Goal: Task Accomplishment & Management: Use online tool/utility

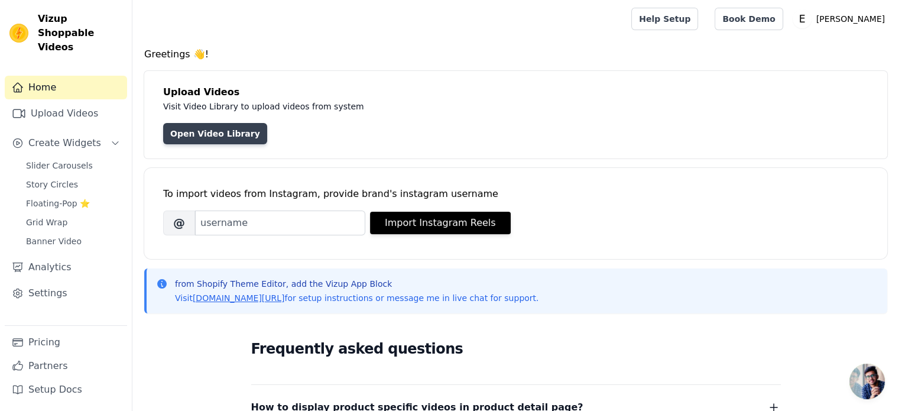
click at [197, 139] on link "Open Video Library" at bounding box center [215, 133] width 104 height 21
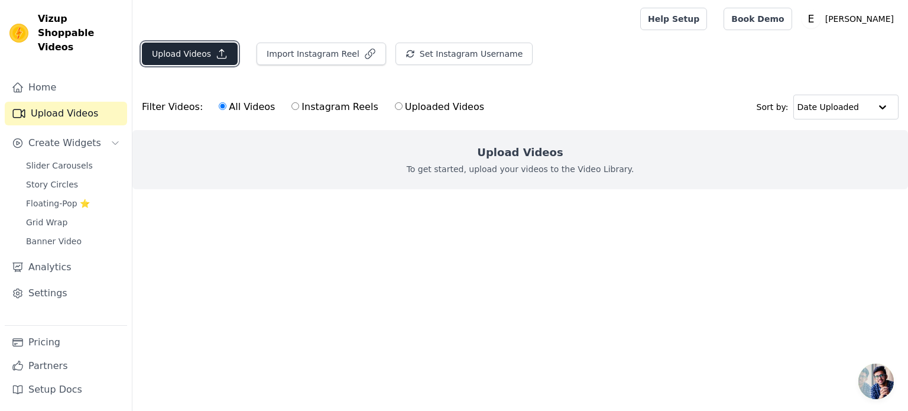
click at [182, 59] on button "Upload Videos" at bounding box center [190, 54] width 96 height 22
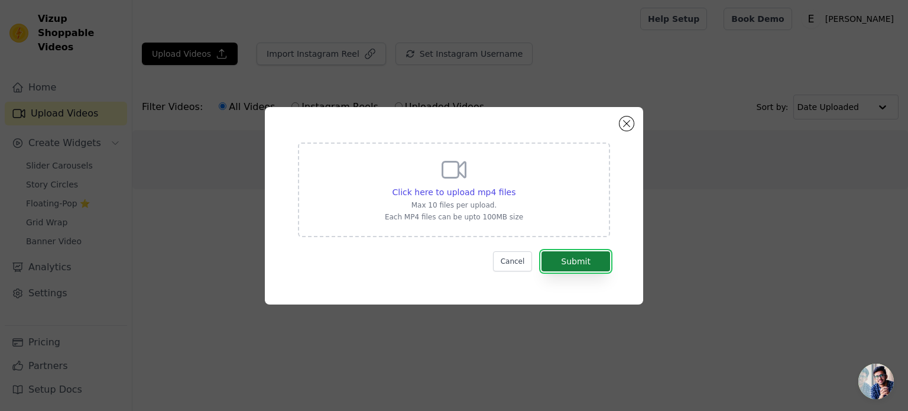
click at [591, 265] on button "Submit" at bounding box center [575, 261] width 69 height 20
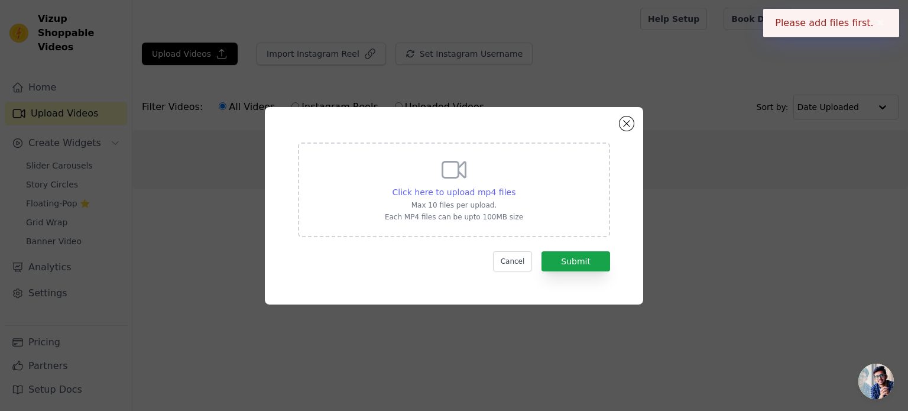
click at [472, 196] on span "Click here to upload mp4 files" at bounding box center [454, 191] width 124 height 9
click at [515, 186] on input "Click here to upload mp4 files Max 10 files per upload. Each MP4 files can be u…" at bounding box center [515, 186] width 1 height 1
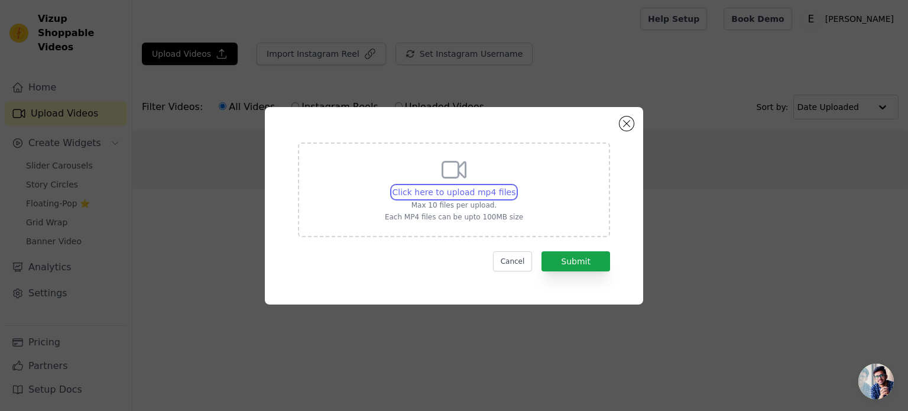
type input "C:\fakepath\snaptik_7514474543197555999_v2.mp4"
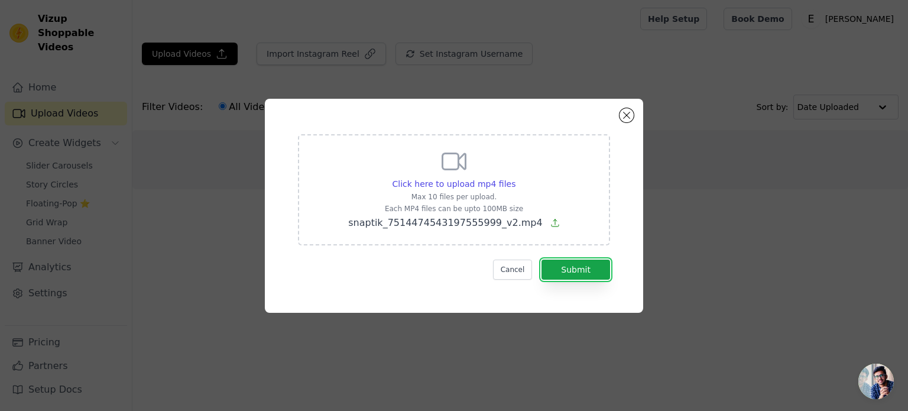
click at [572, 259] on button "Submit" at bounding box center [575, 269] width 69 height 20
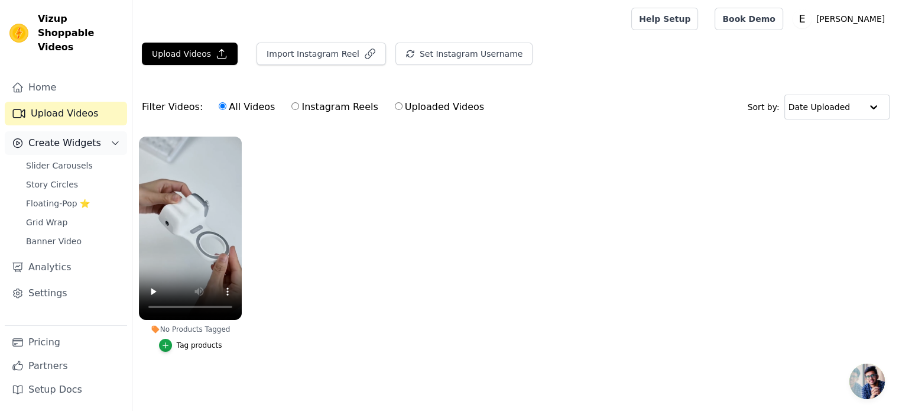
click at [108, 131] on button "Create Widgets" at bounding box center [66, 143] width 122 height 24
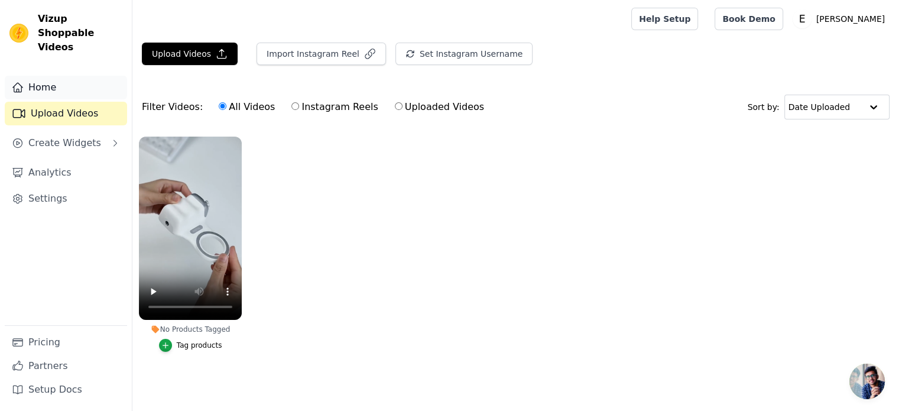
click at [57, 76] on link "Home" at bounding box center [66, 88] width 122 height 24
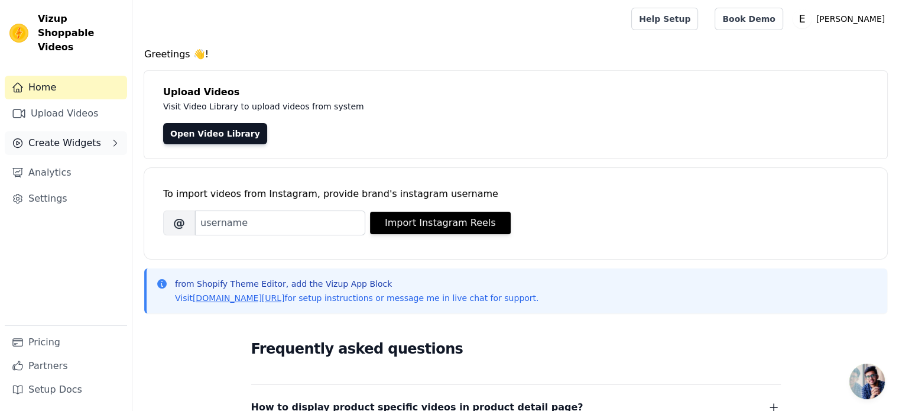
click at [95, 132] on button "Create Widgets" at bounding box center [66, 143] width 122 height 24
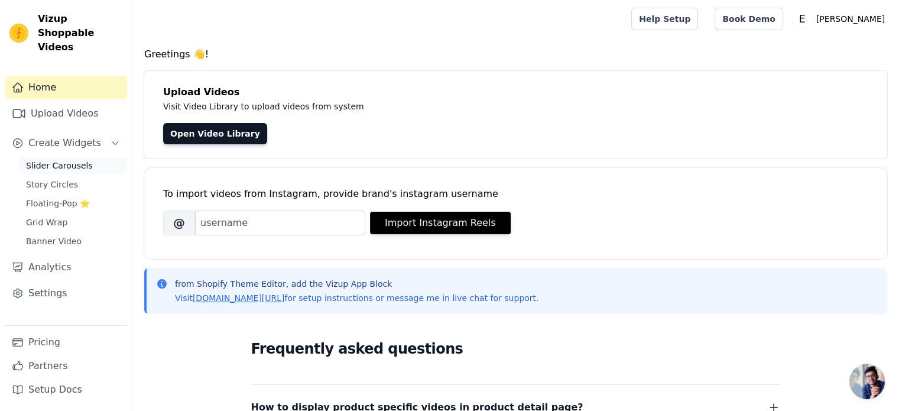
click at [55, 160] on span "Slider Carousels" at bounding box center [59, 166] width 67 height 12
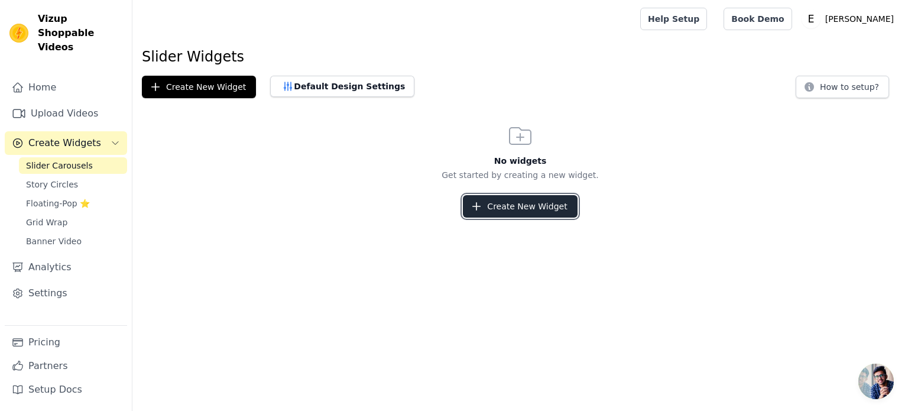
click at [492, 198] on button "Create New Widget" at bounding box center [520, 206] width 114 height 22
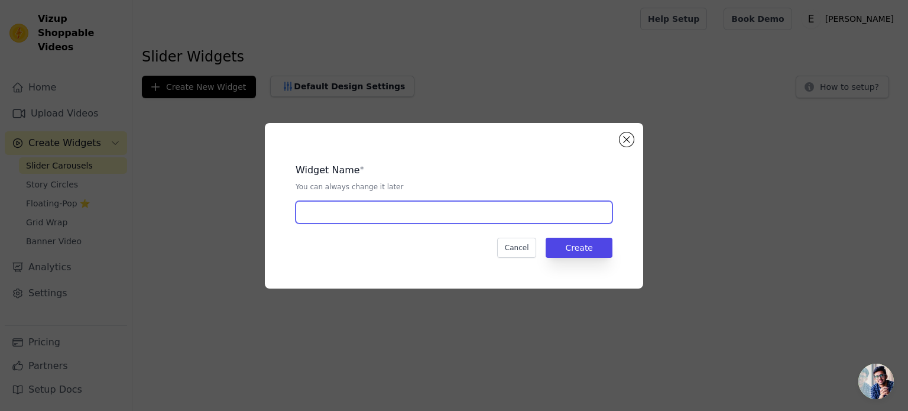
click at [438, 210] on input "text" at bounding box center [454, 212] width 317 height 22
type input "store"
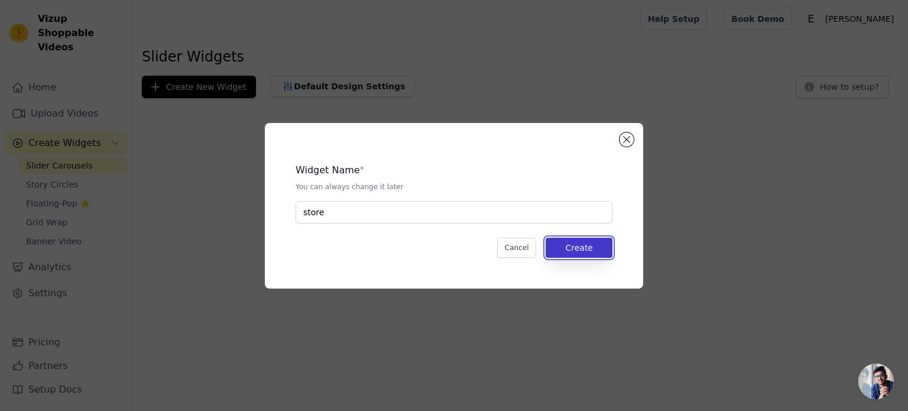
click at [581, 247] on button "Create" at bounding box center [579, 248] width 67 height 20
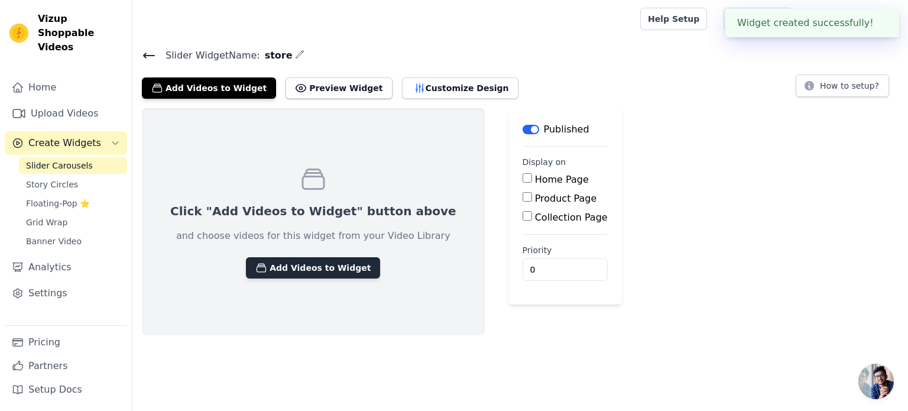
click at [323, 277] on button "Add Videos to Widget" at bounding box center [313, 267] width 134 height 21
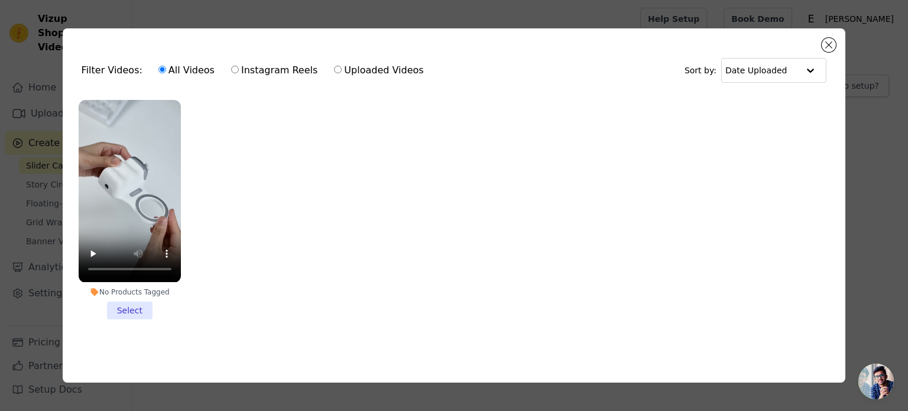
click at [128, 311] on li "No Products Tagged Select" at bounding box center [130, 209] width 102 height 219
click at [0, 0] on input "No Products Tagged Select" at bounding box center [0, 0] width 0 height 0
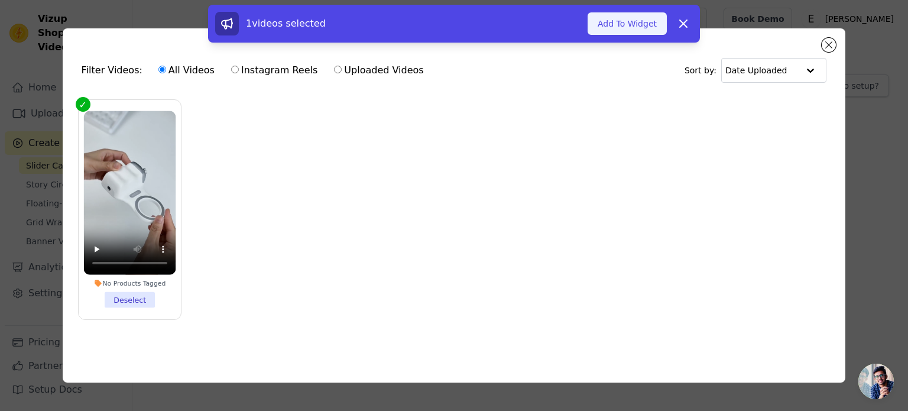
click at [635, 28] on button "Add To Widget" at bounding box center [626, 23] width 79 height 22
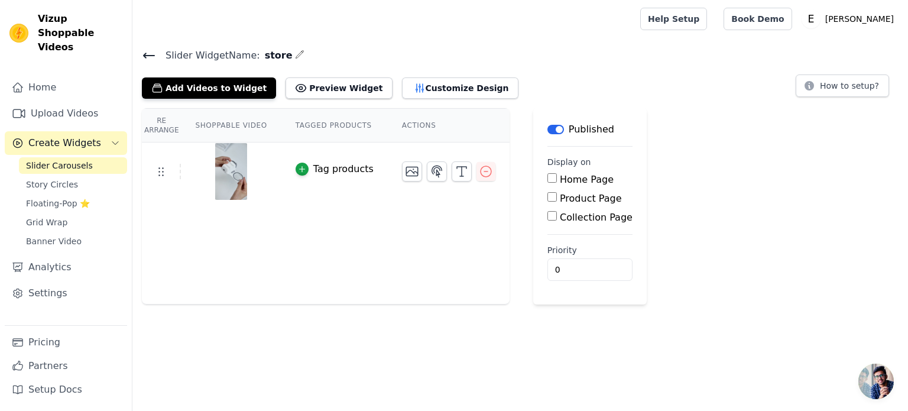
click at [229, 126] on th "Shoppable Video" at bounding box center [231, 126] width 100 height 34
click at [175, 126] on th "Re Arrange" at bounding box center [161, 126] width 39 height 34
drag, startPoint x: 309, startPoint y: 123, endPoint x: 378, endPoint y: 118, distance: 69.9
click at [309, 123] on th "Tagged Products" at bounding box center [334, 126] width 106 height 34
click at [388, 121] on th "Actions" at bounding box center [449, 126] width 122 height 34
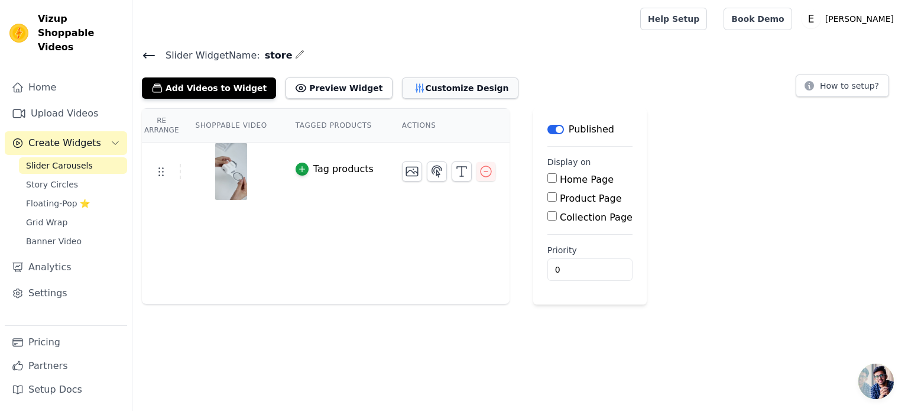
click at [417, 85] on button "Customize Design" at bounding box center [460, 87] width 116 height 21
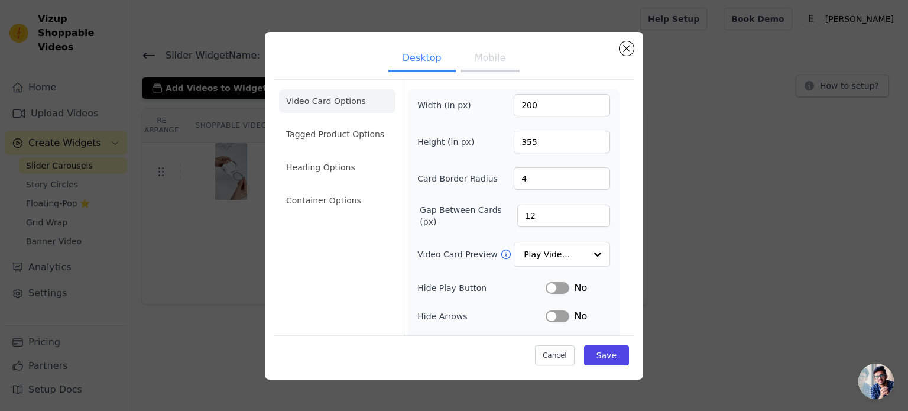
click at [310, 102] on li "Video Card Options" at bounding box center [337, 101] width 116 height 24
click at [319, 131] on li "Tagged Product Options" at bounding box center [337, 134] width 116 height 24
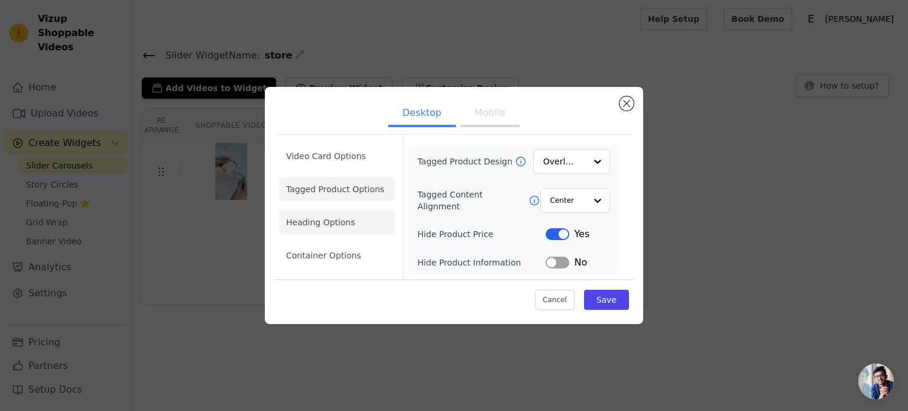
click at [317, 226] on li "Heading Options" at bounding box center [337, 222] width 116 height 24
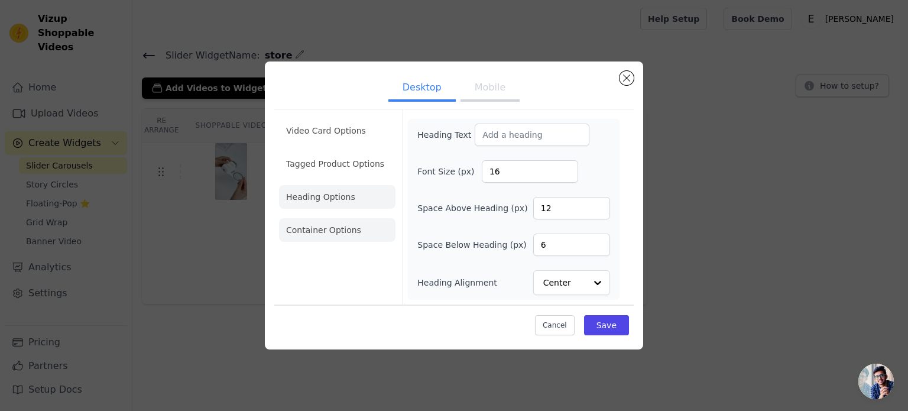
click at [317, 225] on li "Container Options" at bounding box center [337, 230] width 116 height 24
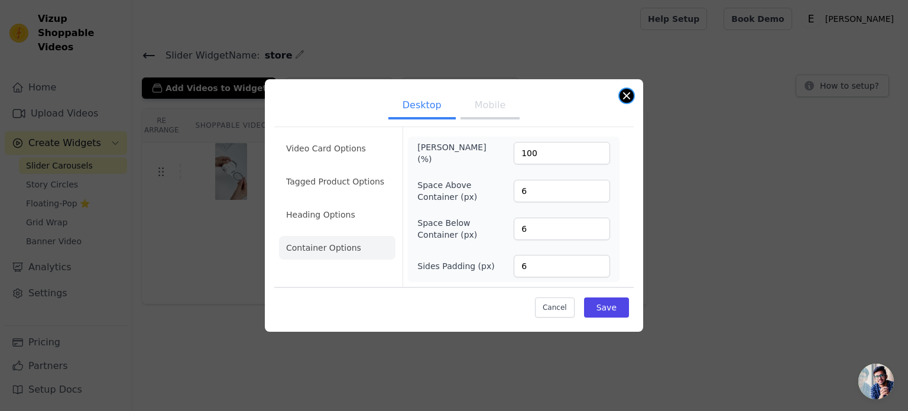
click at [626, 99] on button "Close modal" at bounding box center [626, 96] width 14 height 14
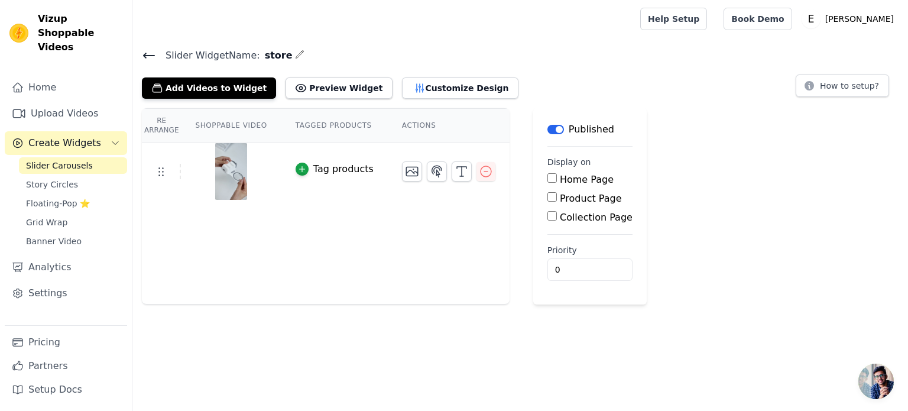
click at [547, 128] on button "Label" at bounding box center [555, 129] width 17 height 9
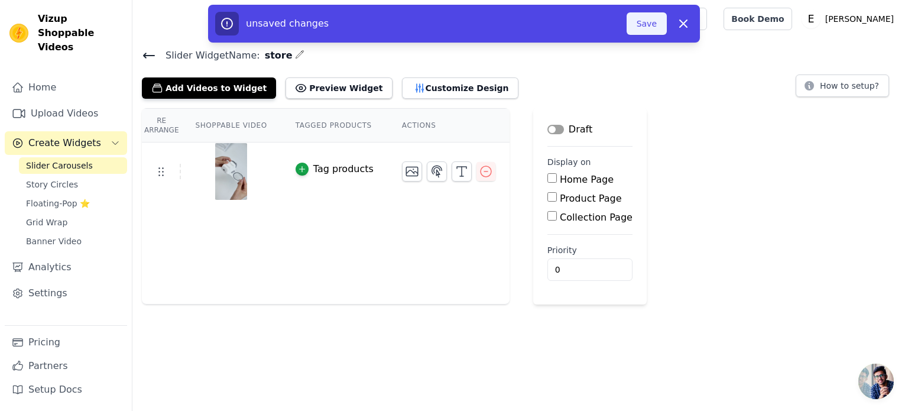
click at [645, 25] on button "Save" at bounding box center [646, 23] width 40 height 22
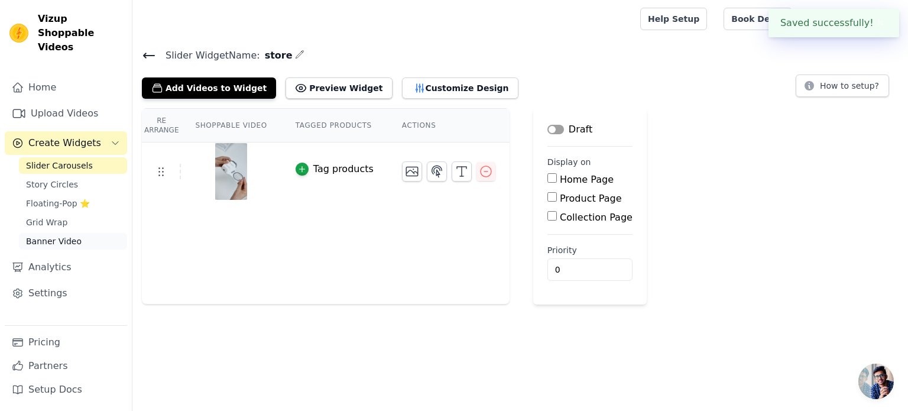
click at [45, 235] on span "Banner Video" at bounding box center [54, 241] width 56 height 12
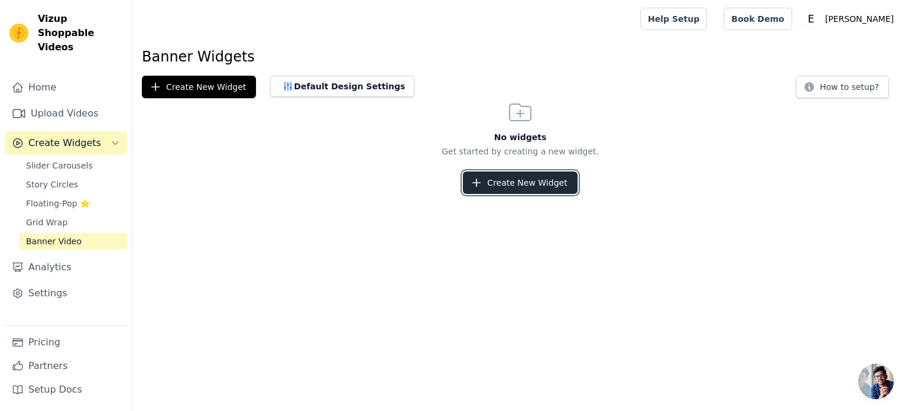
click at [500, 181] on button "Create New Widget" at bounding box center [520, 182] width 114 height 22
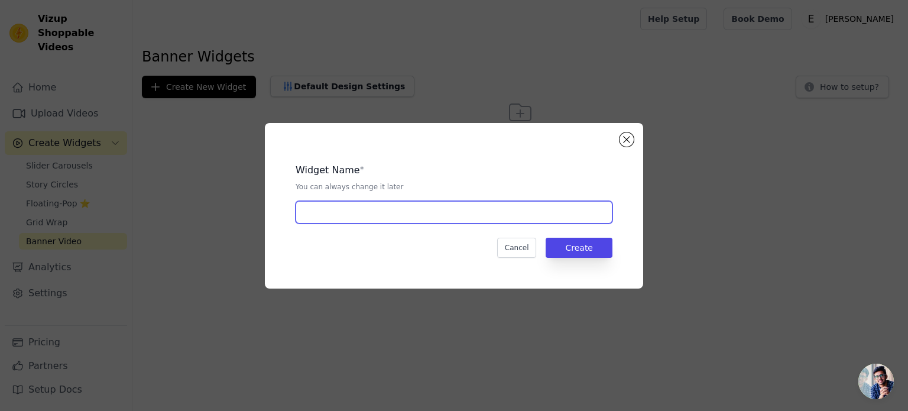
click at [423, 210] on input "text" at bounding box center [454, 212] width 317 height 22
type input "APP1"
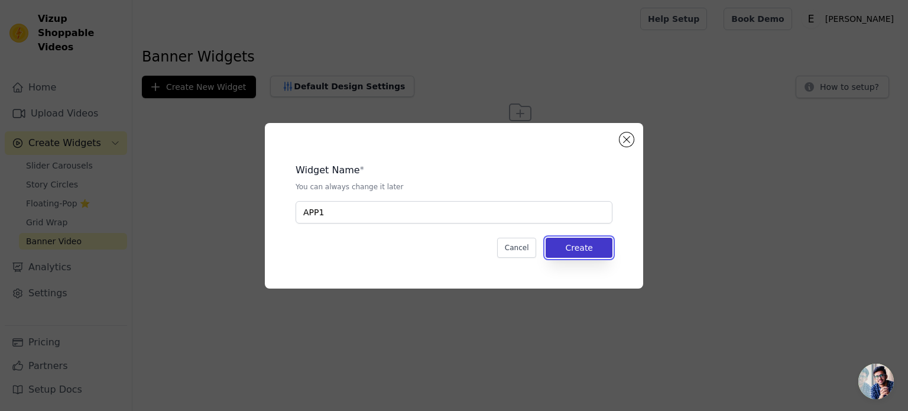
drag, startPoint x: 609, startPoint y: 251, endPoint x: 600, endPoint y: 246, distance: 10.0
click at [608, 251] on button "Create" at bounding box center [579, 248] width 67 height 20
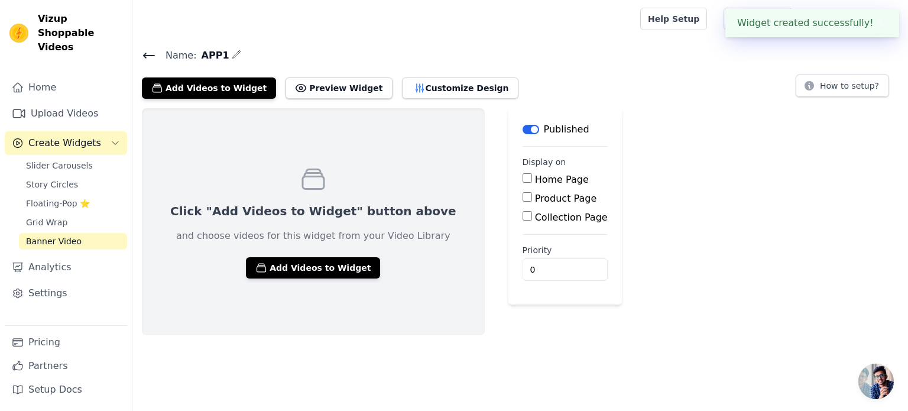
click at [281, 278] on div "Click "Add Videos to Widget" button above and choose videos for this widget fro…" at bounding box center [313, 221] width 343 height 227
click at [280, 269] on button "Add Videos to Widget" at bounding box center [313, 267] width 134 height 21
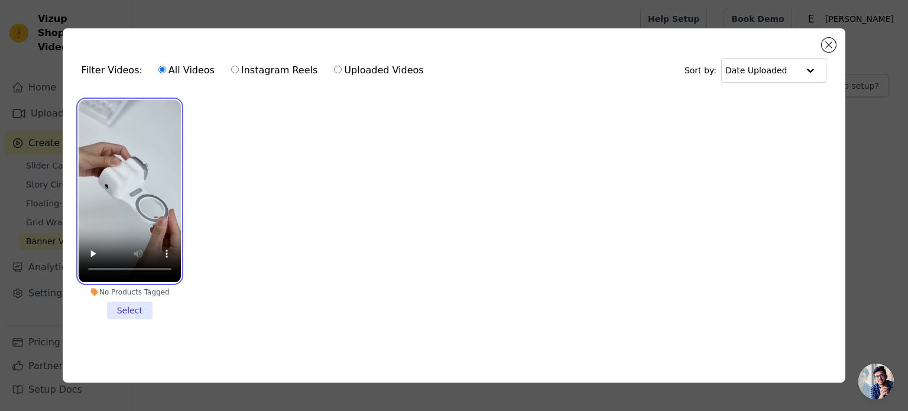
click at [149, 204] on video at bounding box center [130, 191] width 102 height 182
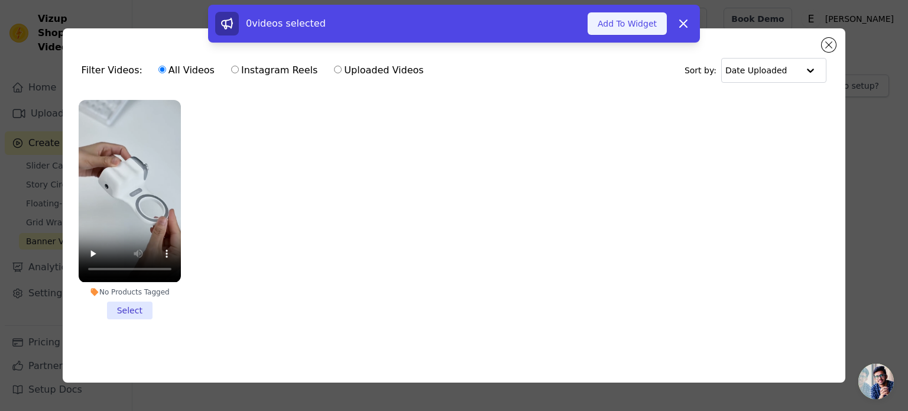
click at [612, 23] on button "Add To Widget" at bounding box center [626, 23] width 79 height 22
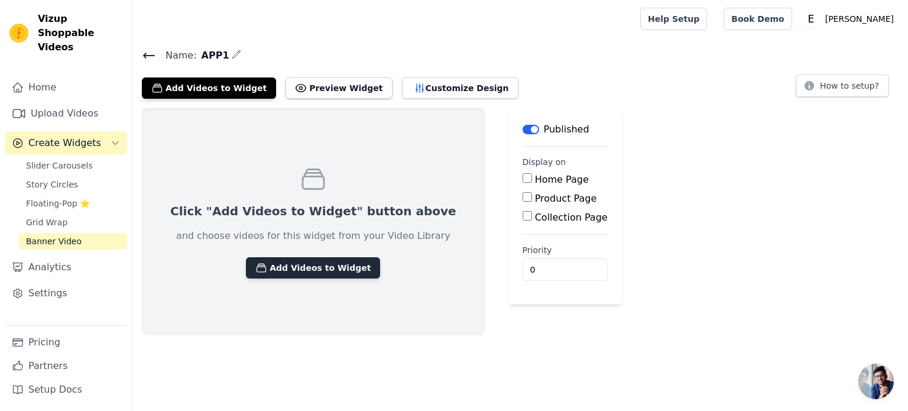
click at [322, 270] on button "Add Videos to Widget" at bounding box center [313, 267] width 134 height 21
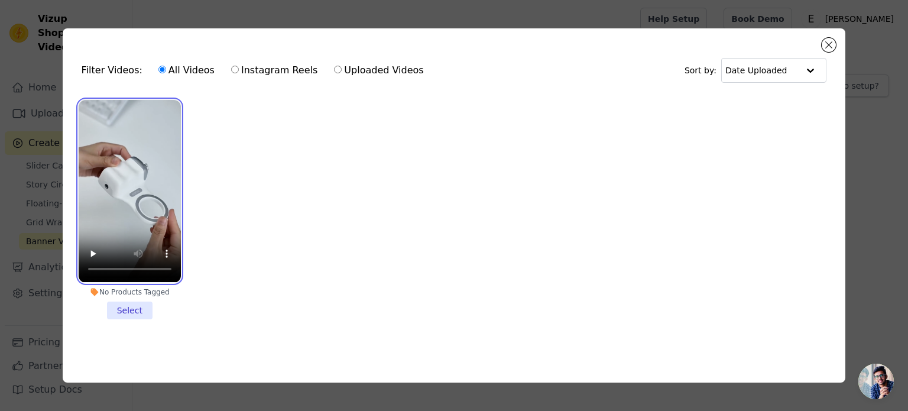
click at [147, 186] on video at bounding box center [130, 191] width 102 height 182
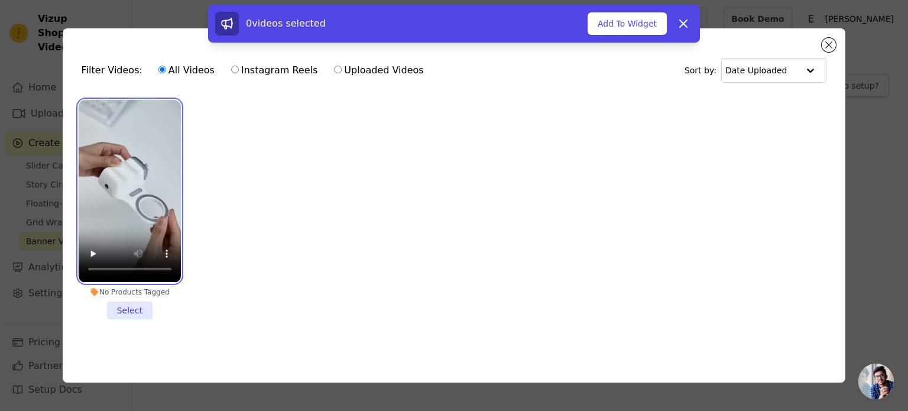
click at [149, 173] on video at bounding box center [130, 191] width 102 height 182
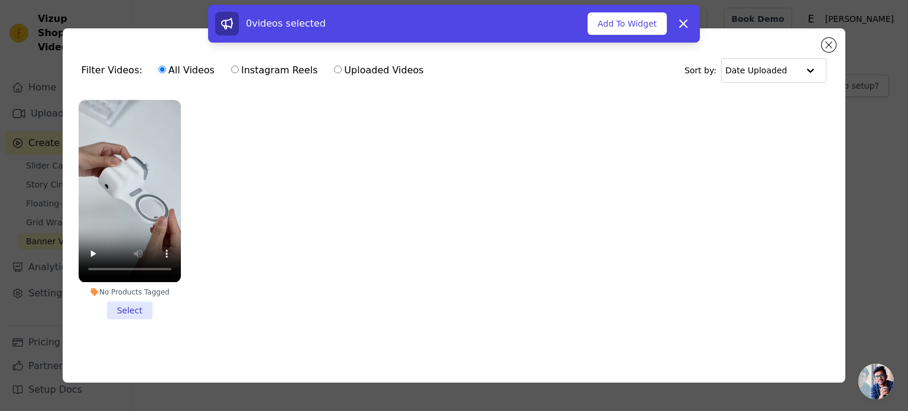
click at [130, 308] on li "No Products Tagged Select" at bounding box center [130, 209] width 102 height 219
click at [0, 0] on input "No Products Tagged Select" at bounding box center [0, 0] width 0 height 0
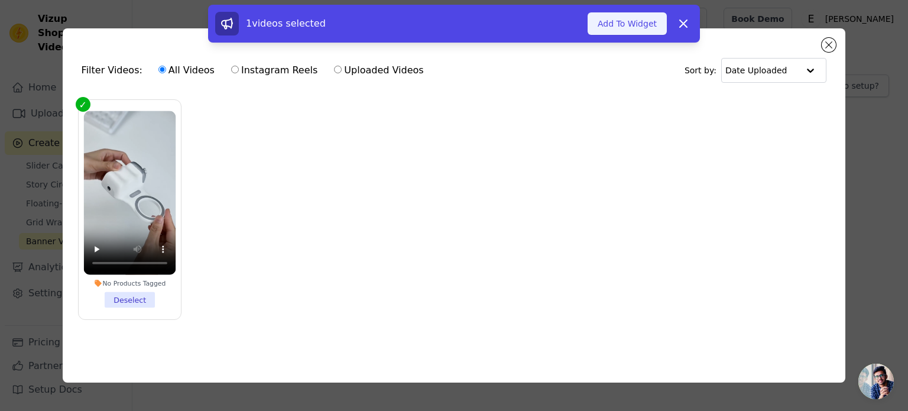
click at [625, 23] on button "Add To Widget" at bounding box center [626, 23] width 79 height 22
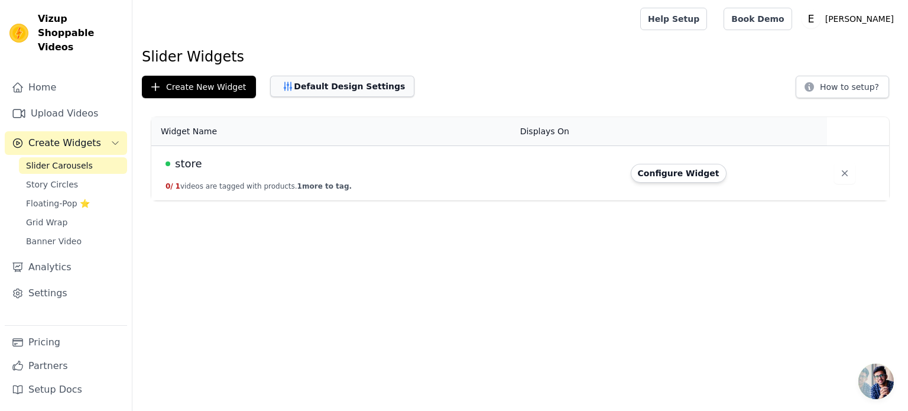
click at [305, 89] on button "Default Design Settings" at bounding box center [342, 86] width 144 height 21
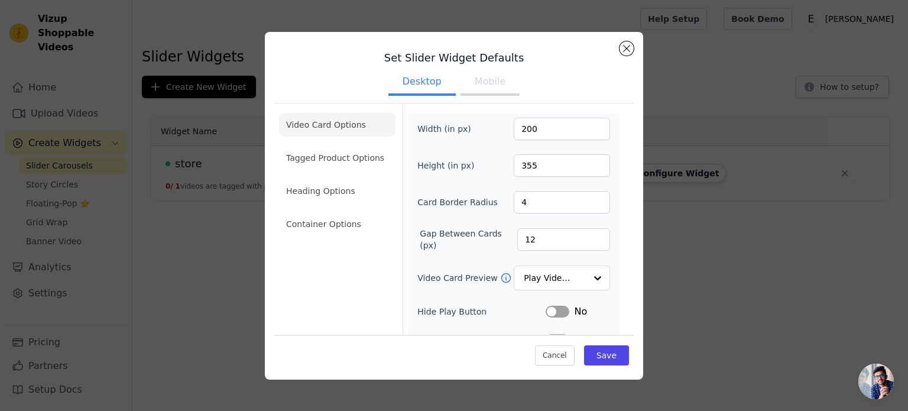
click at [475, 82] on button "Mobile" at bounding box center [489, 83] width 59 height 26
click at [424, 82] on button "Desktop" at bounding box center [421, 83] width 67 height 26
click at [317, 122] on li "Video Card Options" at bounding box center [337, 125] width 116 height 24
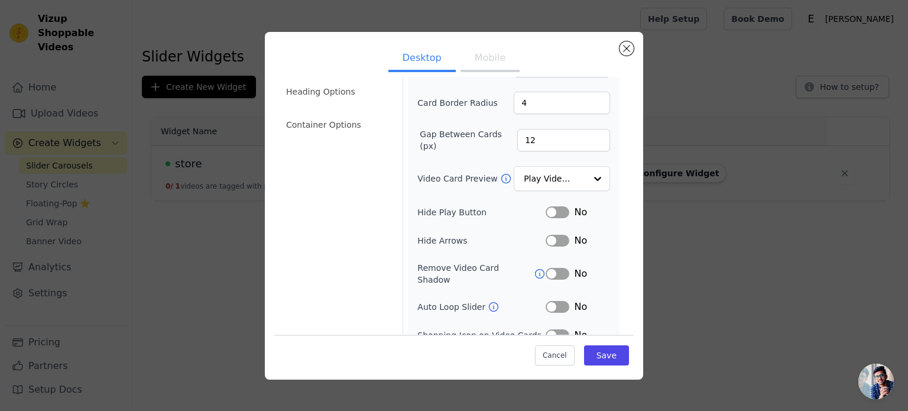
scroll to position [118, 0]
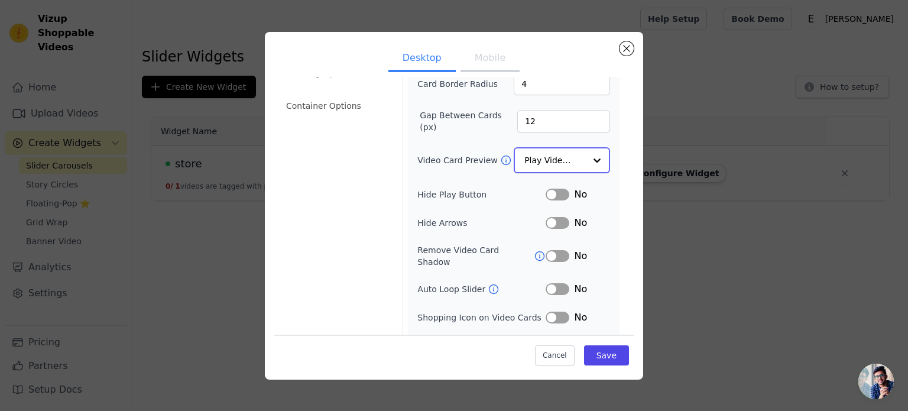
click at [586, 155] on div at bounding box center [597, 160] width 24 height 24
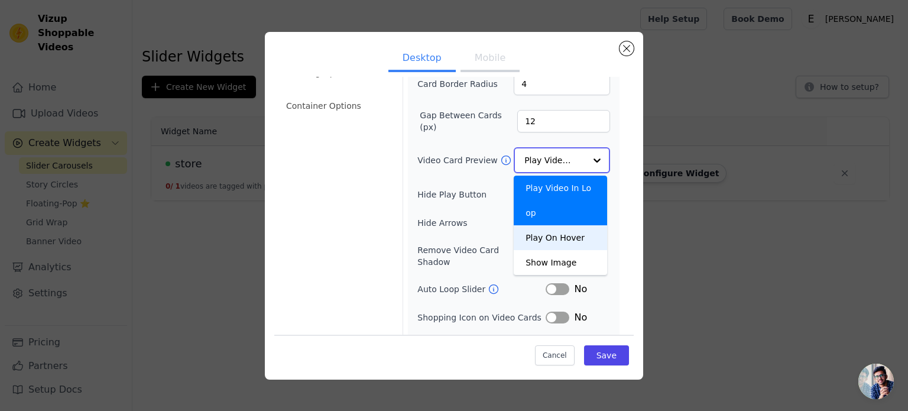
click at [559, 225] on div "Play On Hover" at bounding box center [560, 237] width 93 height 25
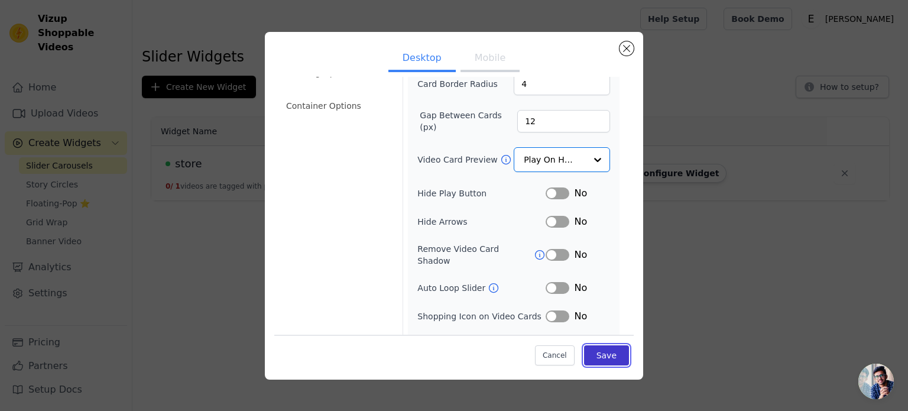
click at [603, 359] on button "Save" at bounding box center [606, 355] width 45 height 20
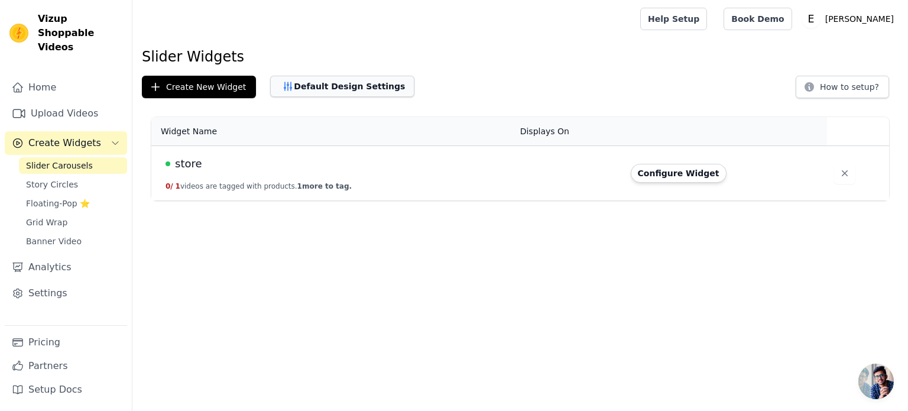
click at [339, 92] on button "Default Design Settings" at bounding box center [342, 86] width 144 height 21
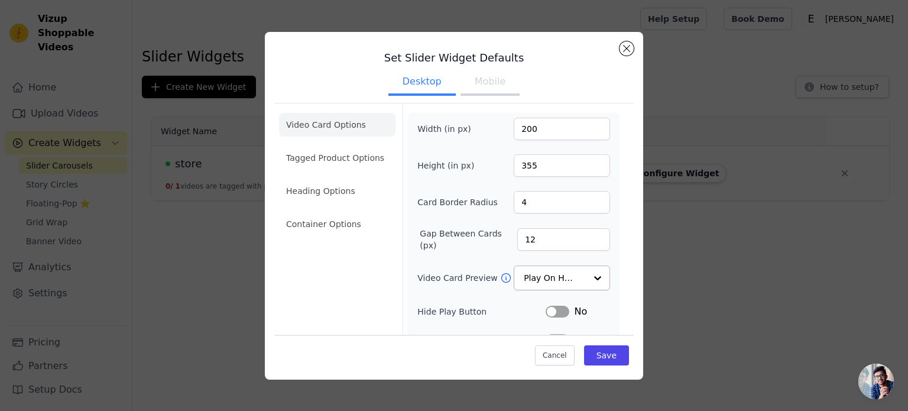
scroll to position [59, 0]
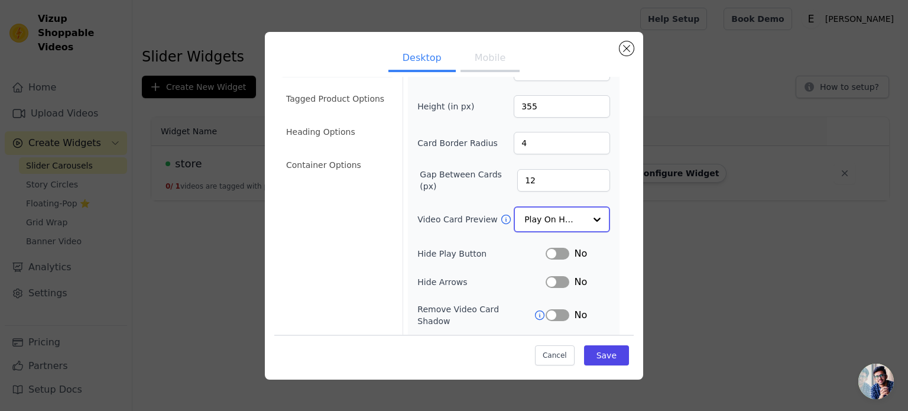
click at [575, 217] on input "Video Card Preview" at bounding box center [554, 219] width 61 height 24
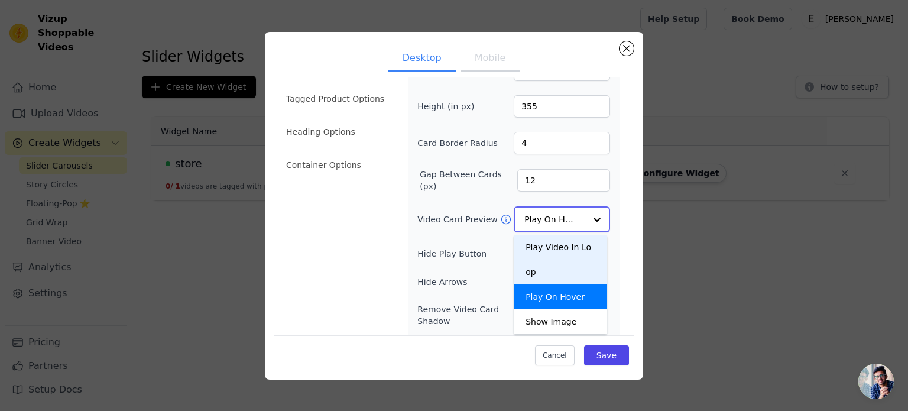
click at [563, 249] on div "Play Video In Loop" at bounding box center [560, 260] width 93 height 50
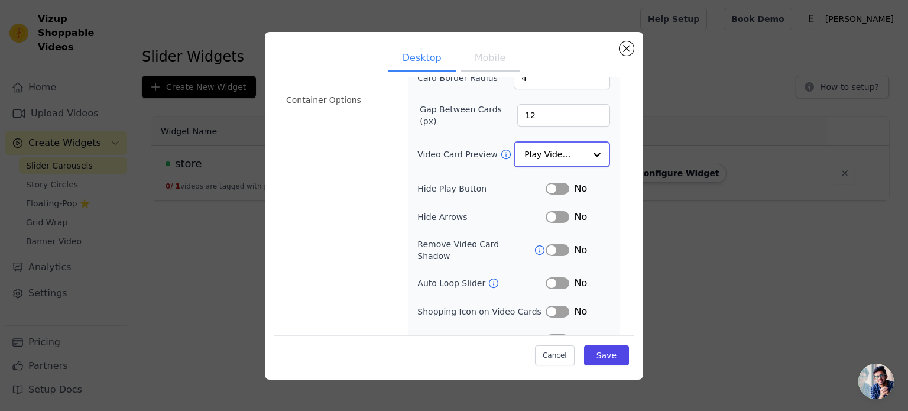
scroll to position [133, 0]
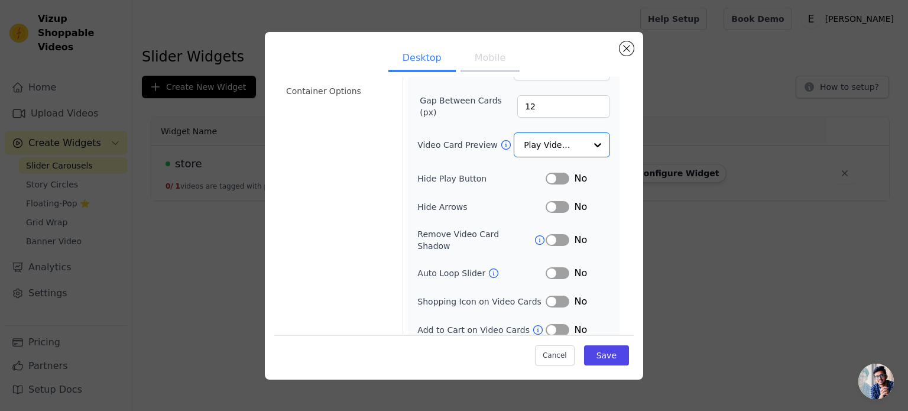
click at [548, 177] on button "Label" at bounding box center [558, 179] width 24 height 12
click at [546, 235] on button "Label" at bounding box center [558, 241] width 24 height 12
click at [608, 360] on button "Save" at bounding box center [606, 355] width 45 height 20
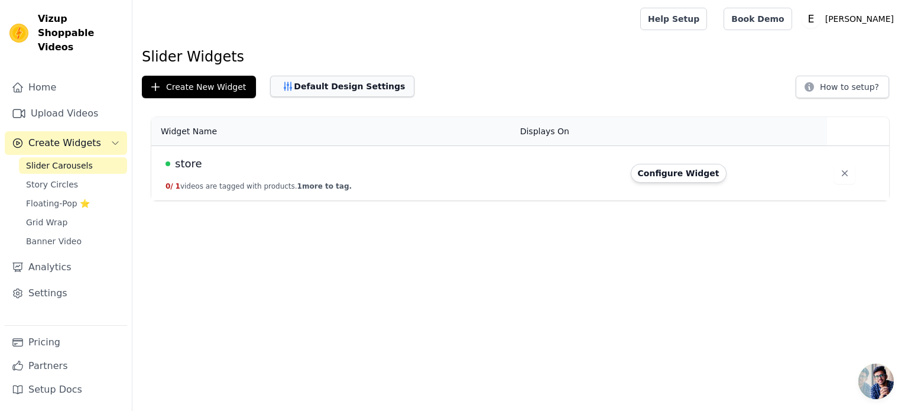
click at [306, 85] on button "Default Design Settings" at bounding box center [342, 86] width 144 height 21
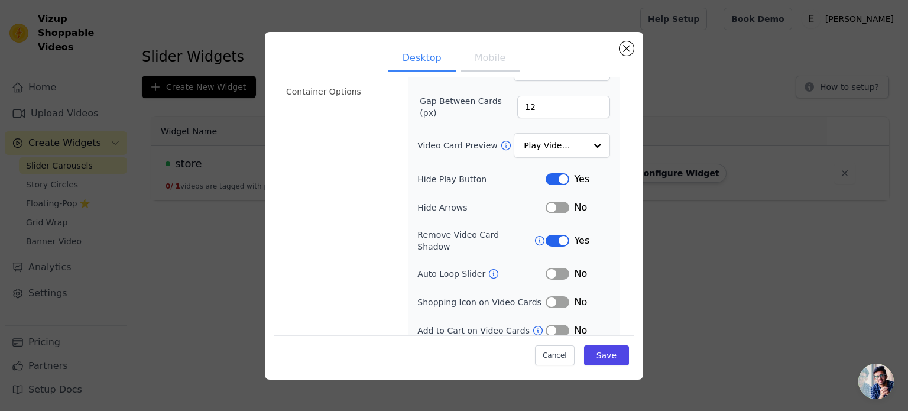
click at [552, 268] on button "Label" at bounding box center [558, 274] width 24 height 12
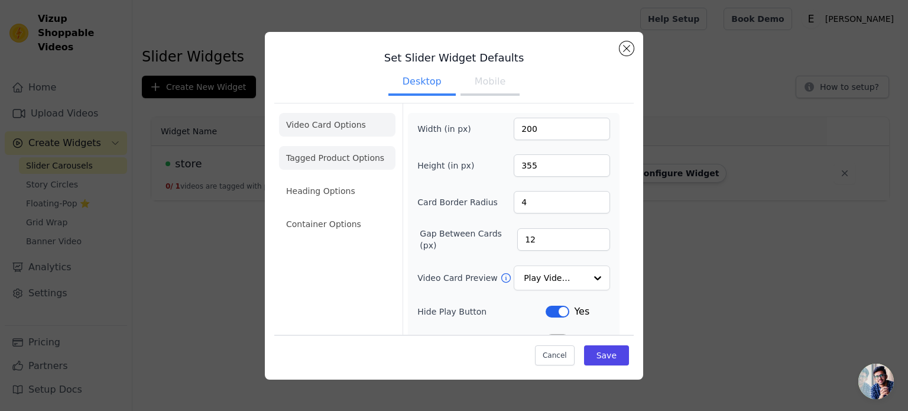
click at [335, 155] on li "Tagged Product Options" at bounding box center [337, 158] width 116 height 24
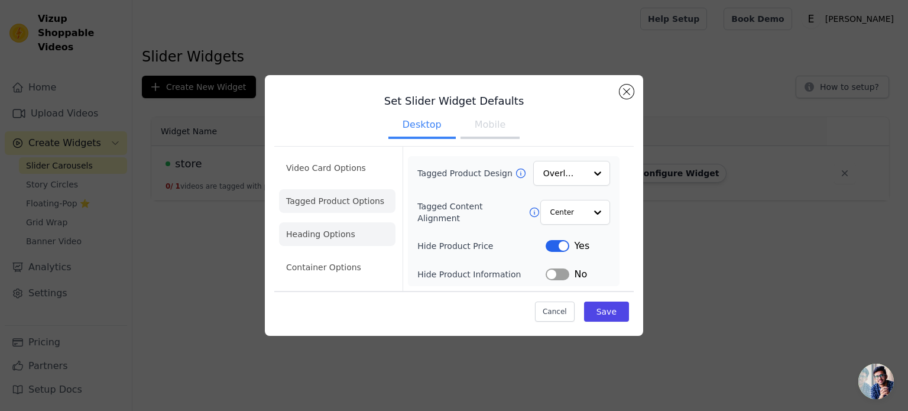
click at [321, 238] on li "Heading Options" at bounding box center [337, 234] width 116 height 24
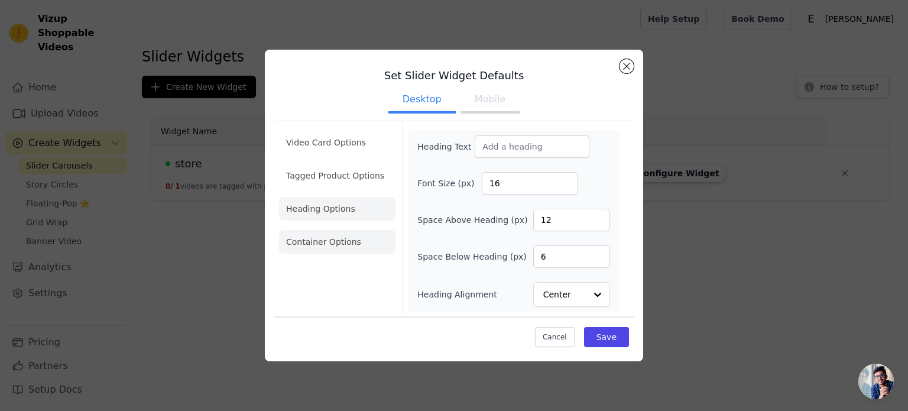
click at [313, 244] on li "Container Options" at bounding box center [337, 242] width 116 height 24
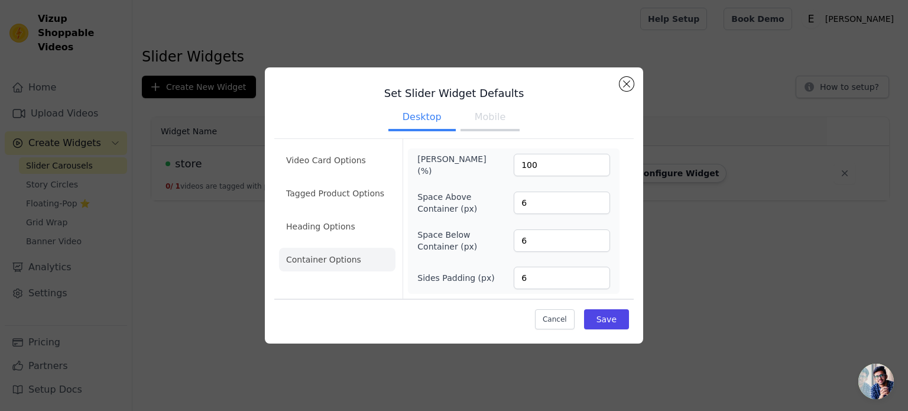
click at [494, 123] on button "Mobile" at bounding box center [489, 118] width 59 height 26
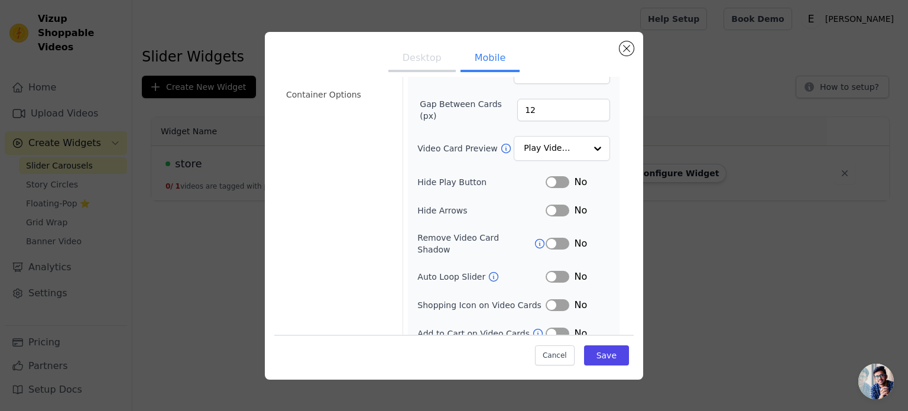
scroll to position [102, 0]
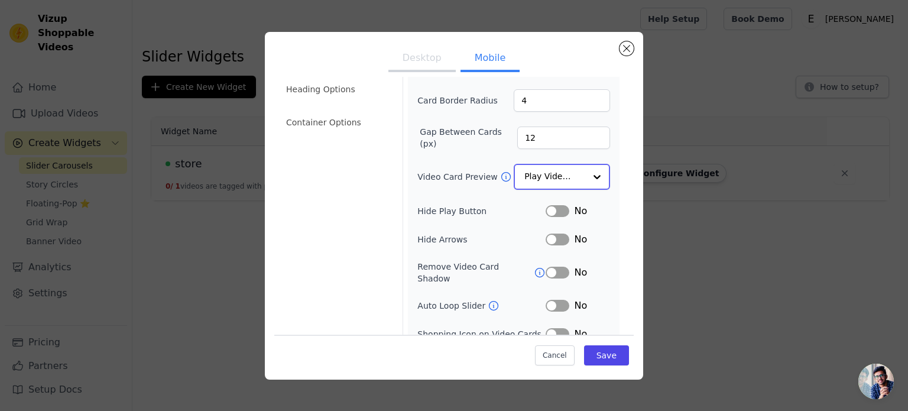
click at [585, 176] on div at bounding box center [597, 177] width 24 height 24
click at [585, 175] on div at bounding box center [597, 177] width 24 height 24
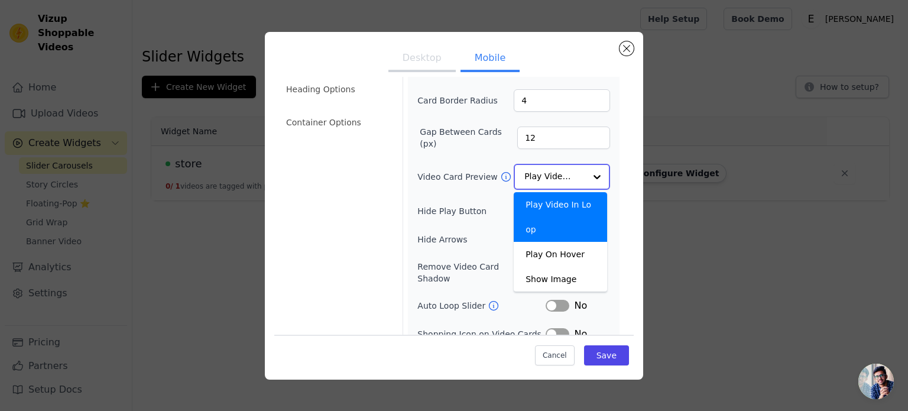
click at [586, 170] on div at bounding box center [597, 177] width 24 height 24
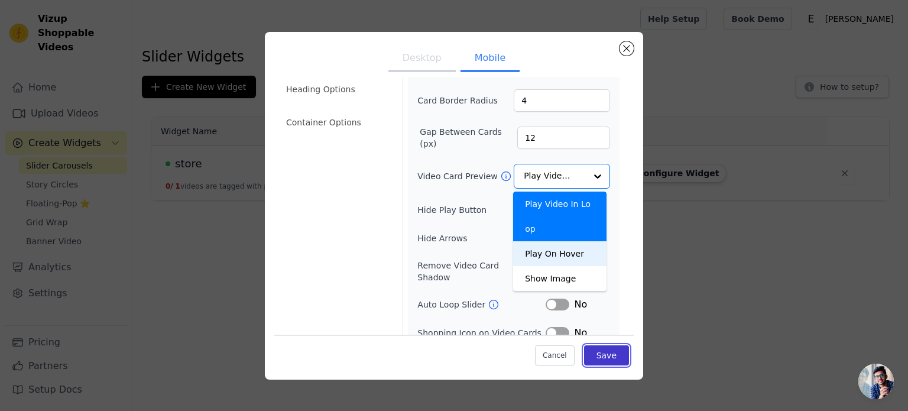
click at [617, 355] on button "Save" at bounding box center [606, 355] width 45 height 20
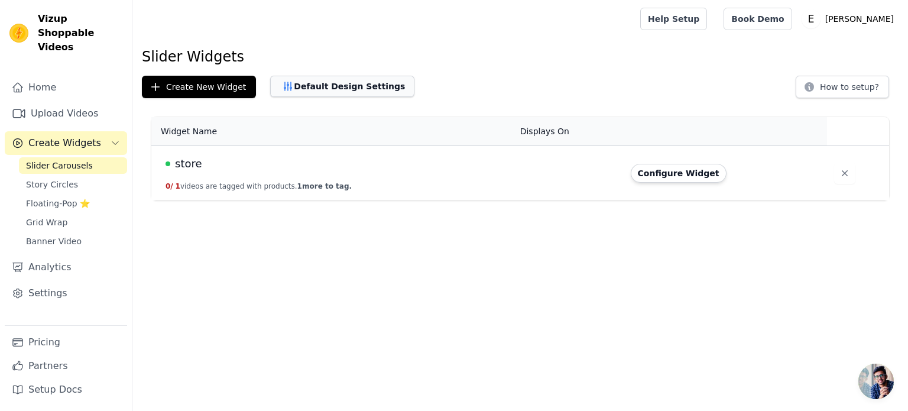
click at [302, 89] on button "Default Design Settings" at bounding box center [342, 86] width 144 height 21
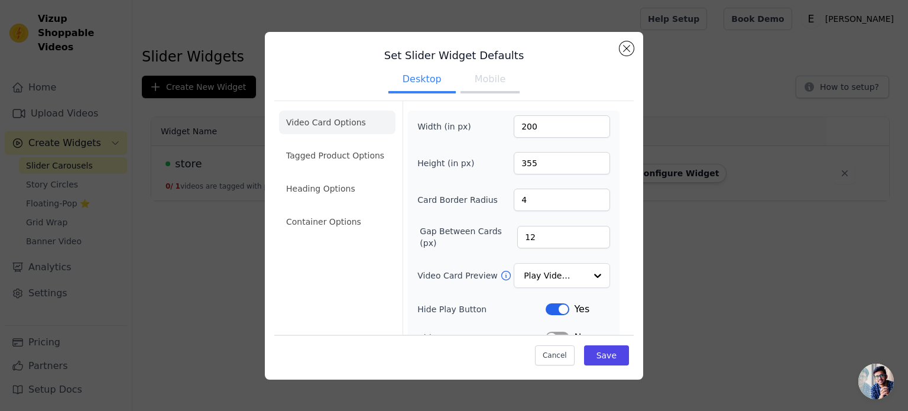
scroll to position [0, 0]
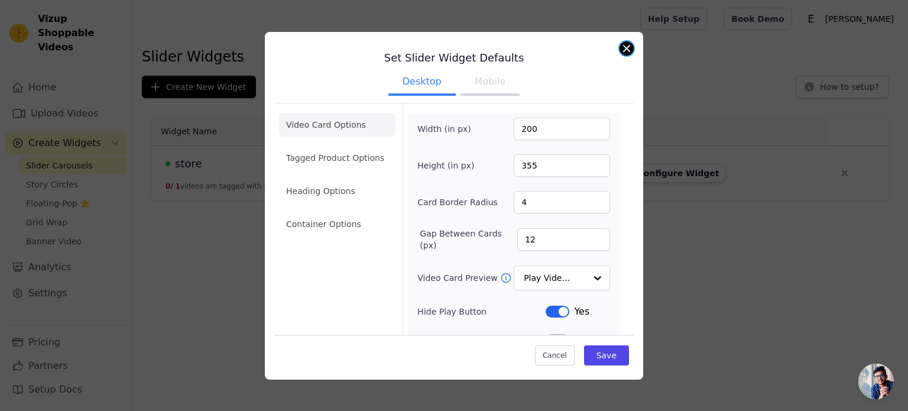
click at [628, 47] on button "Close modal" at bounding box center [626, 48] width 14 height 14
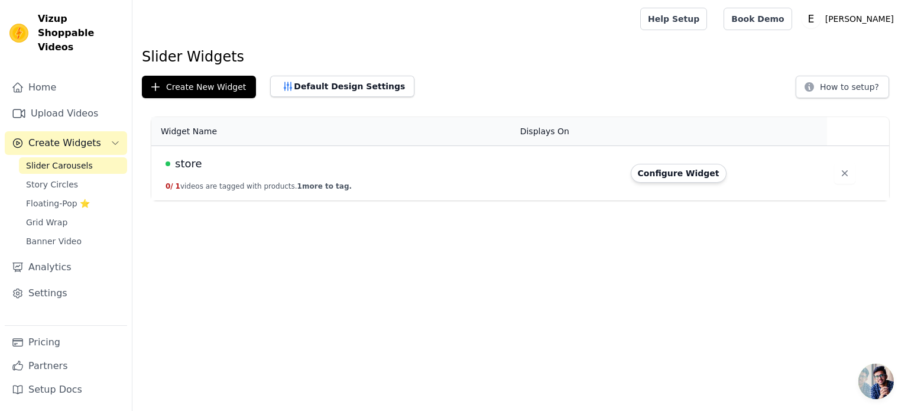
click at [679, 174] on button "Configure Widget" at bounding box center [679, 173] width 96 height 19
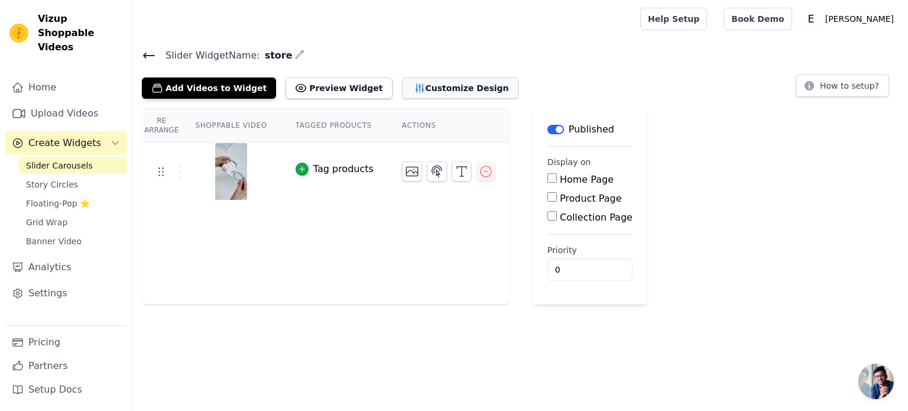
click at [435, 89] on button "Customize Design" at bounding box center [460, 87] width 116 height 21
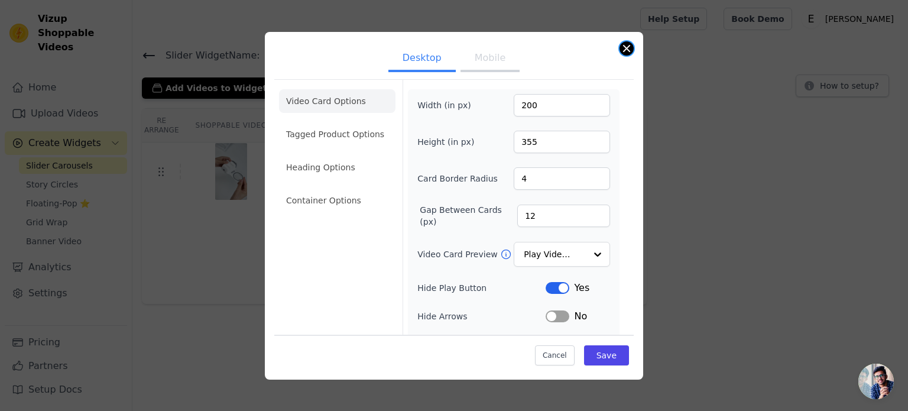
click at [632, 49] on button "Close modal" at bounding box center [626, 48] width 14 height 14
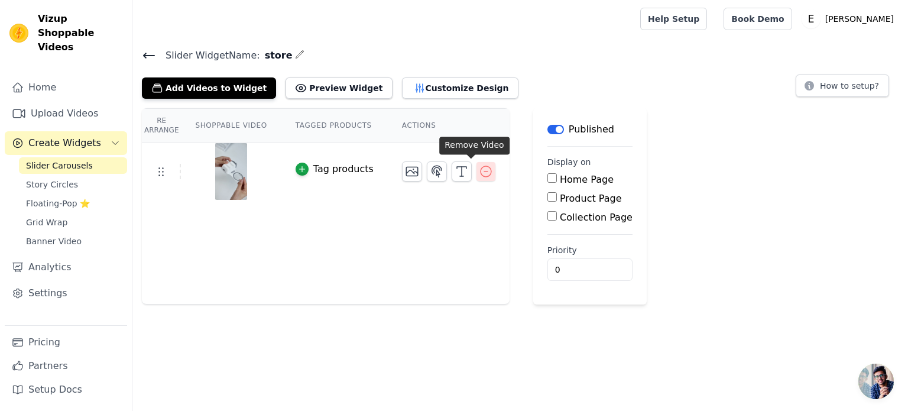
click at [479, 167] on icon "button" at bounding box center [486, 171] width 14 height 14
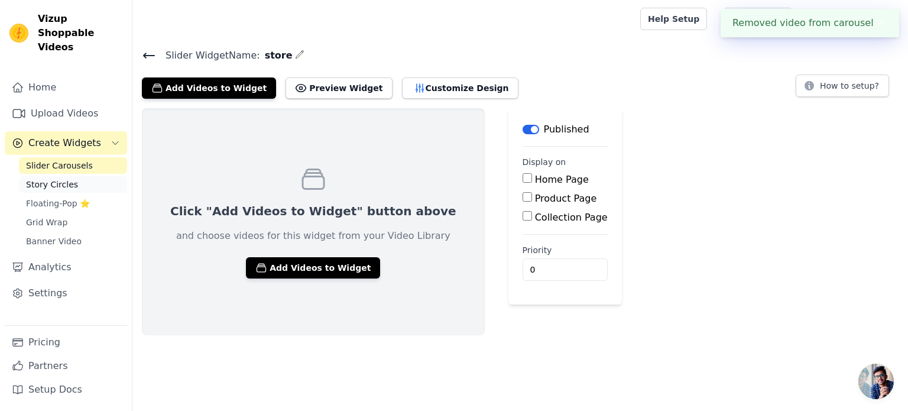
click at [37, 178] on span "Story Circles" at bounding box center [52, 184] width 52 height 12
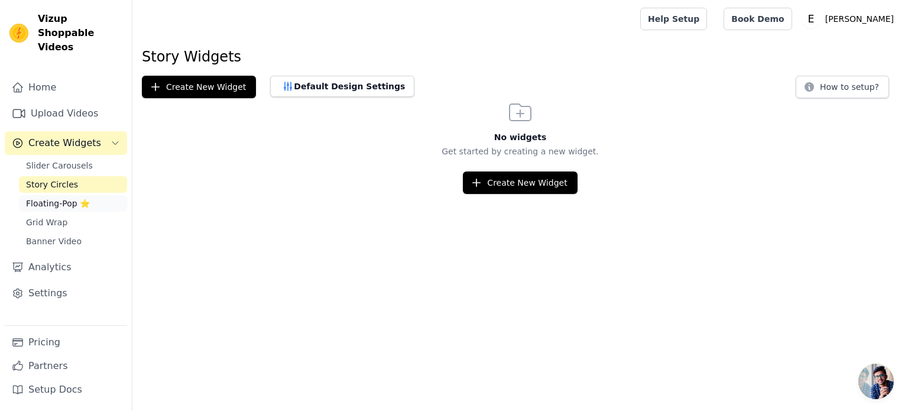
click at [43, 197] on span "Floating-Pop ⭐" at bounding box center [58, 203] width 64 height 12
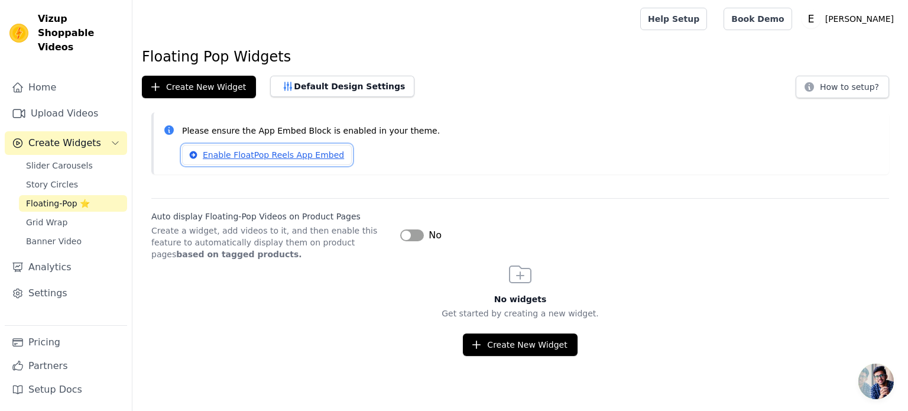
click at [293, 153] on link "Enable FloatPop Reels App Embed" at bounding box center [267, 155] width 170 height 20
click at [513, 344] on button "Create New Widget" at bounding box center [520, 344] width 114 height 22
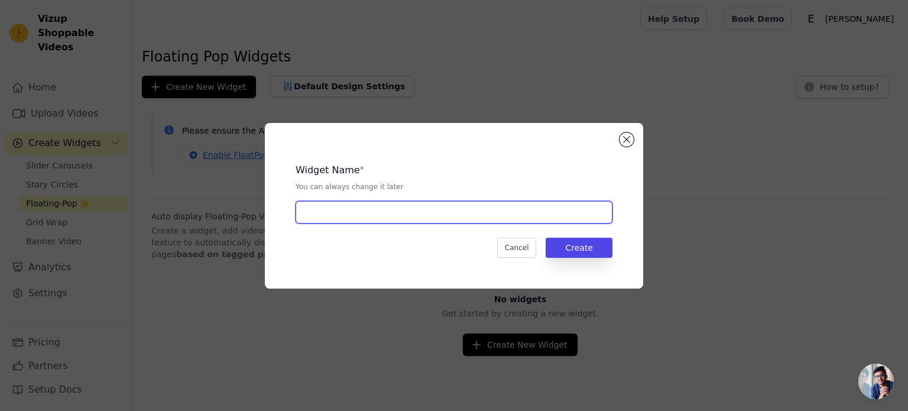
click at [438, 219] on input "text" at bounding box center [454, 212] width 317 height 22
type input "s"
type input "APP"
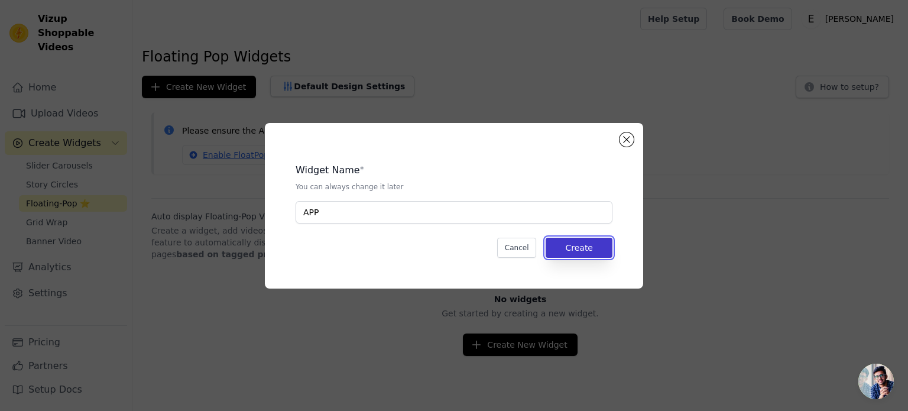
click at [595, 247] on button "Create" at bounding box center [579, 248] width 67 height 20
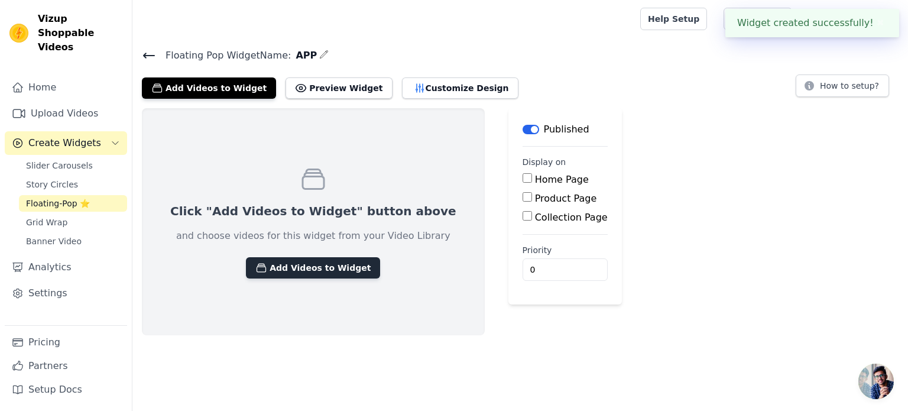
click at [330, 275] on button "Add Videos to Widget" at bounding box center [313, 267] width 134 height 21
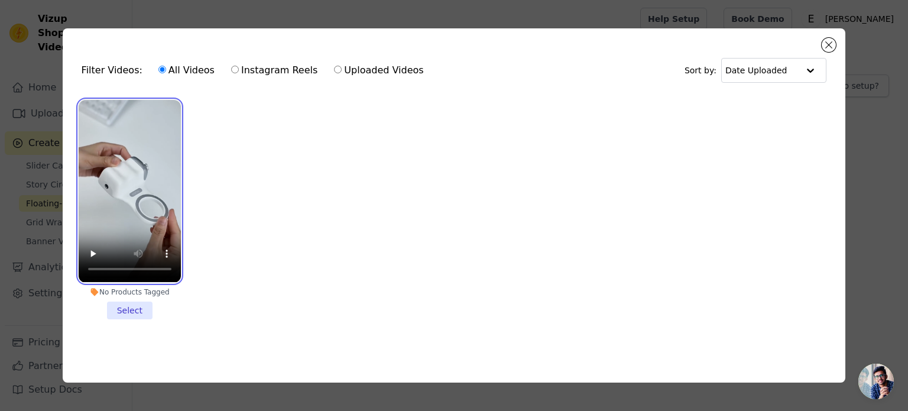
click at [145, 177] on video at bounding box center [130, 191] width 102 height 182
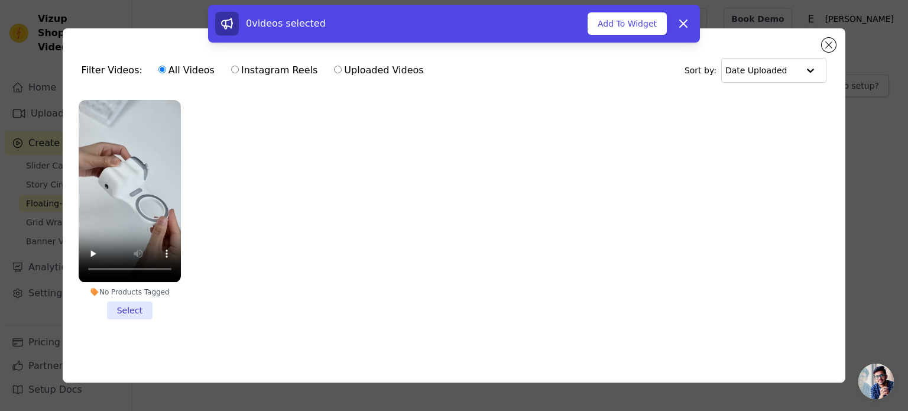
click at [142, 298] on li "No Products Tagged Select" at bounding box center [130, 209] width 102 height 219
click at [0, 0] on input "No Products Tagged Select" at bounding box center [0, 0] width 0 height 0
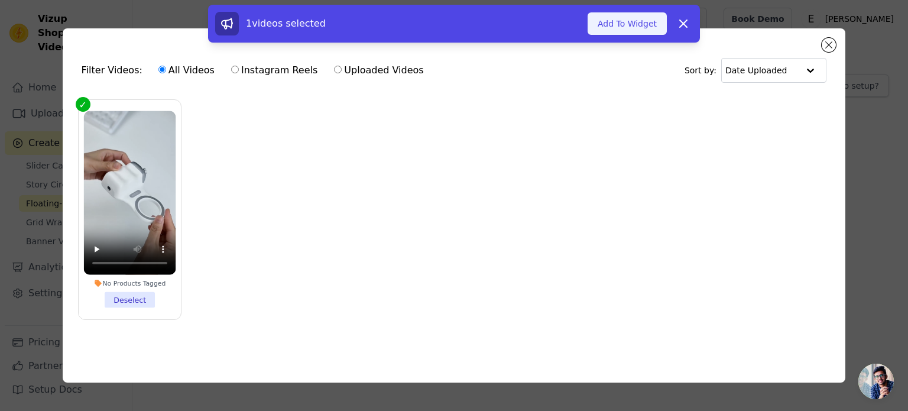
click at [611, 30] on button "Add To Widget" at bounding box center [626, 23] width 79 height 22
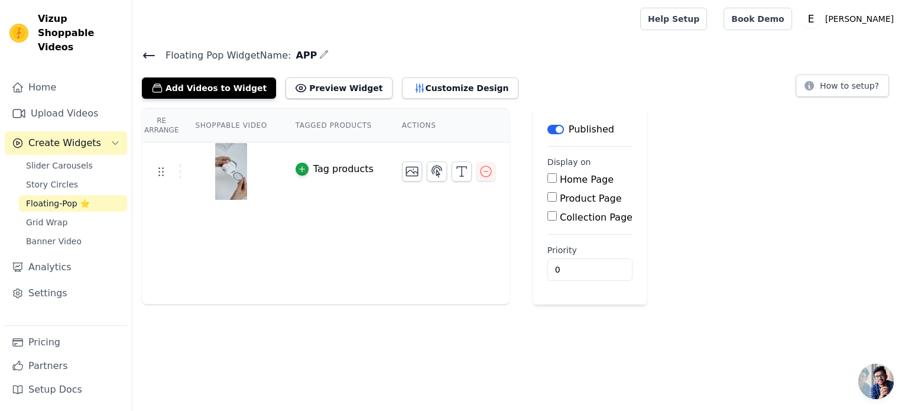
click at [547, 199] on input "Product Page" at bounding box center [551, 196] width 9 height 9
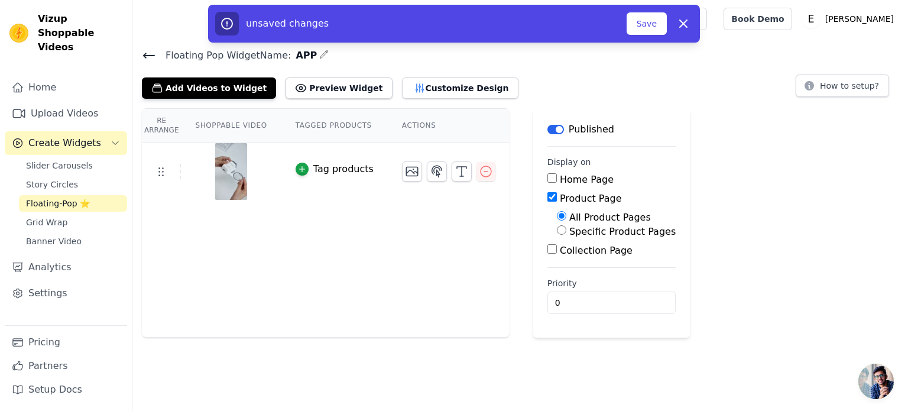
click at [547, 202] on div "Product Page" at bounding box center [611, 198] width 128 height 14
click at [547, 194] on input "Product Page" at bounding box center [551, 196] width 9 height 9
checkbox input "false"
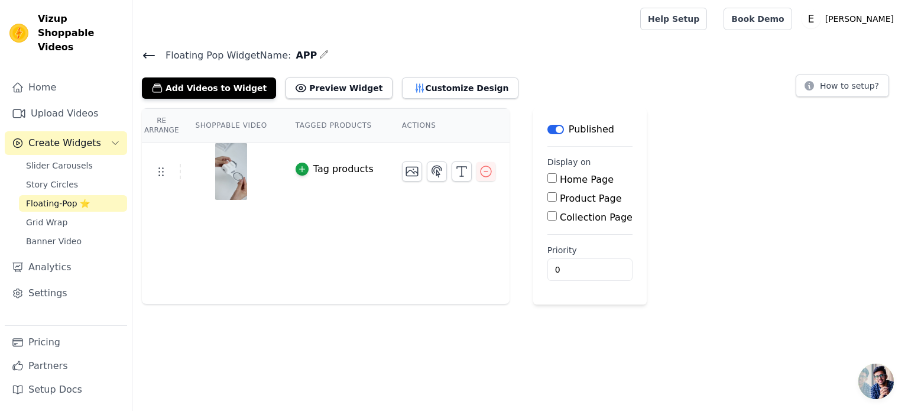
click at [217, 127] on th "Shoppable Video" at bounding box center [231, 126] width 100 height 34
click at [327, 125] on th "Tagged Products" at bounding box center [334, 126] width 106 height 34
click at [395, 124] on th "Actions" at bounding box center [449, 126] width 122 height 34
click at [158, 125] on th "Re Arrange" at bounding box center [161, 126] width 39 height 34
click at [296, 84] on button "Preview Widget" at bounding box center [338, 87] width 106 height 21
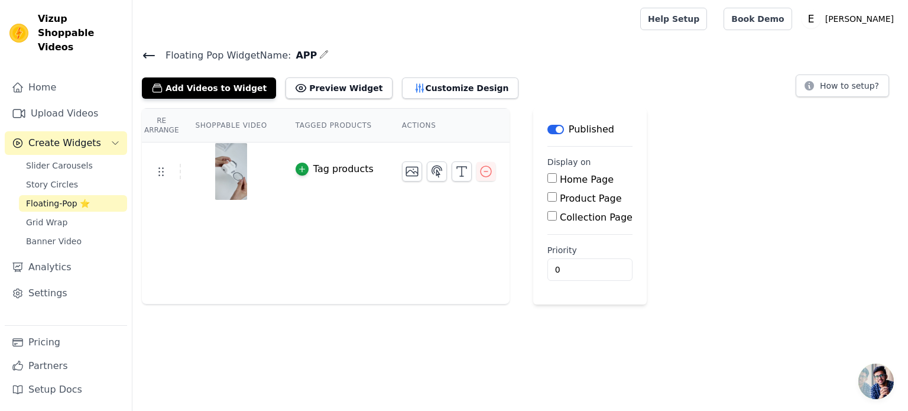
click at [547, 129] on button "Label" at bounding box center [555, 129] width 17 height 9
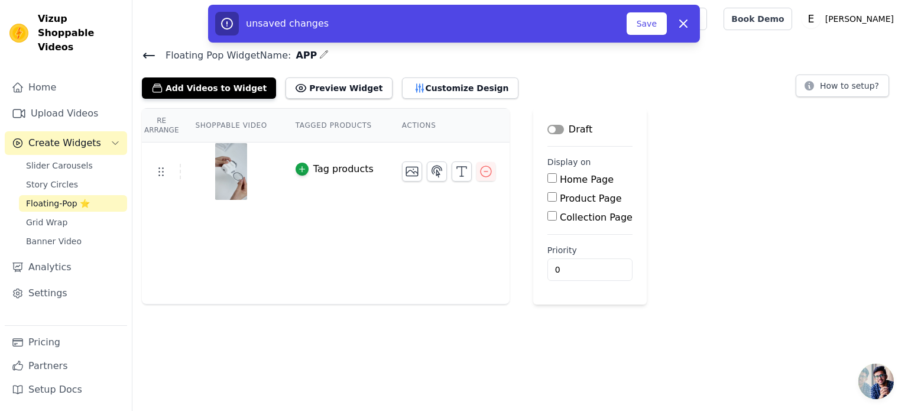
click at [547, 129] on button "Label" at bounding box center [555, 129] width 17 height 9
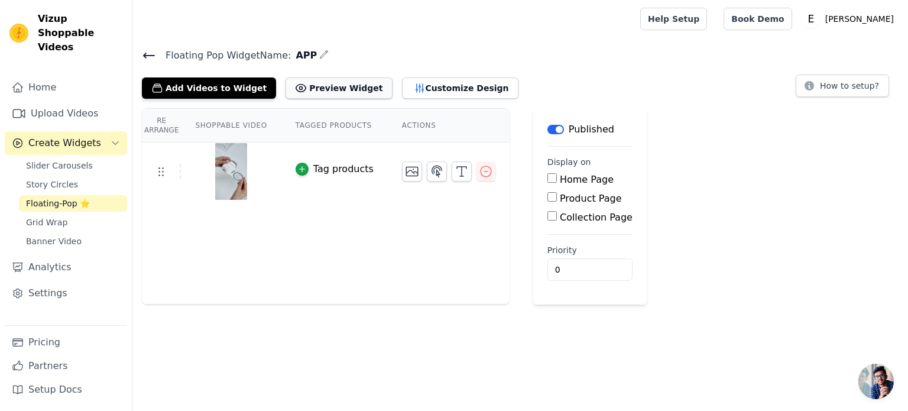
click at [310, 82] on button "Preview Widget" at bounding box center [338, 87] width 106 height 21
click at [102, 131] on button "Create Widgets" at bounding box center [66, 143] width 122 height 24
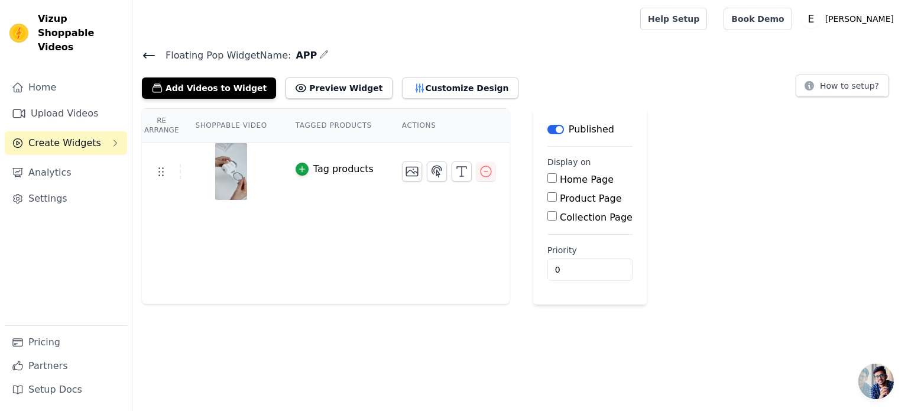
click at [102, 131] on button "Create Widgets" at bounding box center [66, 143] width 122 height 24
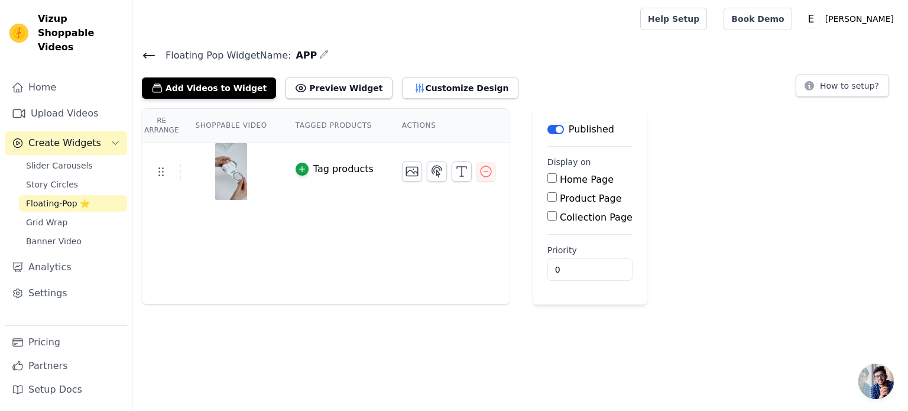
click at [164, 126] on th "Re Arrange" at bounding box center [161, 126] width 39 height 34
click at [845, 75] on button "How to setup?" at bounding box center [842, 85] width 93 height 22
click at [479, 170] on icon "button" at bounding box center [486, 171] width 14 height 14
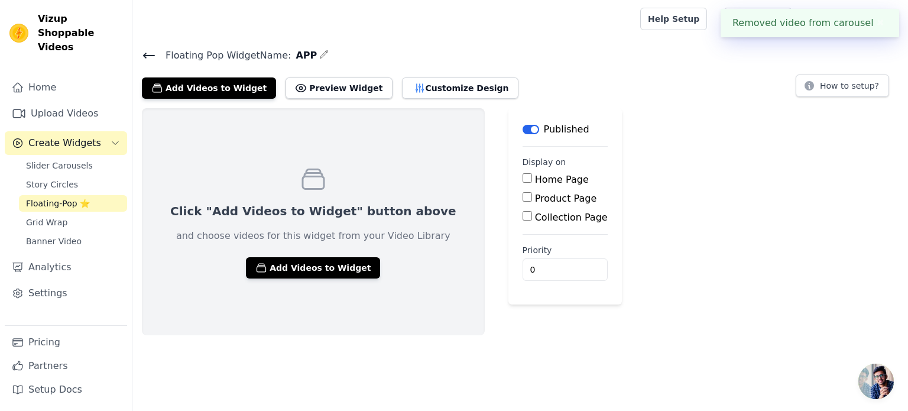
click at [111, 138] on icon "Sidebar" at bounding box center [115, 142] width 9 height 9
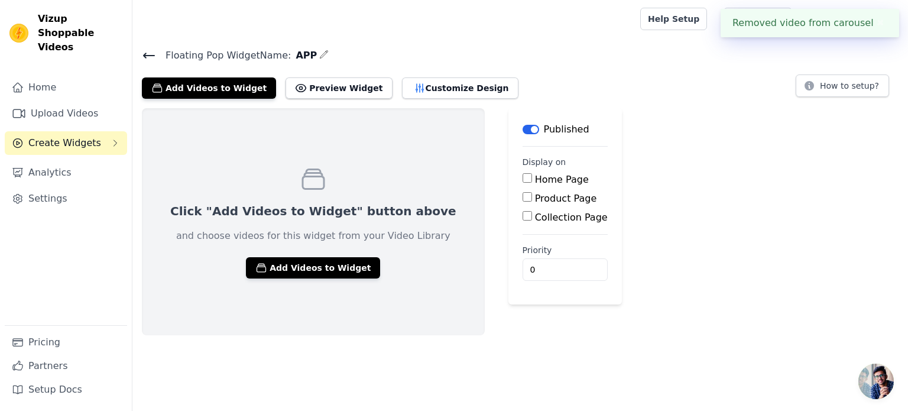
click at [111, 138] on icon "Sidebar" at bounding box center [115, 142] width 9 height 9
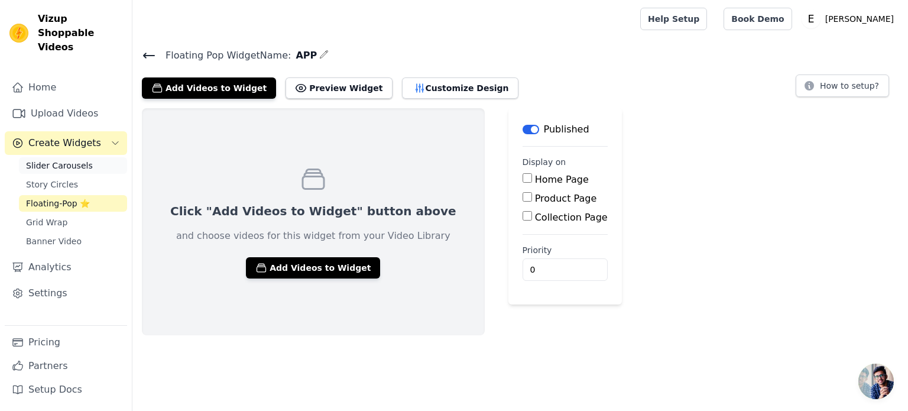
click at [66, 160] on span "Slider Carousels" at bounding box center [59, 166] width 67 height 12
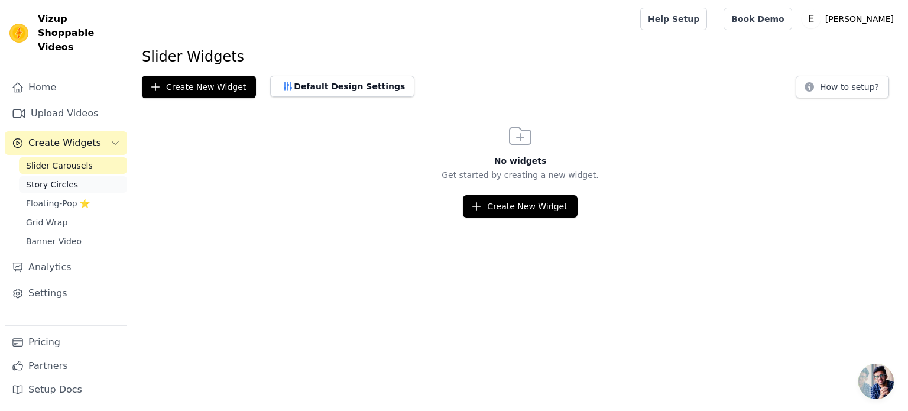
click at [63, 178] on span "Story Circles" at bounding box center [52, 184] width 52 height 12
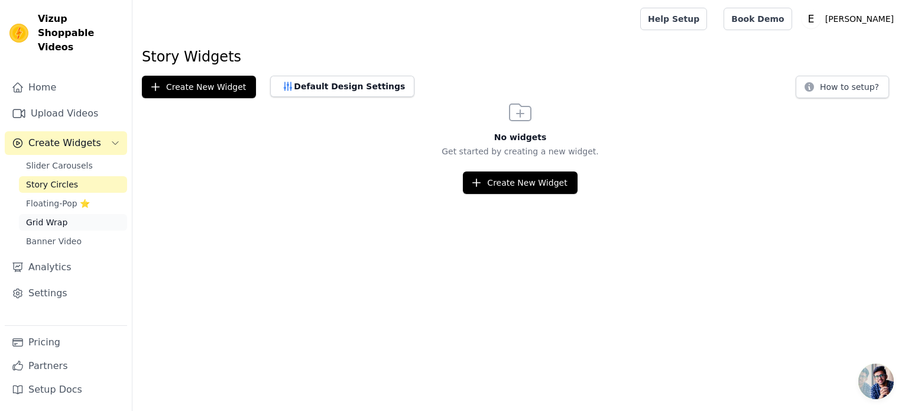
click at [50, 216] on span "Grid Wrap" at bounding box center [46, 222] width 41 height 12
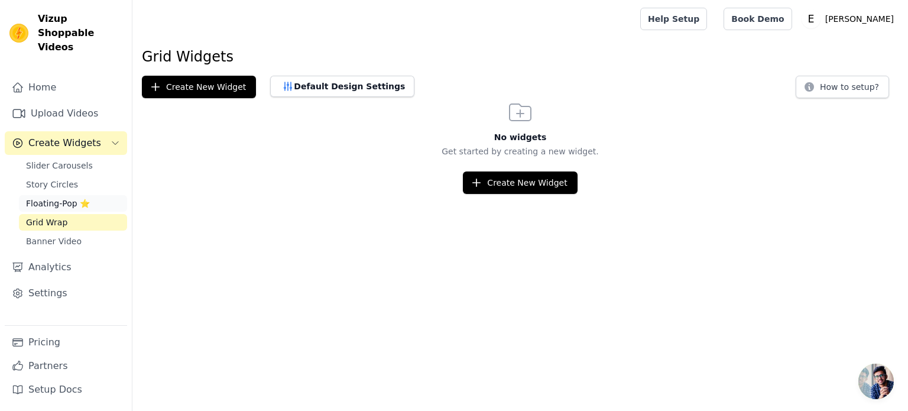
click at [57, 197] on span "Floating-Pop ⭐" at bounding box center [58, 203] width 64 height 12
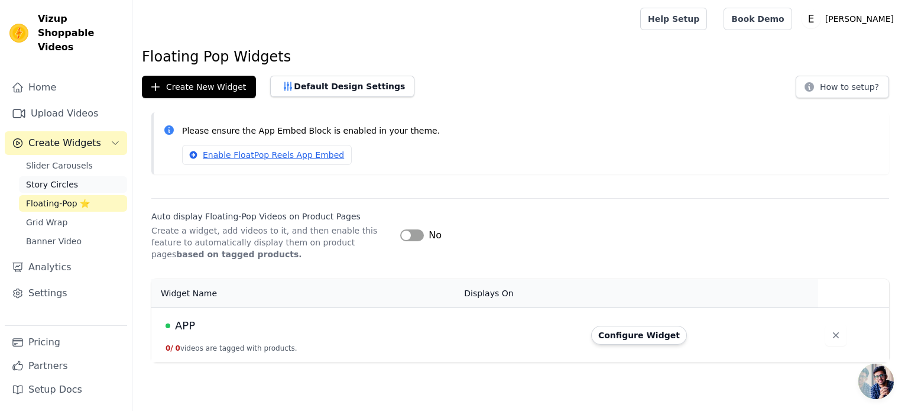
click at [56, 178] on span "Story Circles" at bounding box center [52, 184] width 52 height 12
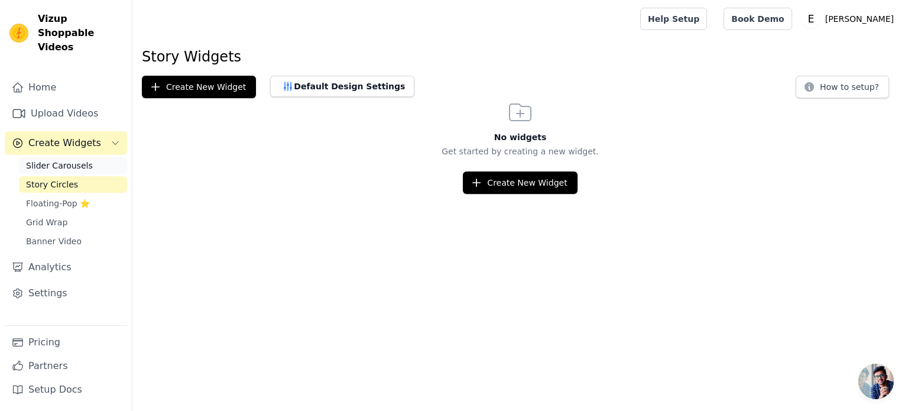
click at [61, 160] on span "Slider Carousels" at bounding box center [59, 166] width 67 height 12
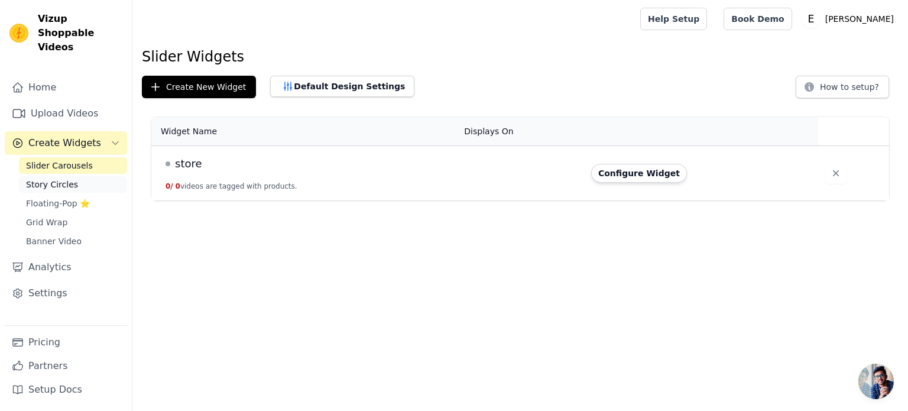
click at [57, 178] on span "Story Circles" at bounding box center [52, 184] width 52 height 12
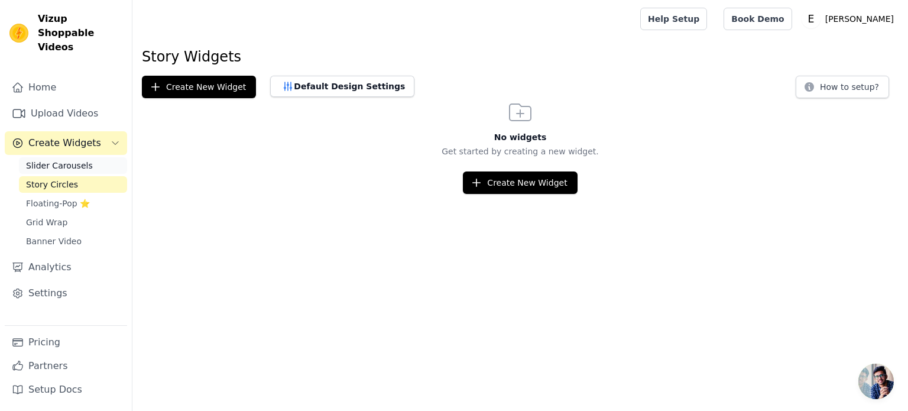
click at [69, 160] on span "Slider Carousels" at bounding box center [59, 166] width 67 height 12
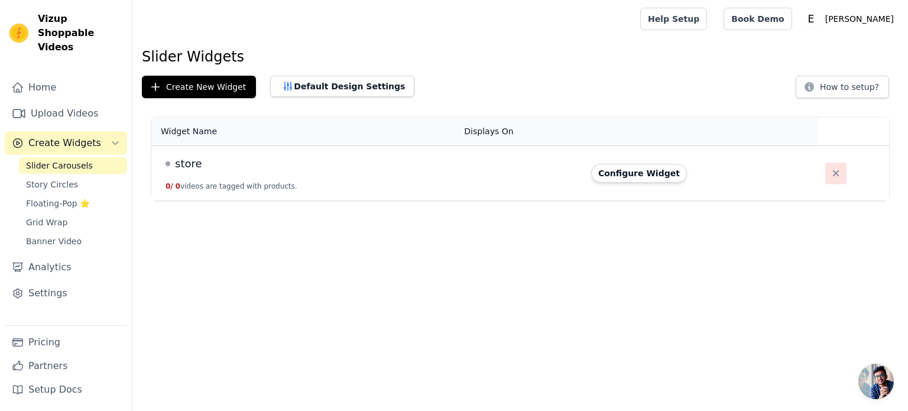
click at [830, 172] on icon "button" at bounding box center [836, 173] width 12 height 12
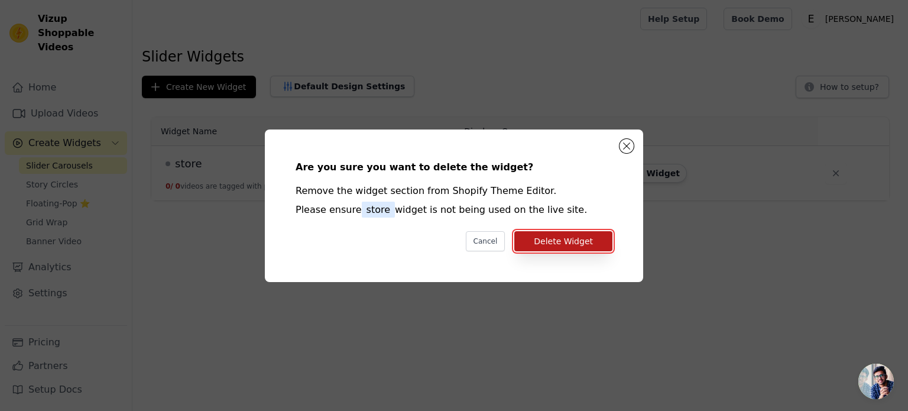
click at [574, 245] on button "Delete Widget" at bounding box center [563, 241] width 98 height 20
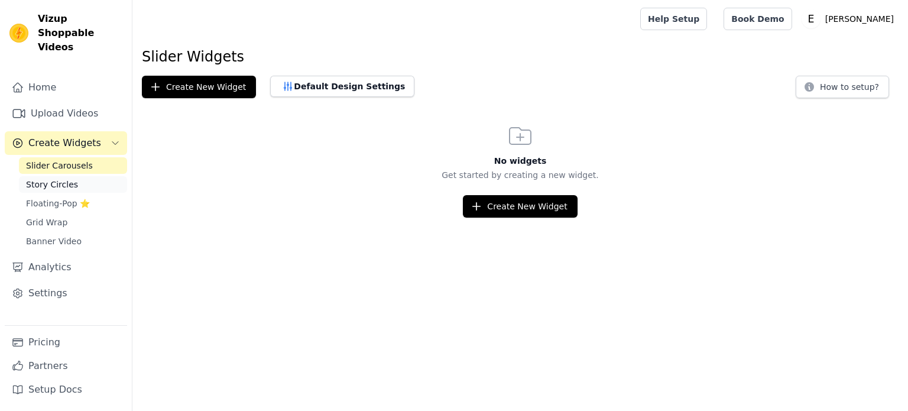
click at [68, 178] on span "Story Circles" at bounding box center [52, 184] width 52 height 12
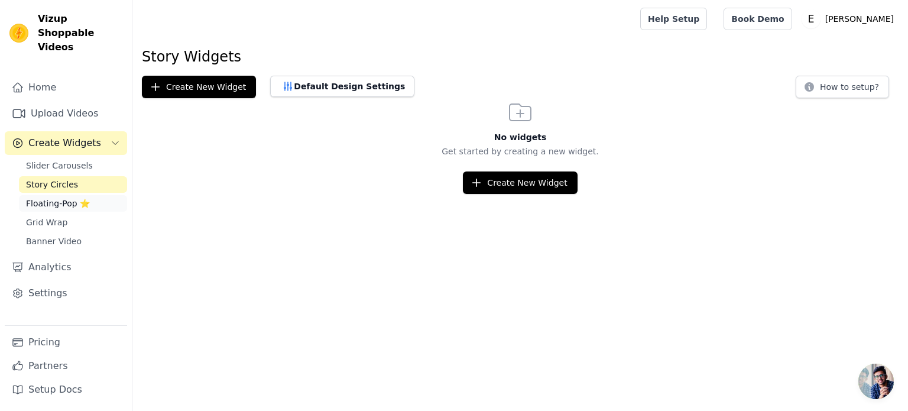
click at [58, 197] on span "Floating-Pop ⭐" at bounding box center [58, 203] width 64 height 12
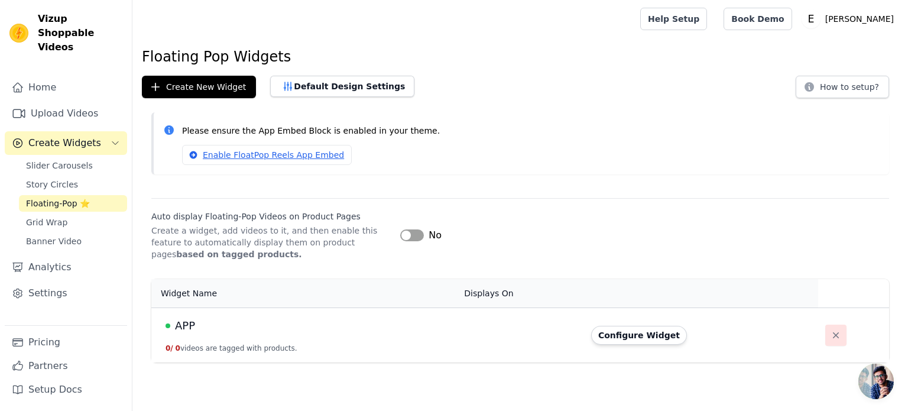
click at [830, 331] on icon "button" at bounding box center [836, 335] width 12 height 12
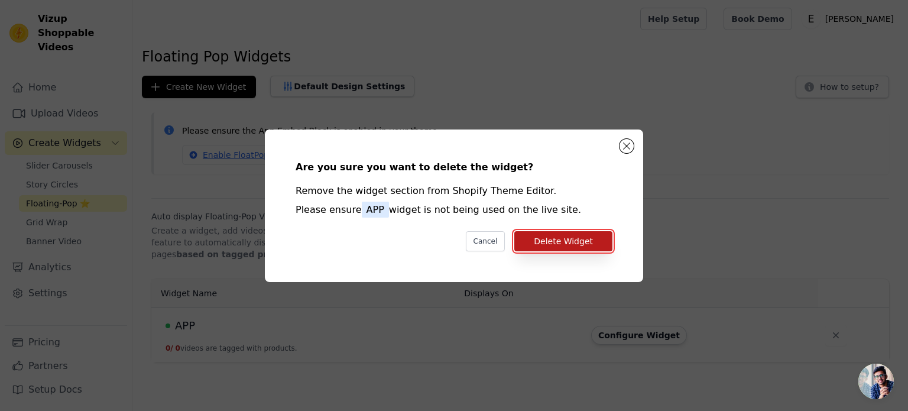
click at [562, 248] on button "Delete Widget" at bounding box center [563, 241] width 98 height 20
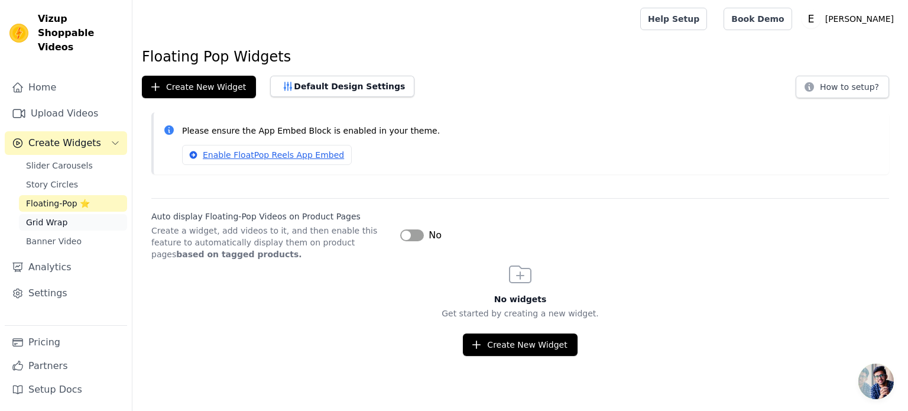
click at [62, 216] on span "Grid Wrap" at bounding box center [46, 222] width 41 height 12
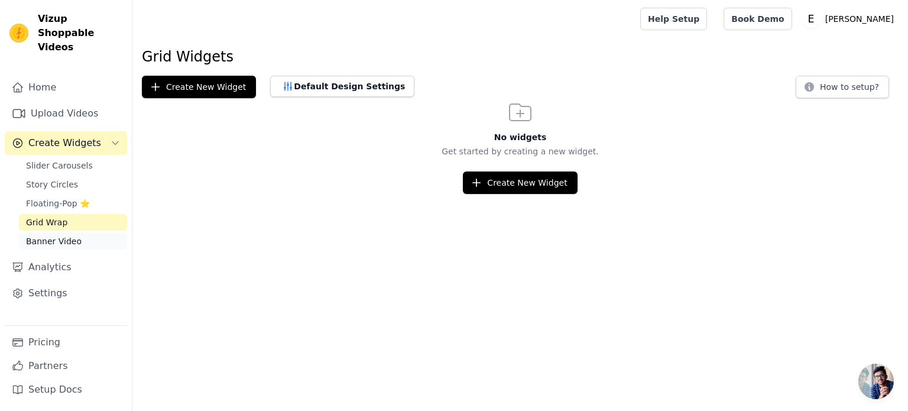
click at [52, 235] on span "Banner Video" at bounding box center [54, 241] width 56 height 12
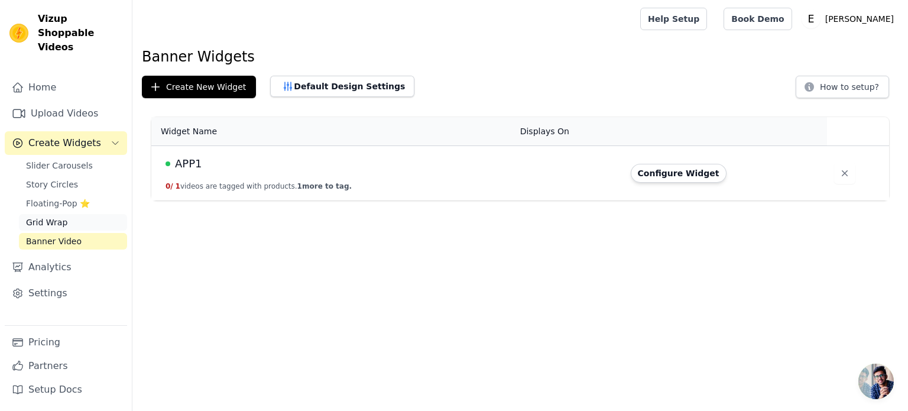
click at [50, 216] on span "Grid Wrap" at bounding box center [46, 222] width 41 height 12
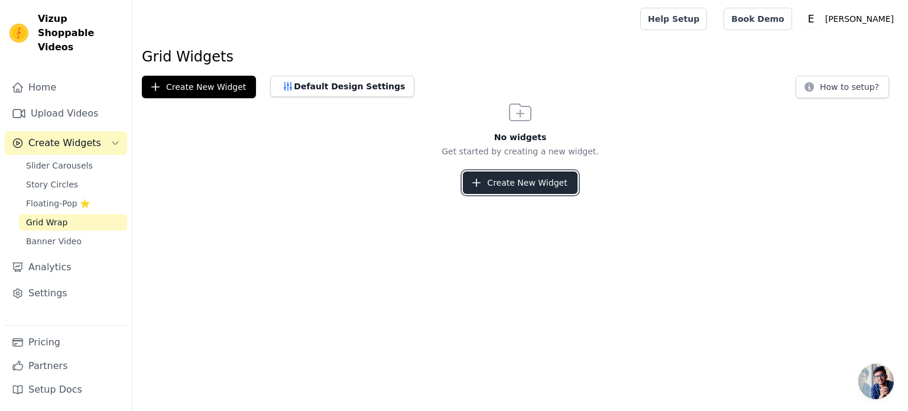
click at [537, 189] on button "Create New Widget" at bounding box center [520, 182] width 114 height 22
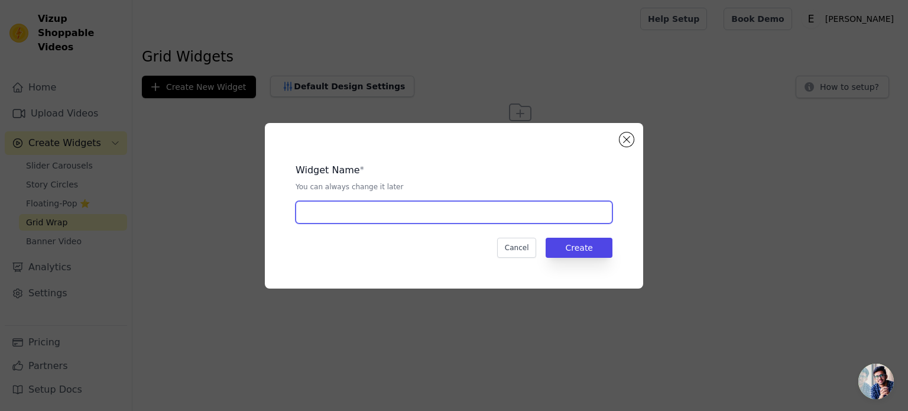
click at [421, 205] on input "text" at bounding box center [454, 212] width 317 height 22
type input "APP"
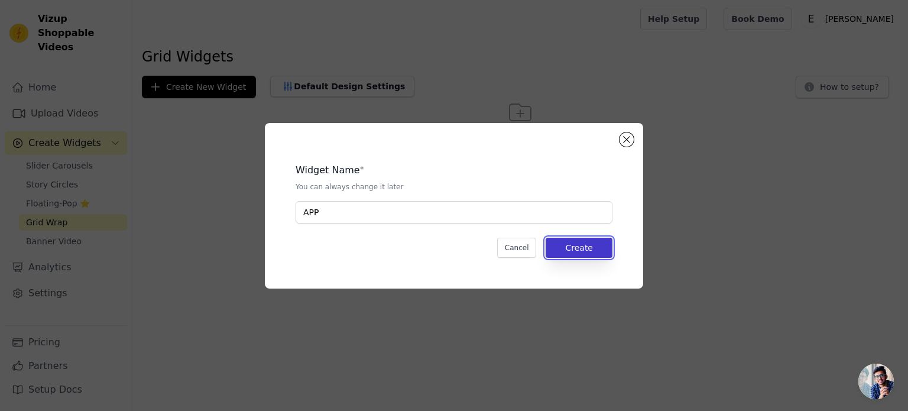
click at [585, 247] on button "Create" at bounding box center [579, 248] width 67 height 20
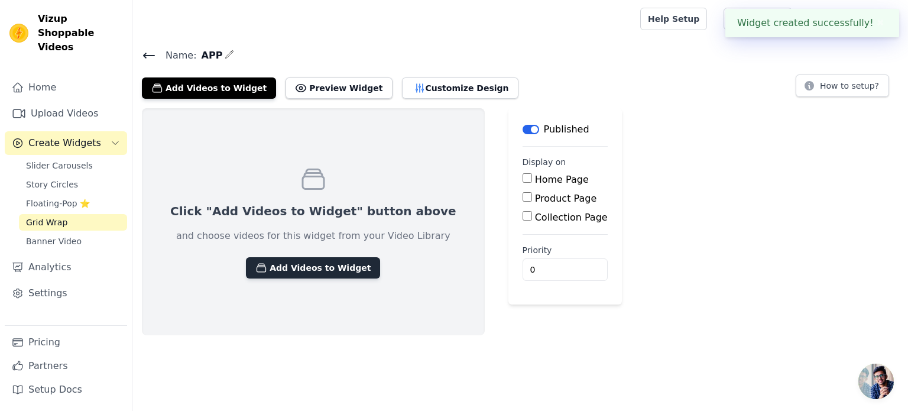
click at [320, 276] on button "Add Videos to Widget" at bounding box center [313, 267] width 134 height 21
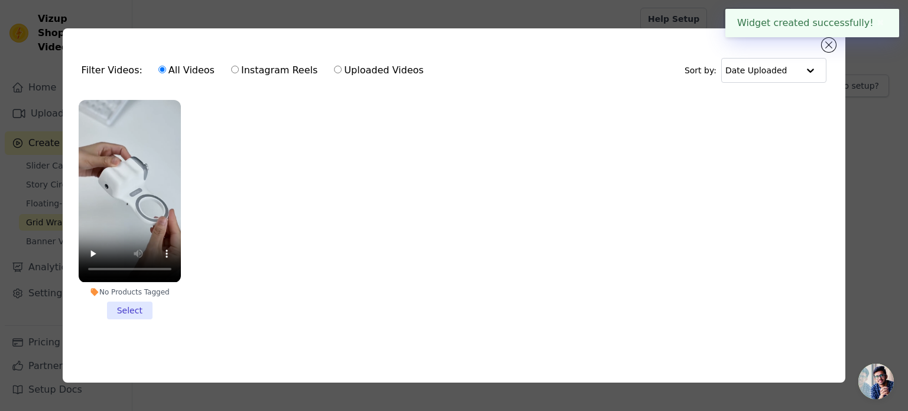
click at [134, 303] on li "No Products Tagged Select" at bounding box center [130, 209] width 102 height 219
click at [0, 0] on input "No Products Tagged Select" at bounding box center [0, 0] width 0 height 0
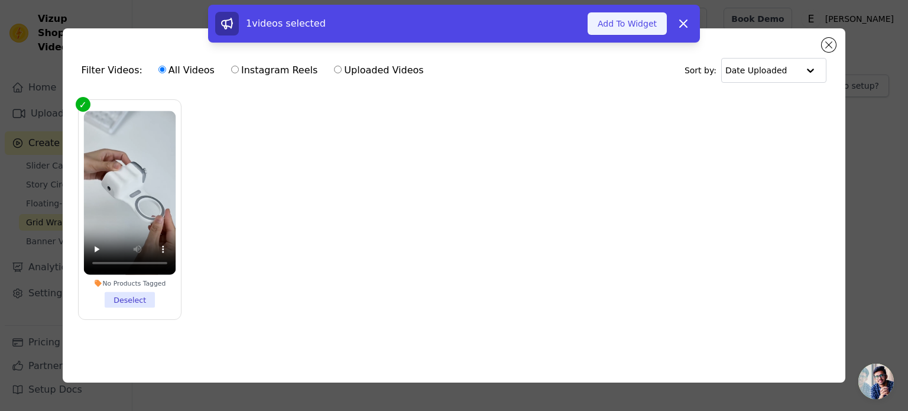
click at [632, 18] on button "Add To Widget" at bounding box center [626, 23] width 79 height 22
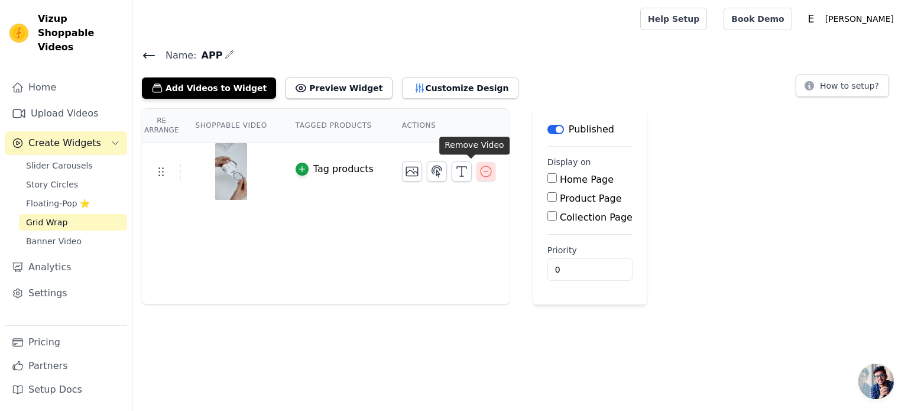
click at [479, 173] on icon "button" at bounding box center [486, 171] width 14 height 14
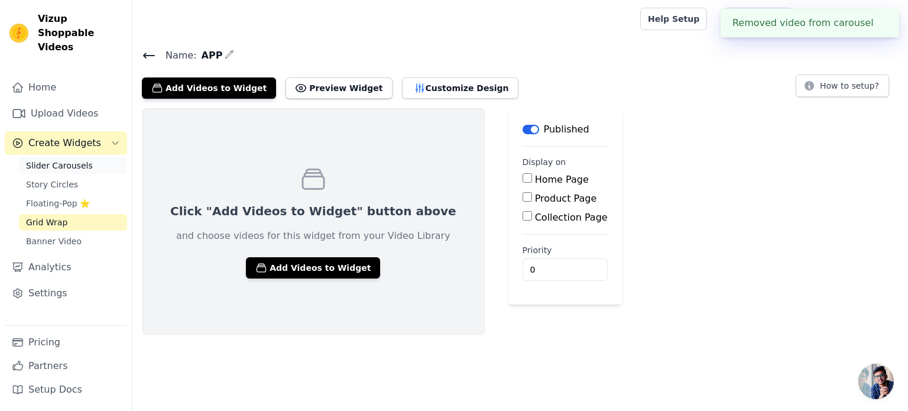
click at [59, 160] on span "Slider Carousels" at bounding box center [59, 166] width 67 height 12
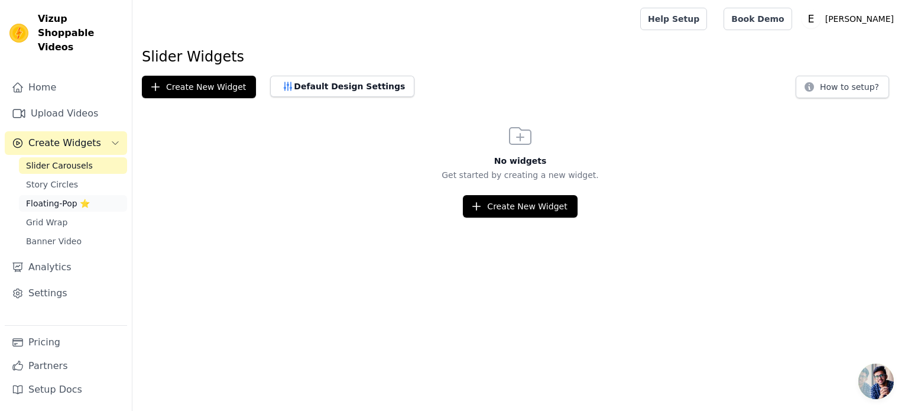
click at [46, 195] on link "Floating-Pop ⭐" at bounding box center [73, 203] width 108 height 17
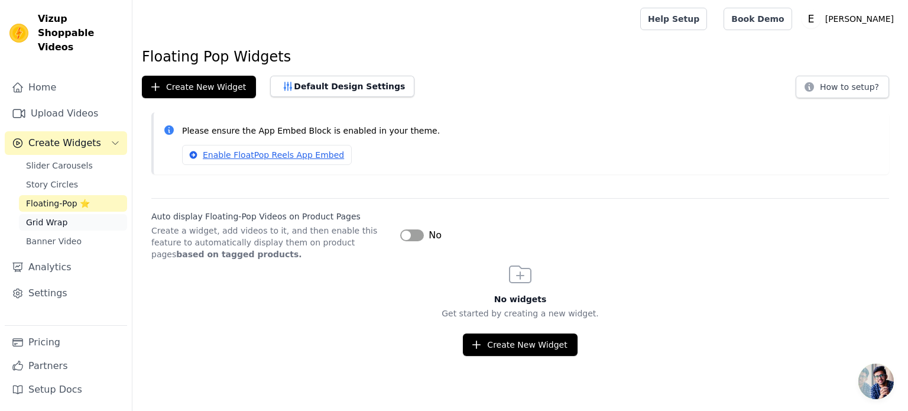
click at [47, 216] on span "Grid Wrap" at bounding box center [46, 222] width 41 height 12
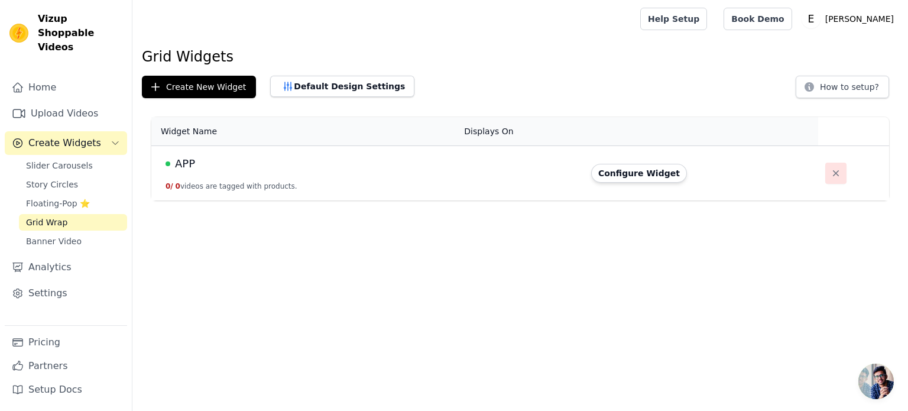
click at [833, 173] on icon "button" at bounding box center [836, 173] width 12 height 12
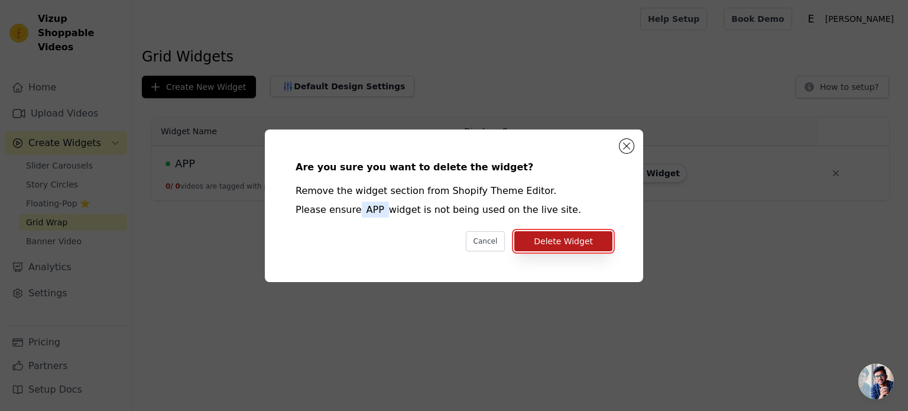
click at [563, 237] on button "Delete Widget" at bounding box center [563, 241] width 98 height 20
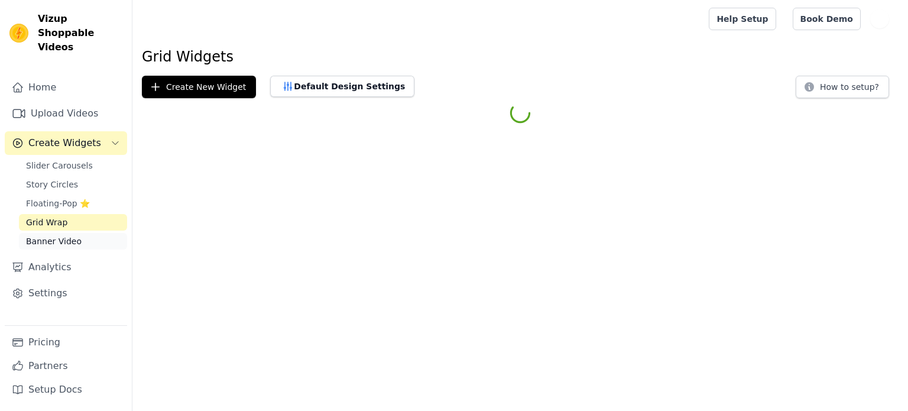
drag, startPoint x: 0, startPoint y: 0, endPoint x: 64, endPoint y: 229, distance: 237.6
click at [64, 235] on span "Banner Video" at bounding box center [54, 241] width 56 height 12
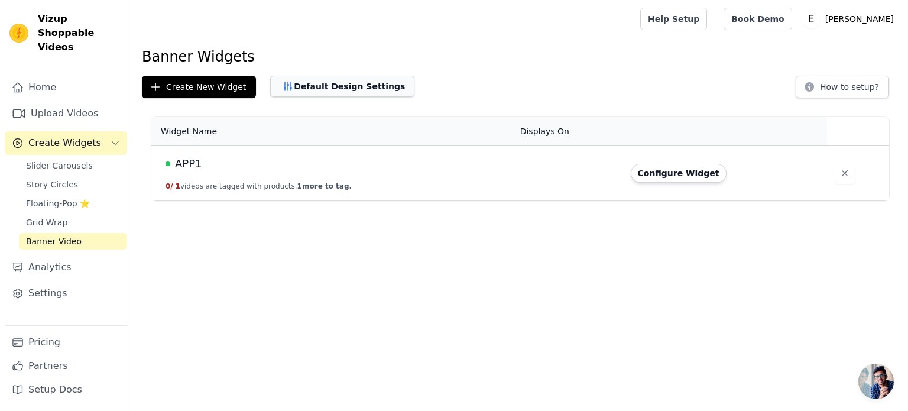
click at [329, 81] on button "Default Design Settings" at bounding box center [342, 86] width 144 height 21
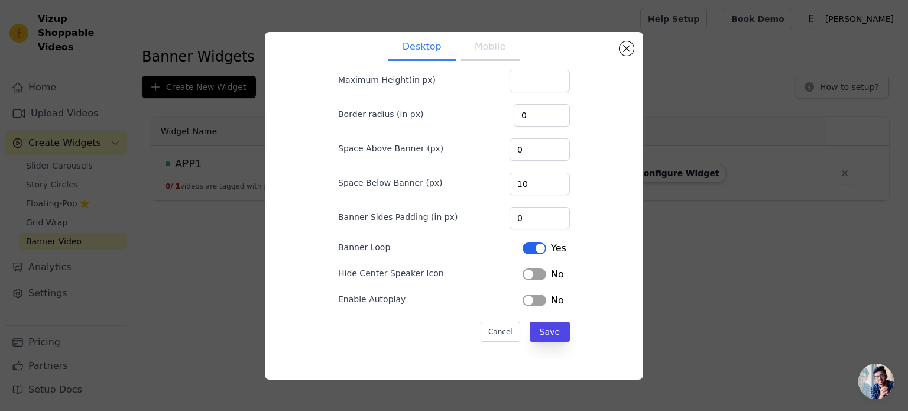
scroll to position [14, 0]
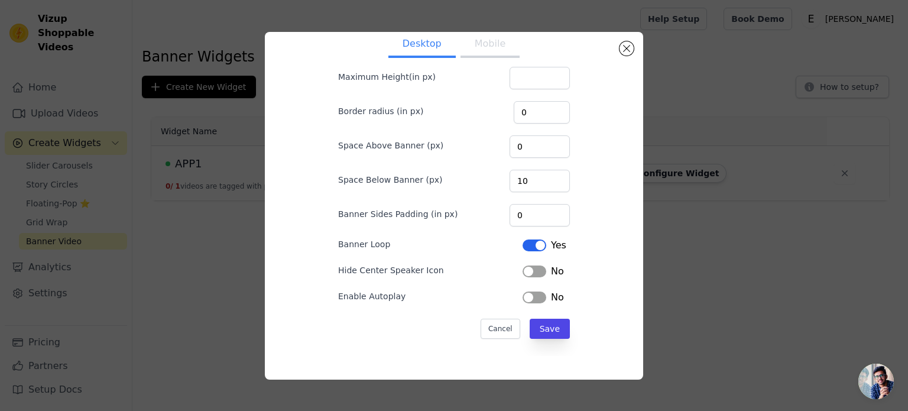
click at [522, 274] on button "Label" at bounding box center [534, 271] width 24 height 12
click at [522, 298] on button "Label" at bounding box center [534, 297] width 24 height 12
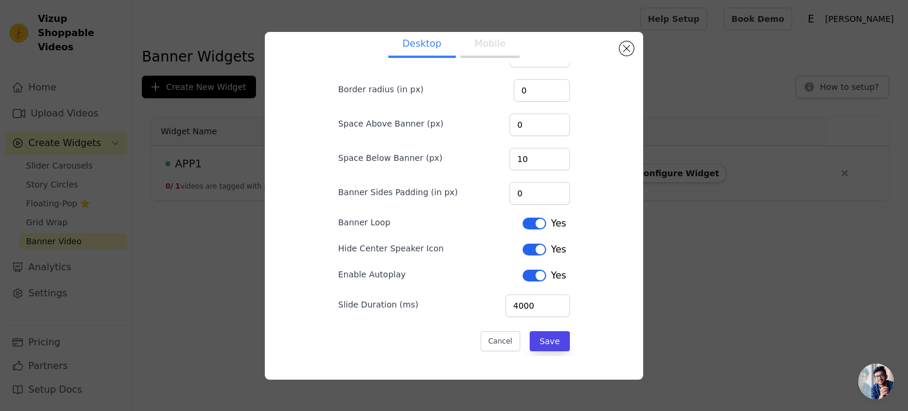
scroll to position [118, 0]
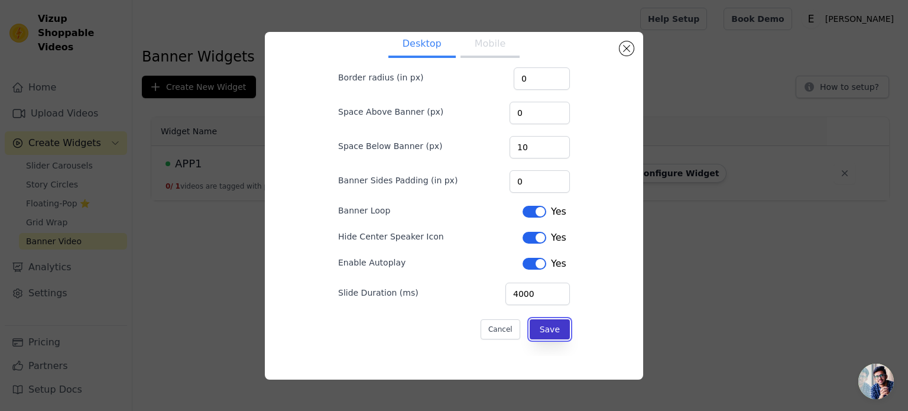
click at [530, 324] on button "Save" at bounding box center [550, 329] width 40 height 20
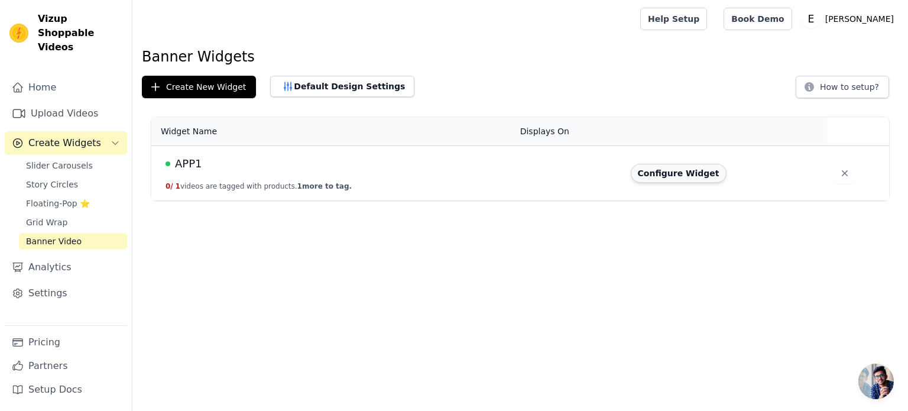
click at [678, 173] on button "Configure Widget" at bounding box center [679, 173] width 96 height 19
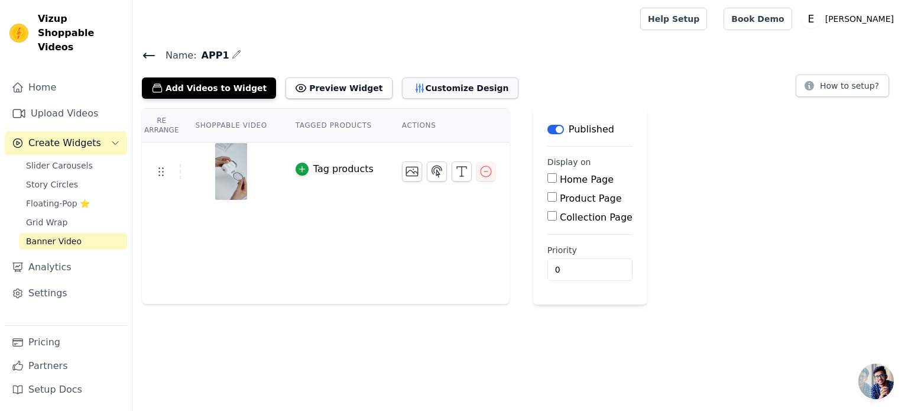
click at [402, 89] on button "Customize Design" at bounding box center [460, 87] width 116 height 21
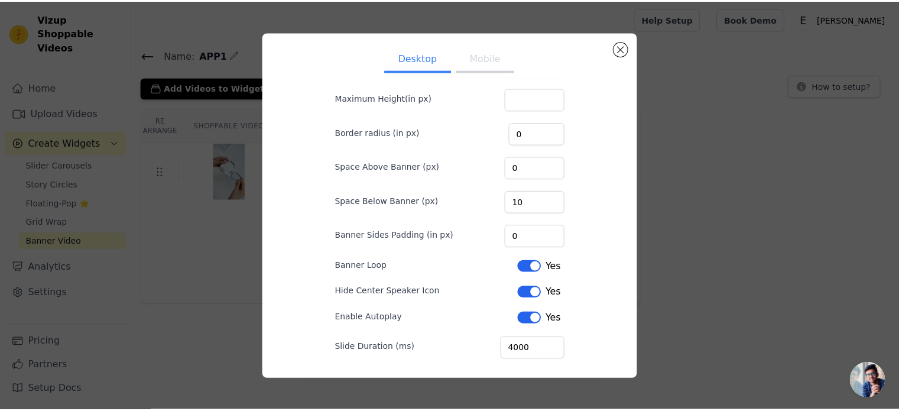
scroll to position [95, 0]
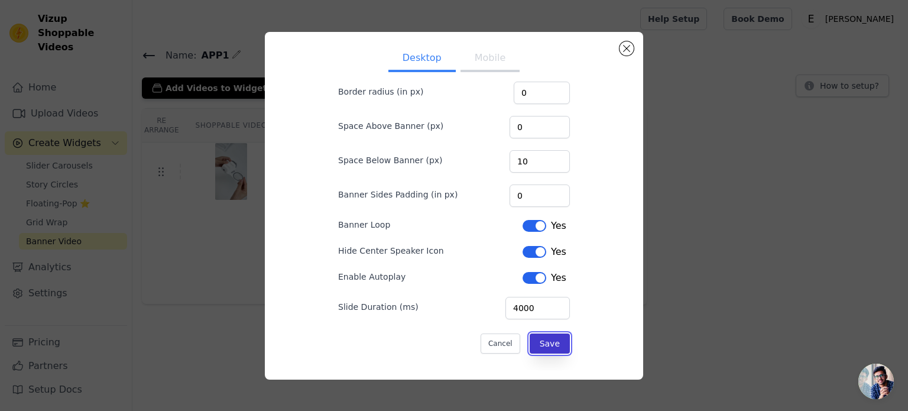
click at [538, 342] on button "Save" at bounding box center [550, 343] width 40 height 20
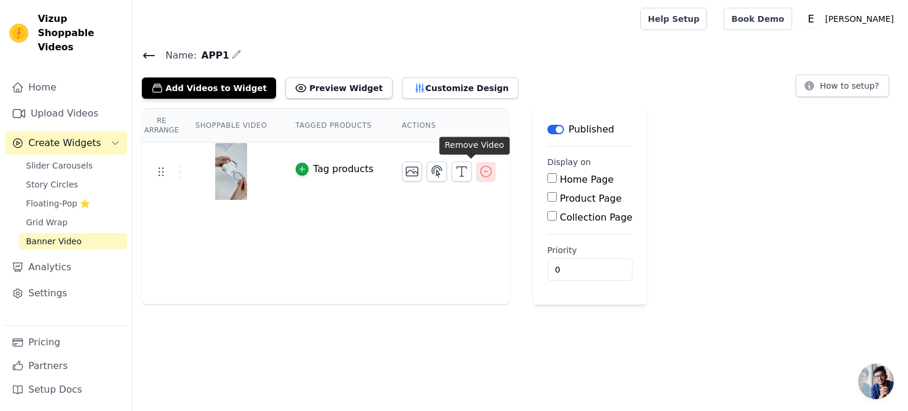
click at [481, 174] on icon "button" at bounding box center [486, 171] width 11 height 11
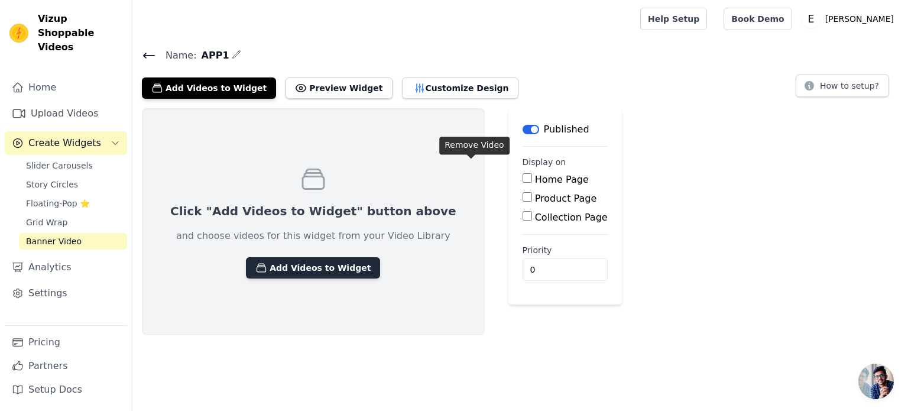
click at [323, 268] on button "Add Videos to Widget" at bounding box center [313, 267] width 134 height 21
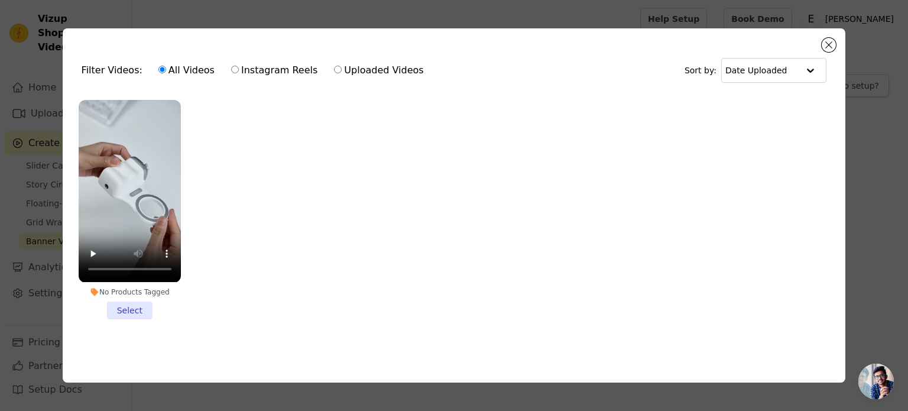
click at [132, 301] on li "No Products Tagged Select" at bounding box center [130, 209] width 102 height 219
click at [0, 0] on input "No Products Tagged Select" at bounding box center [0, 0] width 0 height 0
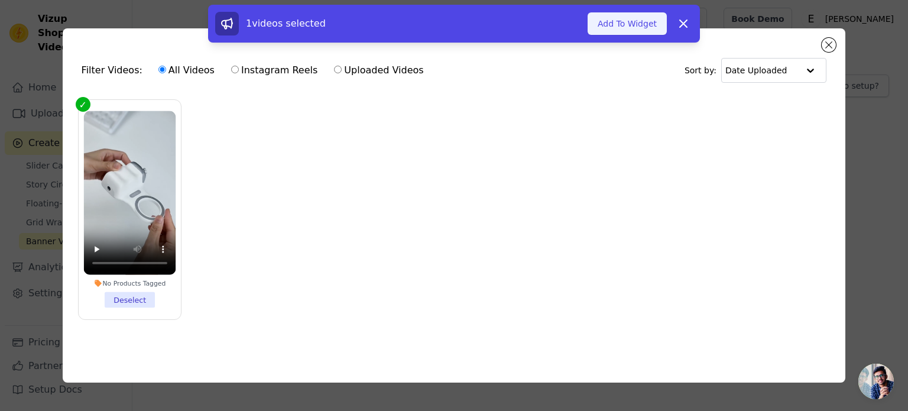
click at [619, 25] on button "Add To Widget" at bounding box center [626, 23] width 79 height 22
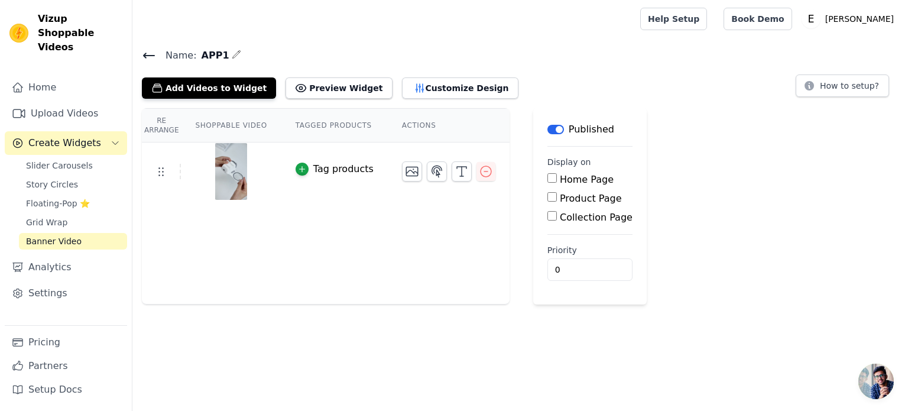
click at [206, 118] on th "Shoppable Video" at bounding box center [231, 126] width 100 height 34
click at [334, 87] on button "Preview Widget" at bounding box center [338, 87] width 106 height 21
click at [163, 174] on icon at bounding box center [161, 171] width 14 height 14
click at [348, 165] on div "Tag products" at bounding box center [343, 169] width 60 height 14
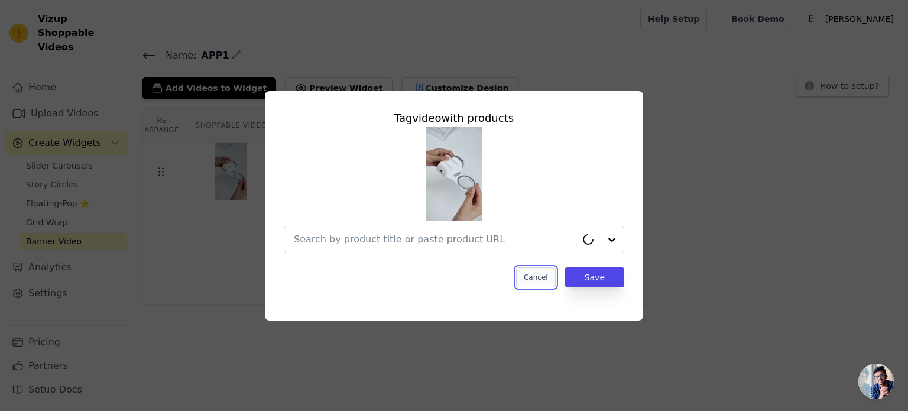
click at [544, 275] on button "Cancel" at bounding box center [536, 277] width 40 height 20
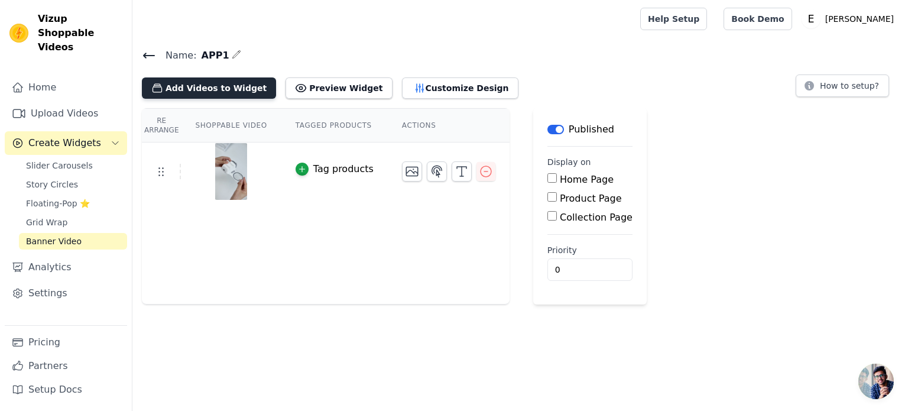
click at [236, 94] on button "Add Videos to Widget" at bounding box center [209, 87] width 134 height 21
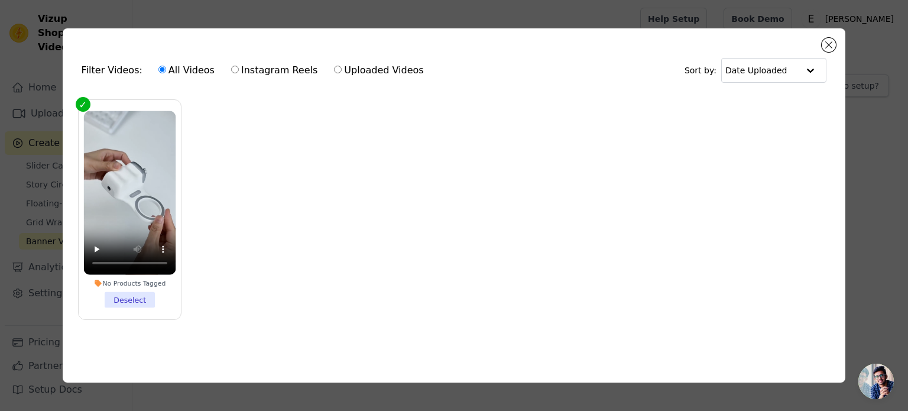
click at [334, 67] on input "Uploaded Videos" at bounding box center [338, 70] width 8 height 8
radio input "true"
click at [158, 66] on input "All Videos" at bounding box center [162, 70] width 8 height 8
radio input "true"
click at [831, 40] on button "Close modal" at bounding box center [829, 45] width 14 height 14
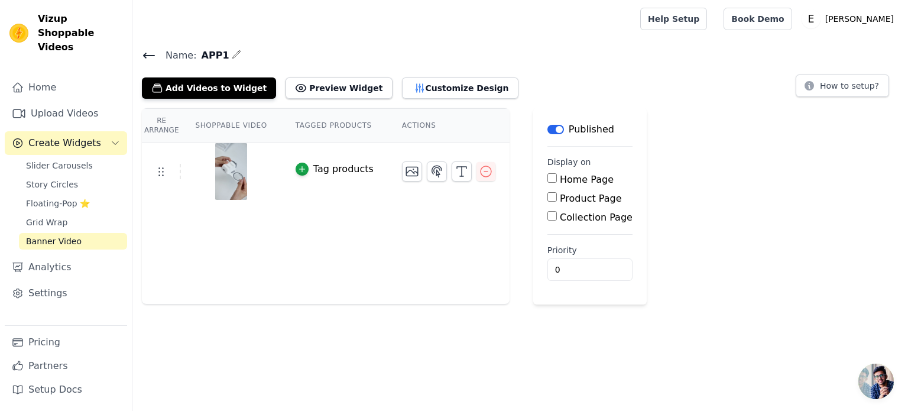
click at [336, 127] on th "Tagged Products" at bounding box center [334, 126] width 106 height 34
click at [408, 127] on th "Actions" at bounding box center [449, 126] width 122 height 34
click at [175, 87] on button "Add Videos to Widget" at bounding box center [209, 87] width 134 height 21
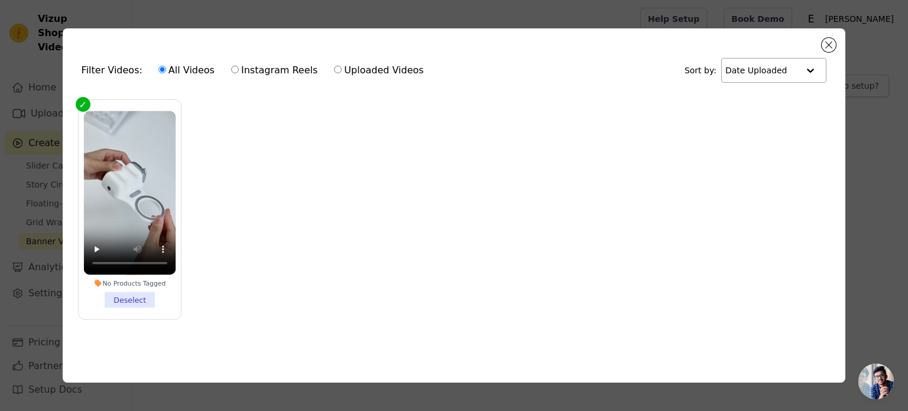
click at [796, 66] on input "text" at bounding box center [761, 71] width 73 height 24
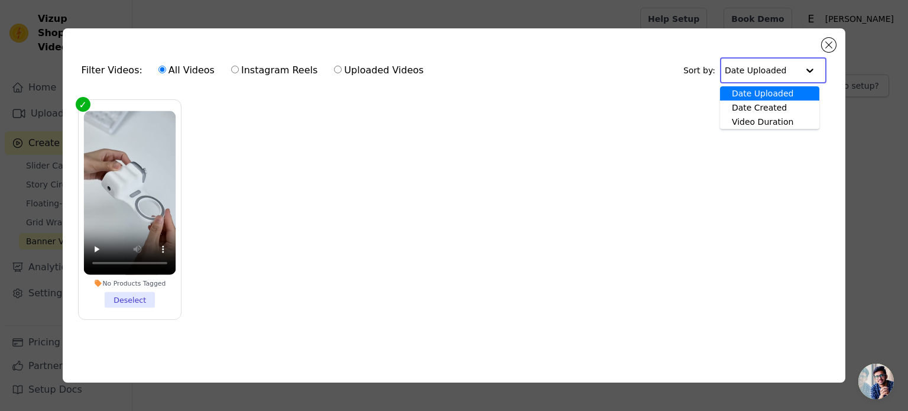
click at [796, 66] on input "text" at bounding box center [761, 71] width 73 height 24
click at [836, 40] on div "Filter Videos: All Videos Instagram Reels Uploaded Videos Sort by: Option Date …" at bounding box center [454, 204] width 783 height 353
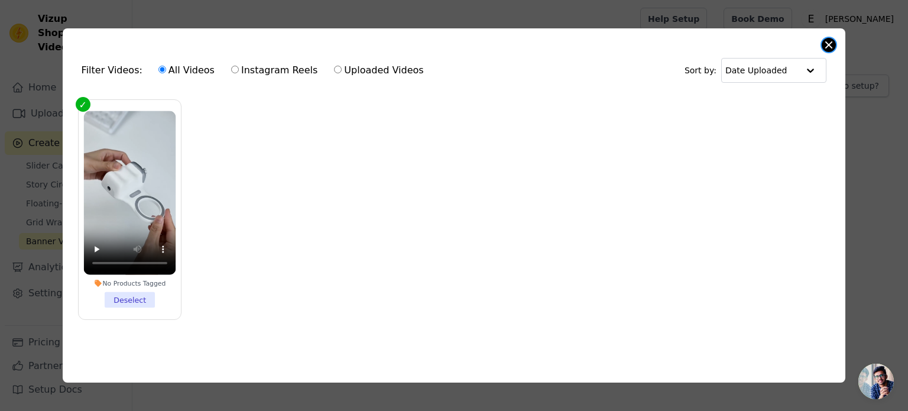
click at [830, 40] on button "Close modal" at bounding box center [829, 45] width 14 height 14
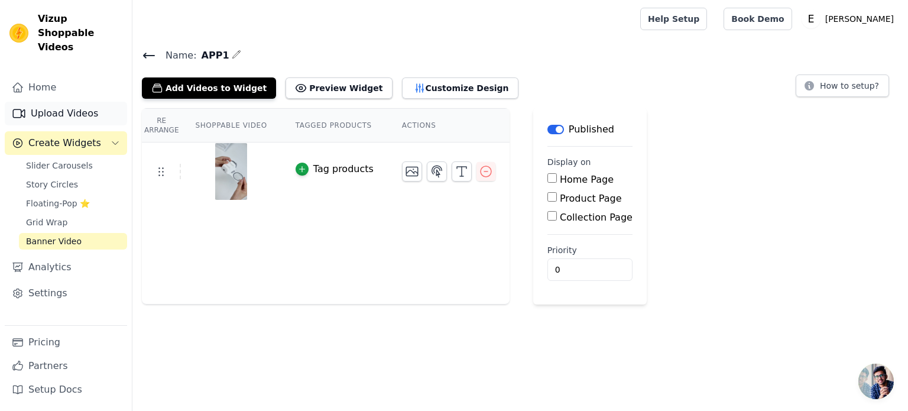
click at [61, 103] on link "Upload Videos" at bounding box center [66, 114] width 122 height 24
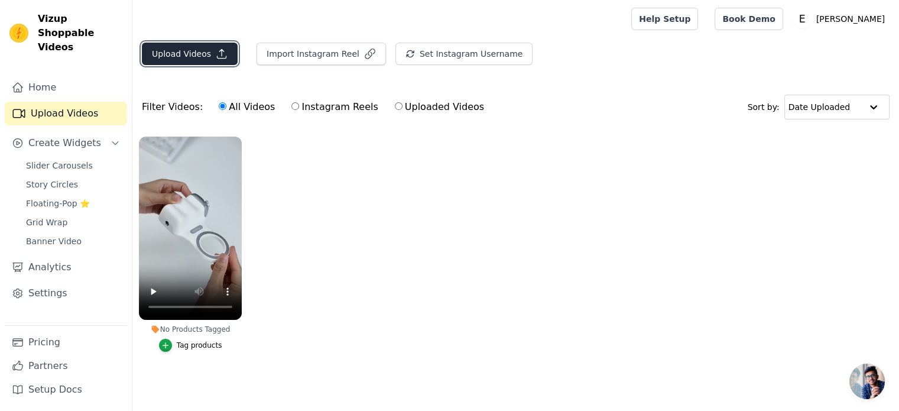
click at [196, 54] on button "Upload Videos" at bounding box center [190, 54] width 96 height 22
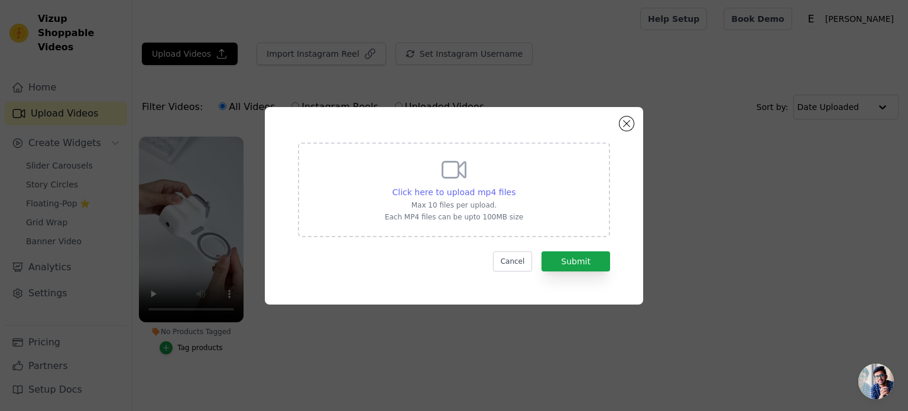
click at [467, 196] on span "Click here to upload mp4 files" at bounding box center [454, 191] width 124 height 9
click at [515, 186] on input "Click here to upload mp4 files Max 10 files per upload. Each MP4 files can be u…" at bounding box center [515, 186] width 1 height 1
type input "C:\fakepath\Download.mp4"
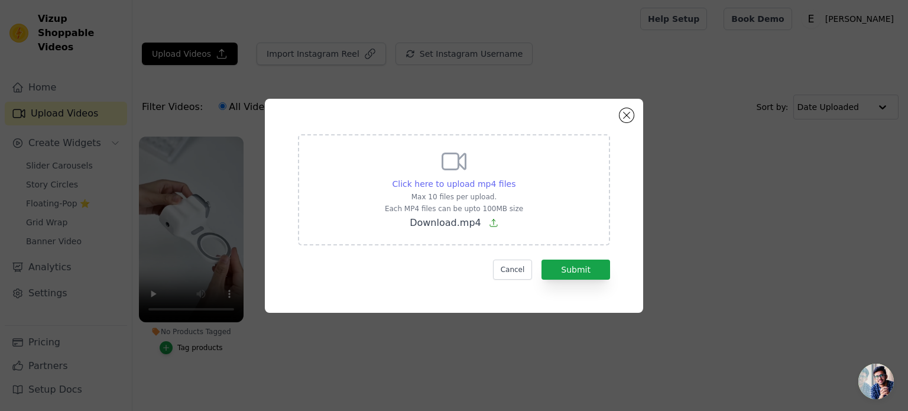
click at [442, 183] on span "Click here to upload mp4 files" at bounding box center [454, 183] width 124 height 9
click at [515, 178] on input "Click here to upload mp4 files Max 10 files per upload. Each MP4 files can be u…" at bounding box center [515, 177] width 1 height 1
click at [574, 278] on button "Submit" at bounding box center [575, 269] width 69 height 20
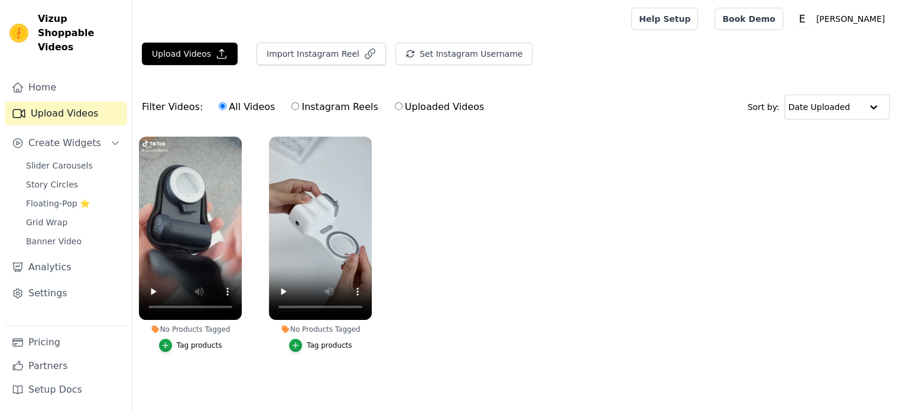
click at [456, 174] on ul "No Products Tagged Tag products No Products Tagged Tag products" at bounding box center [515, 256] width 767 height 252
click at [68, 235] on span "Banner Video" at bounding box center [54, 241] width 56 height 12
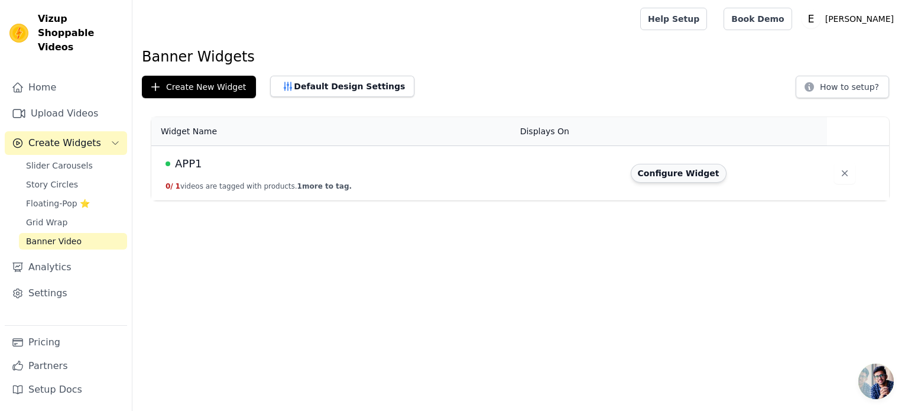
click at [690, 167] on button "Configure Widget" at bounding box center [679, 173] width 96 height 19
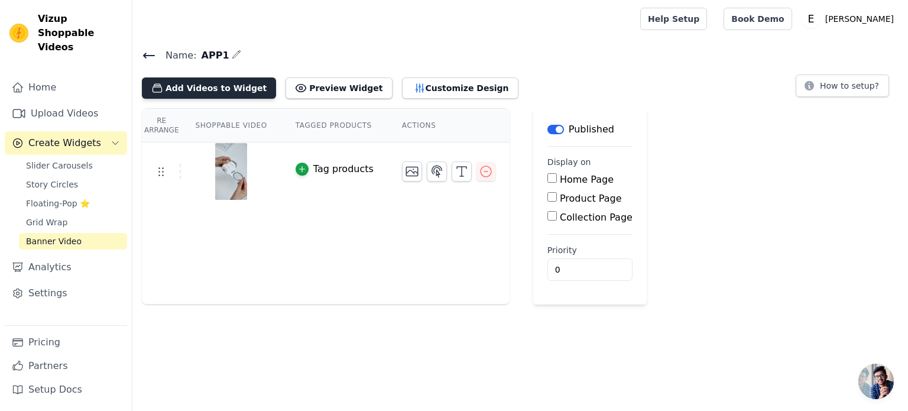
click at [176, 81] on button "Add Videos to Widget" at bounding box center [209, 87] width 134 height 21
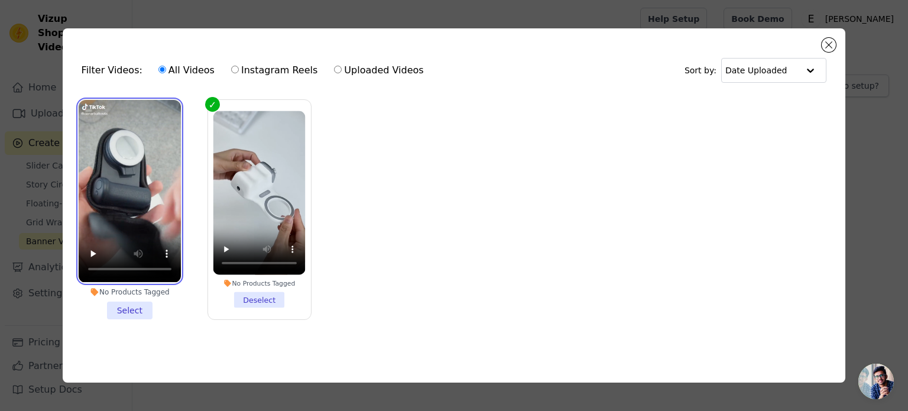
click at [152, 186] on video at bounding box center [130, 191] width 102 height 182
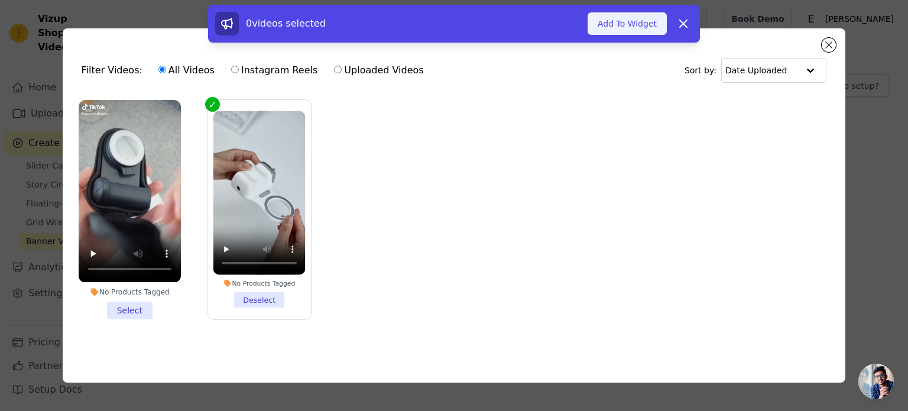
click at [628, 28] on button "Add To Widget" at bounding box center [626, 23] width 79 height 22
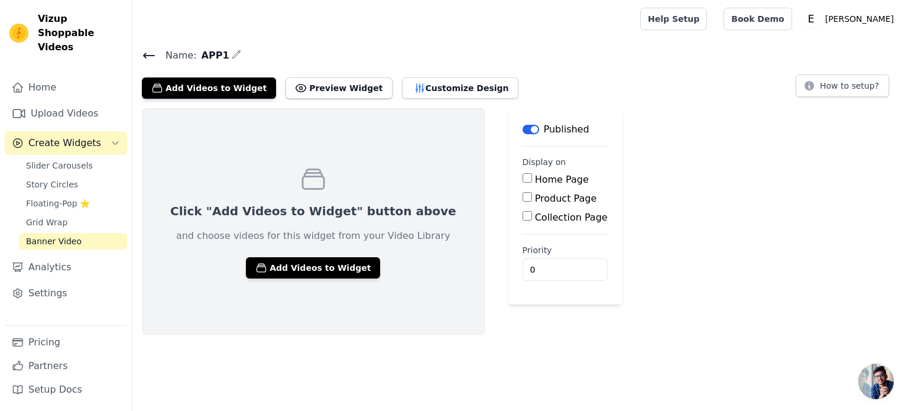
click at [35, 235] on span "Banner Video" at bounding box center [54, 241] width 56 height 12
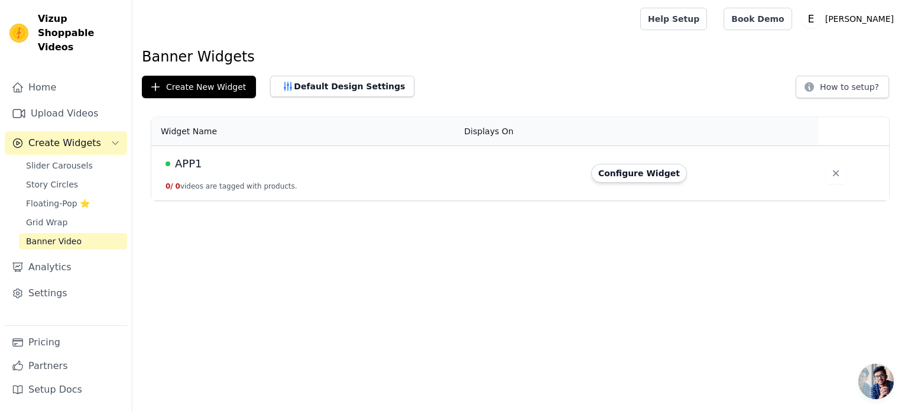
click at [43, 235] on span "Banner Video" at bounding box center [54, 241] width 56 height 12
click at [632, 172] on button "Configure Widget" at bounding box center [639, 173] width 96 height 19
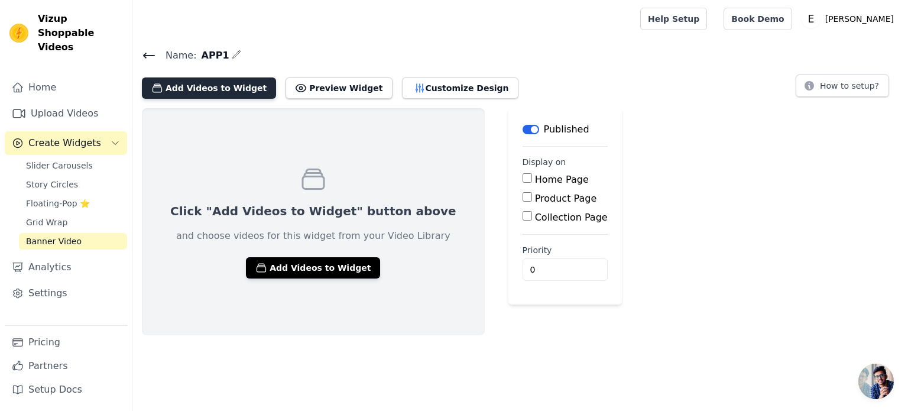
click at [196, 91] on button "Add Videos to Widget" at bounding box center [209, 87] width 134 height 21
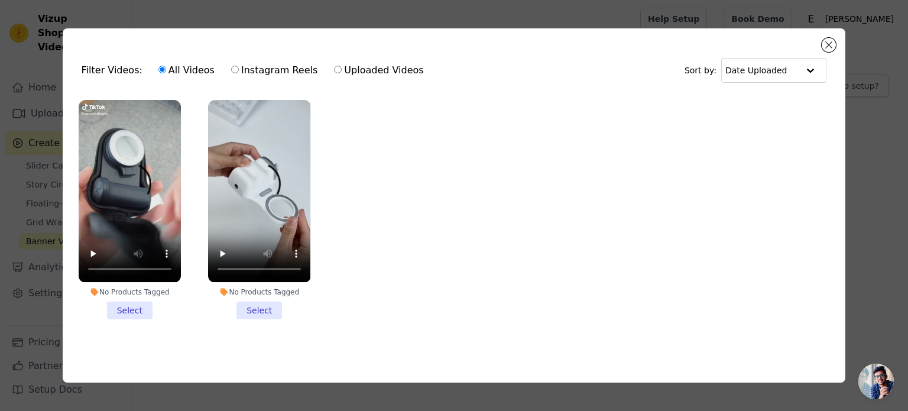
click at [257, 309] on li "No Products Tagged Select" at bounding box center [259, 209] width 102 height 219
click at [0, 0] on input "No Products Tagged Select" at bounding box center [0, 0] width 0 height 0
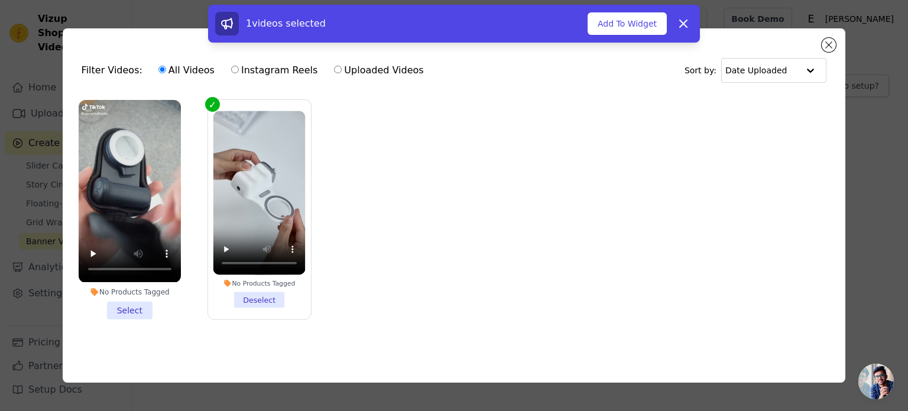
click at [121, 304] on li "No Products Tagged Select" at bounding box center [130, 209] width 102 height 219
click at [0, 0] on input "No Products Tagged Select" at bounding box center [0, 0] width 0 height 0
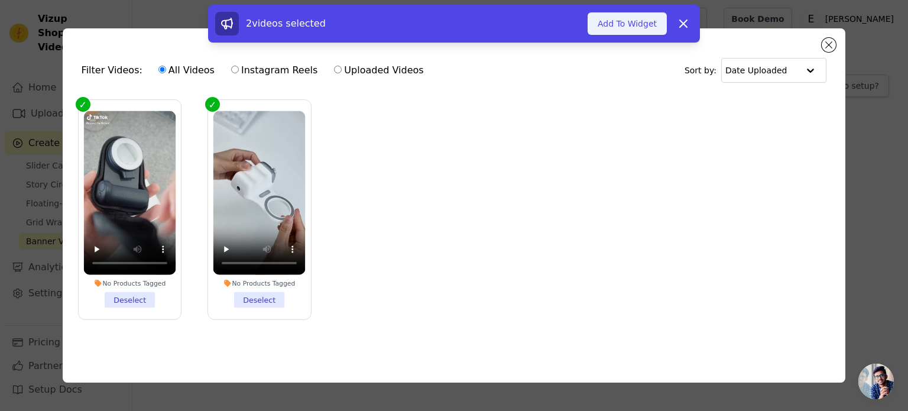
click at [615, 24] on button "Add To Widget" at bounding box center [626, 23] width 79 height 22
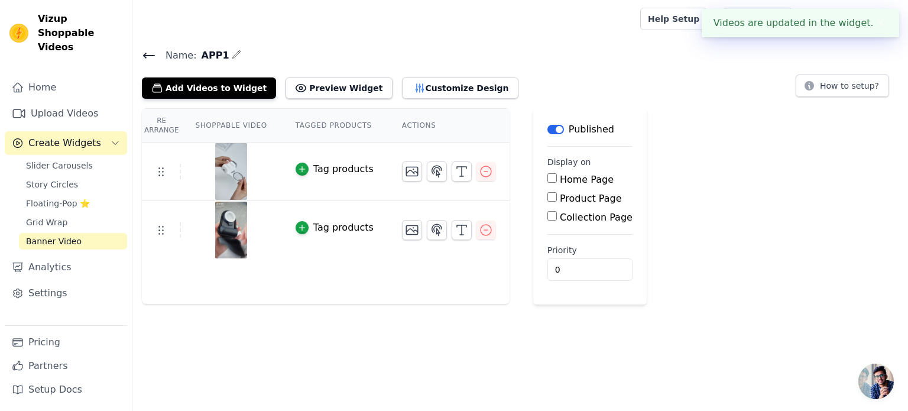
click at [518, 304] on html "Videos are updated in the widget. ✖ Vizup Shoppable Videos Home Upload Videos C…" at bounding box center [454, 152] width 908 height 304
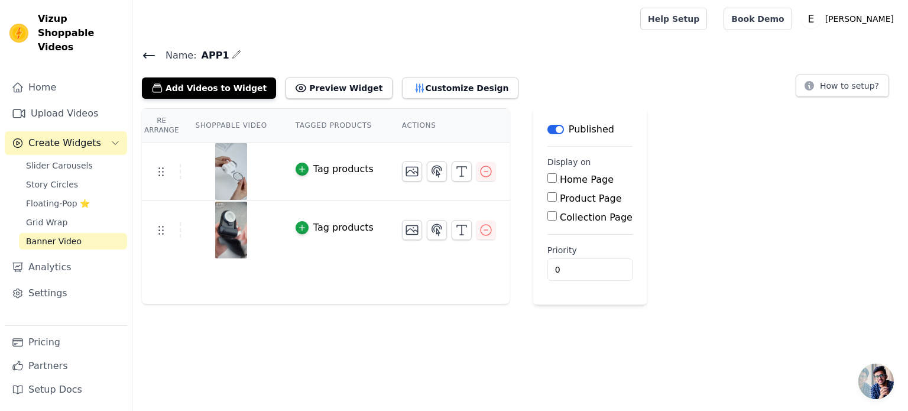
click at [408, 75] on div "Add Videos to Widget Preview Widget Customize Design" at bounding box center [335, 86] width 386 height 26
click at [412, 83] on button "Customize Design" at bounding box center [460, 87] width 116 height 21
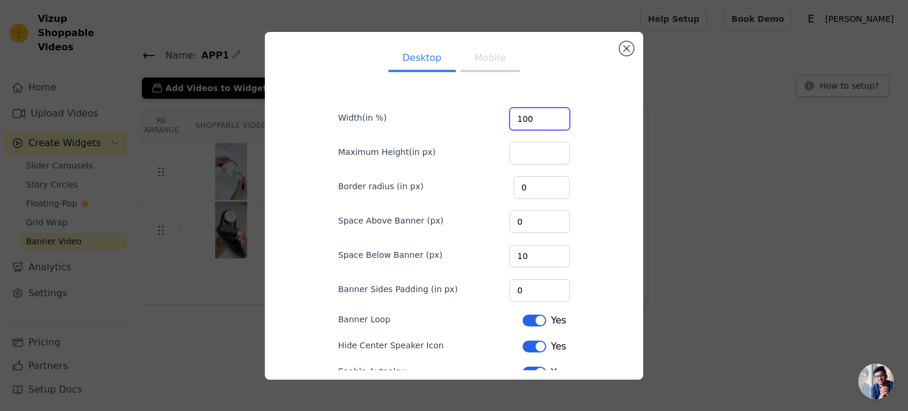
click at [551, 122] on input "100" at bounding box center [539, 119] width 60 height 22
click at [549, 113] on input "101" at bounding box center [539, 119] width 60 height 22
click at [549, 113] on input "102" at bounding box center [539, 119] width 60 height 22
click at [549, 113] on input "103" at bounding box center [539, 119] width 60 height 22
click at [549, 113] on input "104" at bounding box center [539, 119] width 60 height 22
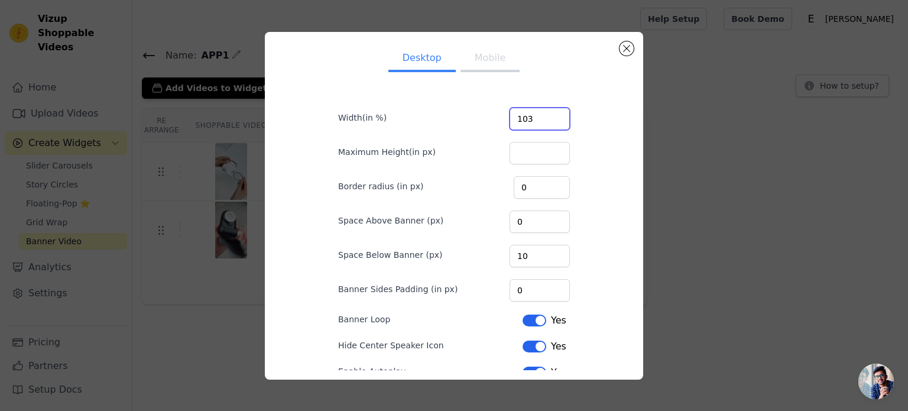
click at [548, 122] on input "103" at bounding box center [539, 119] width 60 height 22
click at [548, 122] on input "102" at bounding box center [539, 119] width 60 height 22
click at [548, 122] on input "101" at bounding box center [539, 119] width 60 height 22
type input "100"
click at [548, 122] on input "100" at bounding box center [539, 119] width 60 height 22
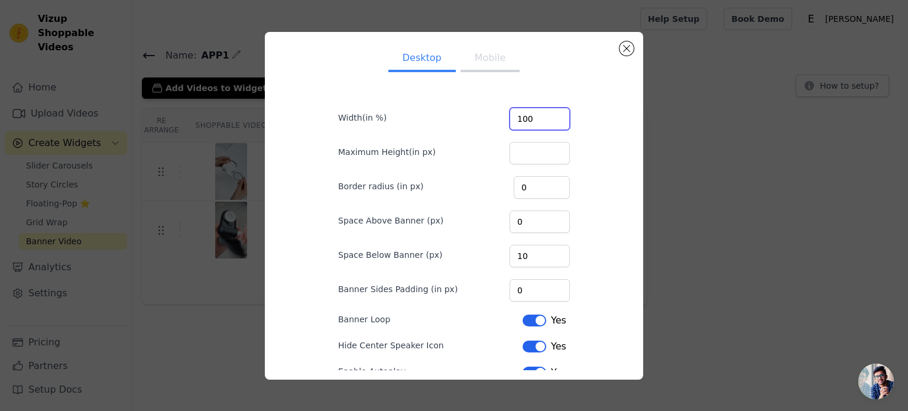
click at [548, 122] on input "100" at bounding box center [539, 119] width 60 height 22
click at [550, 122] on input "100" at bounding box center [539, 119] width 60 height 22
click at [544, 96] on form "Width(in %) 100 Maximum Height(in px) Border radius (in px) 0 Space Above Banne…" at bounding box center [454, 271] width 251 height 371
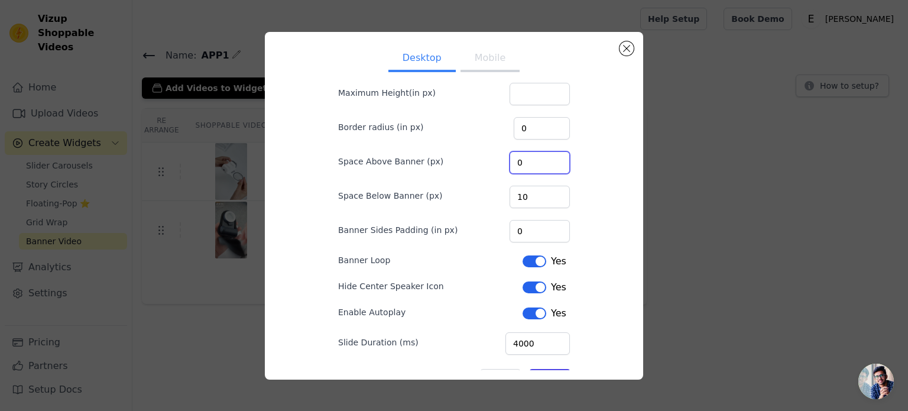
drag, startPoint x: 523, startPoint y: 161, endPoint x: 505, endPoint y: 161, distance: 17.7
click at [509, 161] on input "0" at bounding box center [539, 162] width 60 height 22
click at [547, 158] on input "1" at bounding box center [539, 162] width 60 height 22
click at [548, 158] on input "2" at bounding box center [539, 162] width 60 height 22
click at [548, 158] on input "3" at bounding box center [539, 162] width 60 height 22
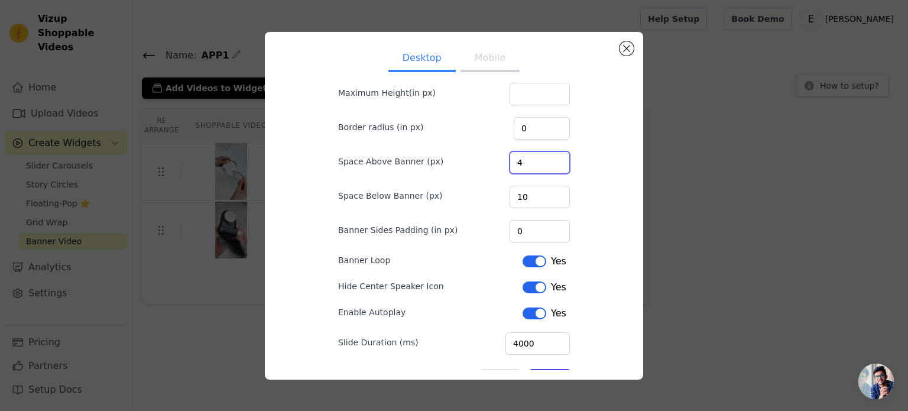
click at [548, 158] on input "4" at bounding box center [539, 162] width 60 height 22
click at [548, 158] on input "5" at bounding box center [539, 162] width 60 height 22
click at [548, 165] on input "4" at bounding box center [539, 162] width 60 height 22
type input "3"
click at [548, 165] on input "3" at bounding box center [539, 162] width 60 height 22
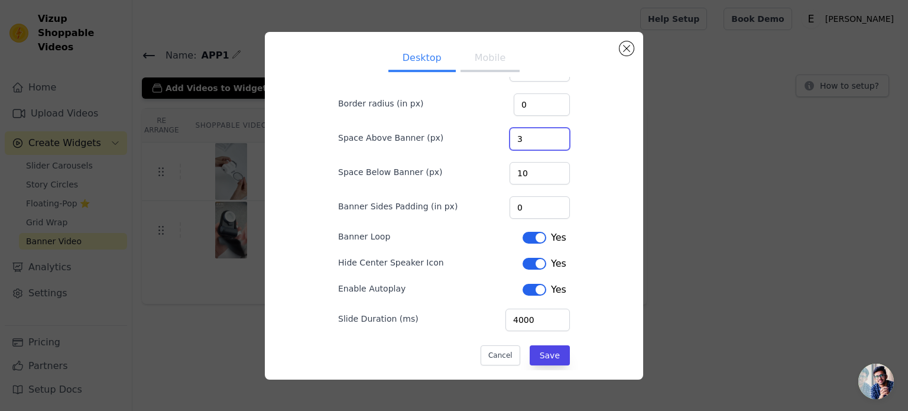
scroll to position [95, 0]
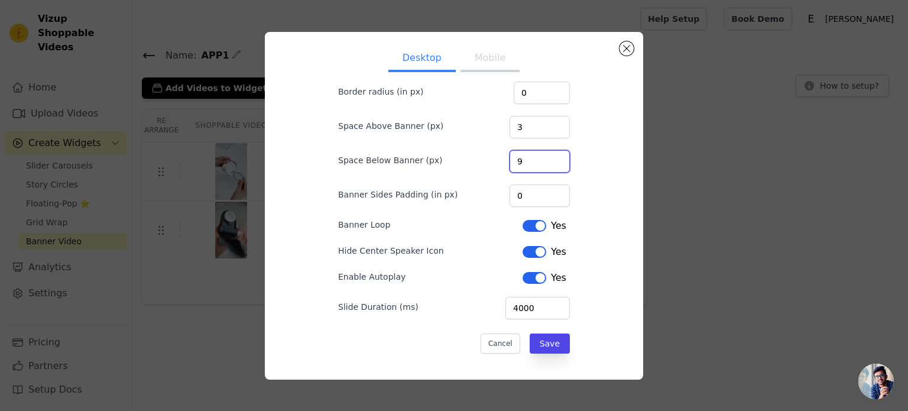
click at [551, 161] on input "9" at bounding box center [539, 161] width 60 height 22
click at [551, 161] on input "8" at bounding box center [539, 161] width 60 height 22
type input "7"
click at [551, 161] on input "7" at bounding box center [539, 161] width 60 height 22
click at [548, 303] on input "4100" at bounding box center [537, 308] width 64 height 22
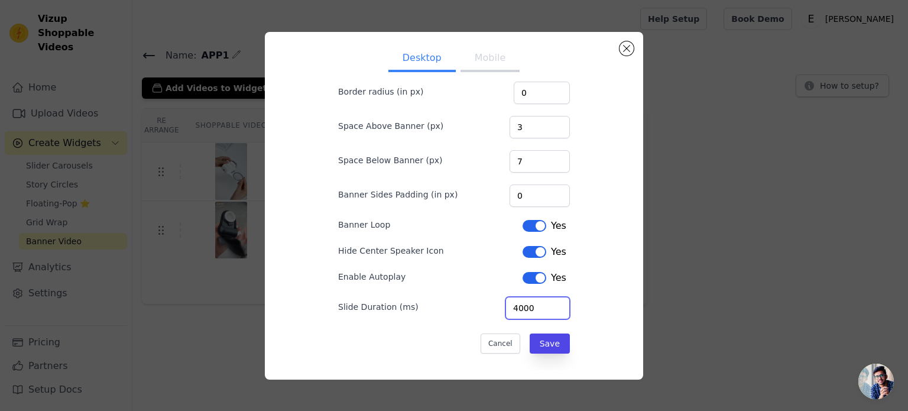
click at [548, 311] on input "4000" at bounding box center [537, 308] width 64 height 22
click at [548, 311] on input "3900" at bounding box center [537, 308] width 64 height 22
click at [548, 311] on input "3800" at bounding box center [537, 308] width 64 height 22
click at [548, 311] on input "3700" at bounding box center [537, 308] width 64 height 22
click at [548, 311] on input "3600" at bounding box center [537, 308] width 64 height 22
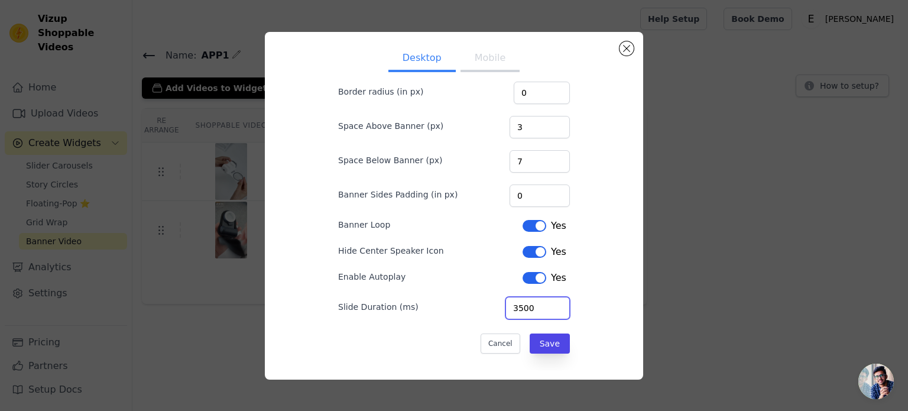
click at [548, 311] on input "3500" at bounding box center [537, 308] width 64 height 22
drag, startPoint x: 548, startPoint y: 311, endPoint x: 541, endPoint y: 321, distance: 12.6
type input "1600"
click at [548, 311] on input "1600" at bounding box center [537, 308] width 64 height 22
click at [541, 335] on button "Save" at bounding box center [550, 343] width 40 height 20
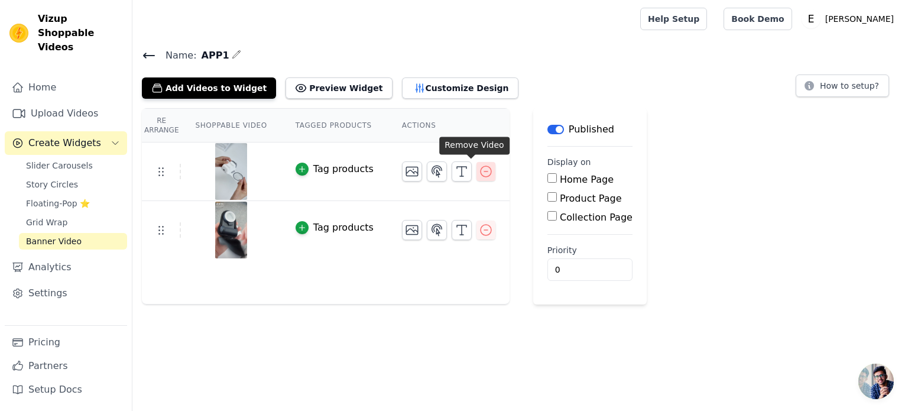
click at [478, 167] on button "button" at bounding box center [485, 171] width 19 height 19
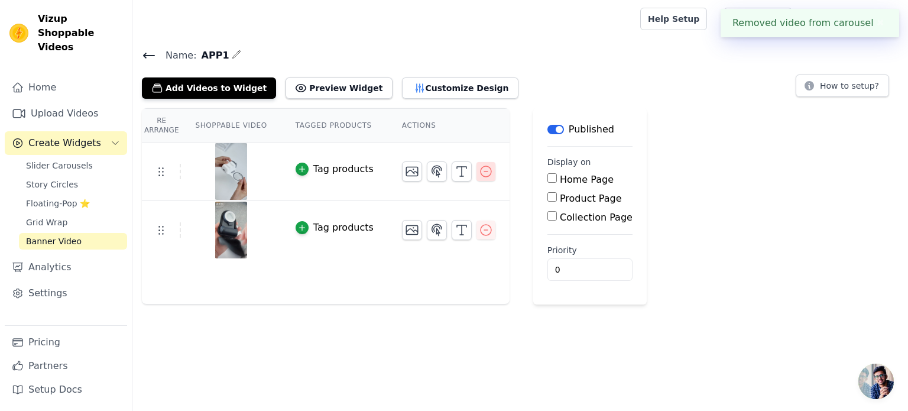
click at [479, 173] on icon "button" at bounding box center [486, 171] width 14 height 14
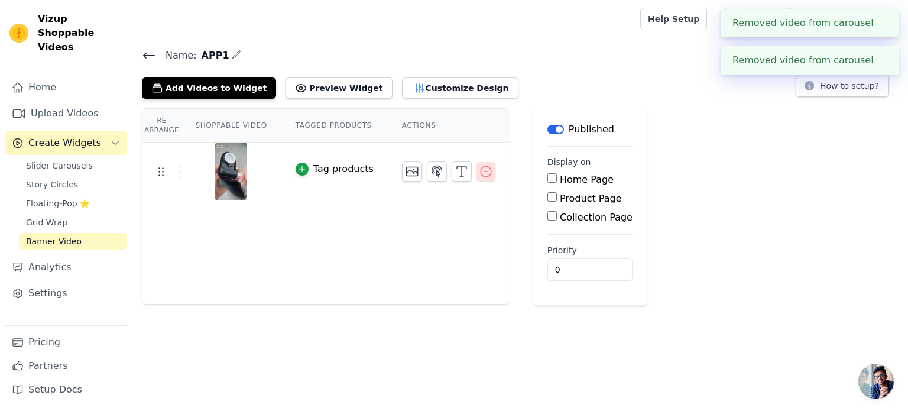
click at [479, 173] on icon "button" at bounding box center [486, 171] width 14 height 14
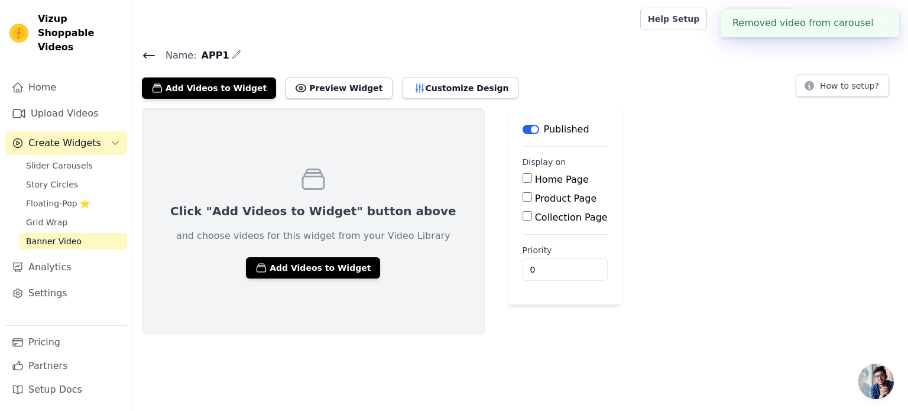
click at [537, 76] on div "Add Videos to Widget Preview Widget Customize Design How to setup?" at bounding box center [520, 86] width 757 height 26
click at [47, 233] on link "Banner Video" at bounding box center [73, 241] width 108 height 17
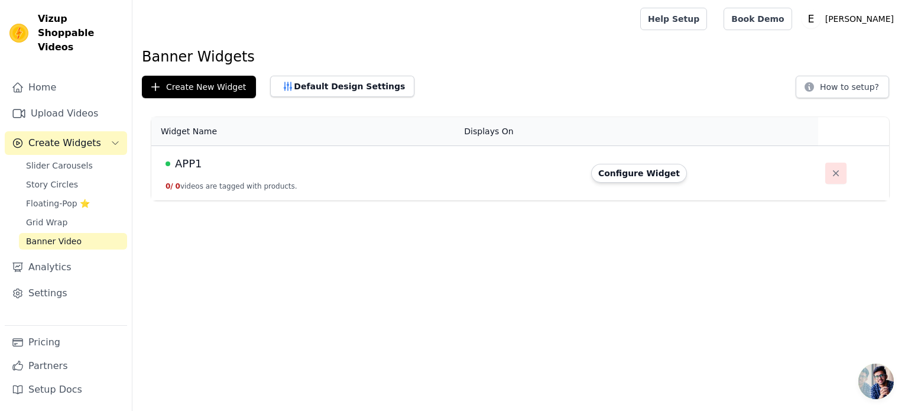
click at [830, 174] on icon "button" at bounding box center [836, 173] width 12 height 12
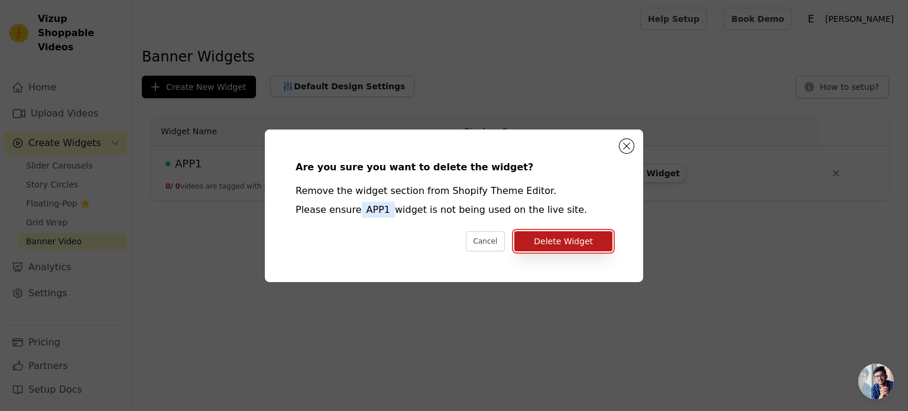
click at [562, 248] on button "Delete Widget" at bounding box center [563, 241] width 98 height 20
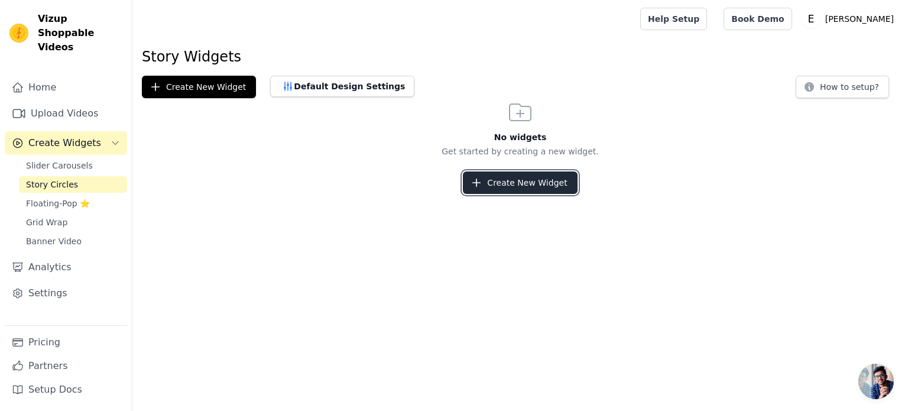
click at [510, 187] on button "Create New Widget" at bounding box center [520, 182] width 114 height 22
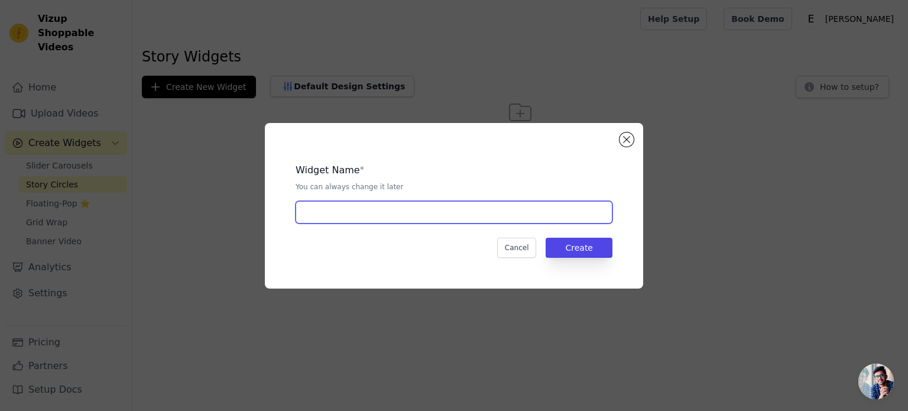
click at [436, 217] on input "text" at bounding box center [454, 212] width 317 height 22
type input "APP"
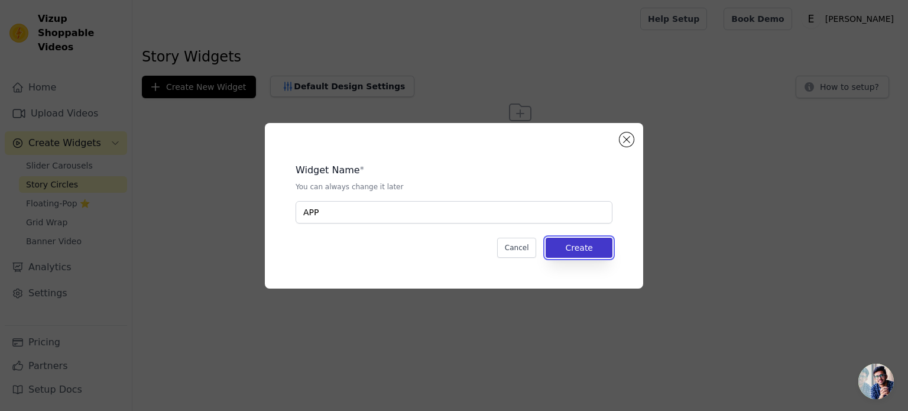
click at [585, 250] on button "Create" at bounding box center [579, 248] width 67 height 20
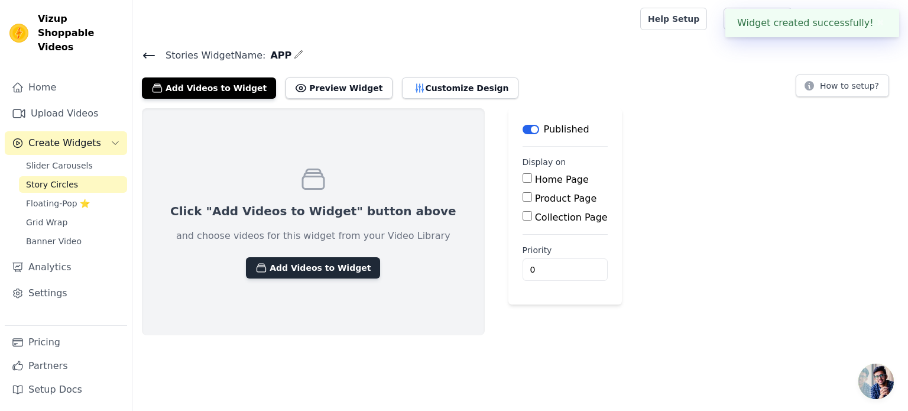
click at [335, 272] on button "Add Videos to Widget" at bounding box center [313, 267] width 134 height 21
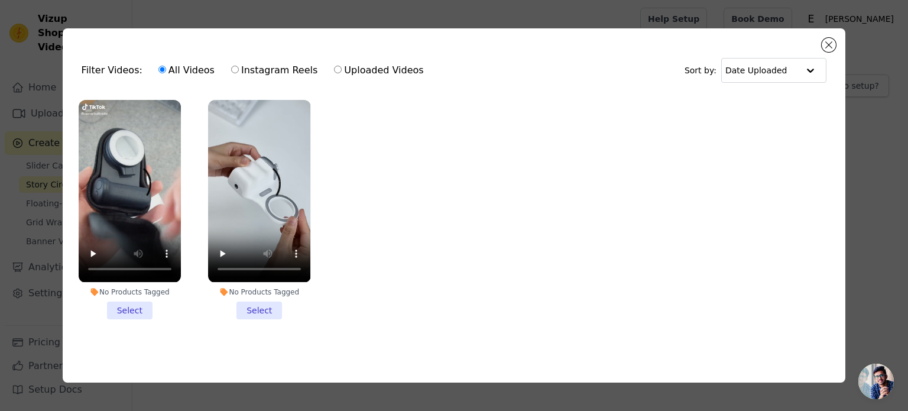
click at [128, 302] on li "No Products Tagged Select" at bounding box center [130, 209] width 102 height 219
click at [0, 0] on input "No Products Tagged Select" at bounding box center [0, 0] width 0 height 0
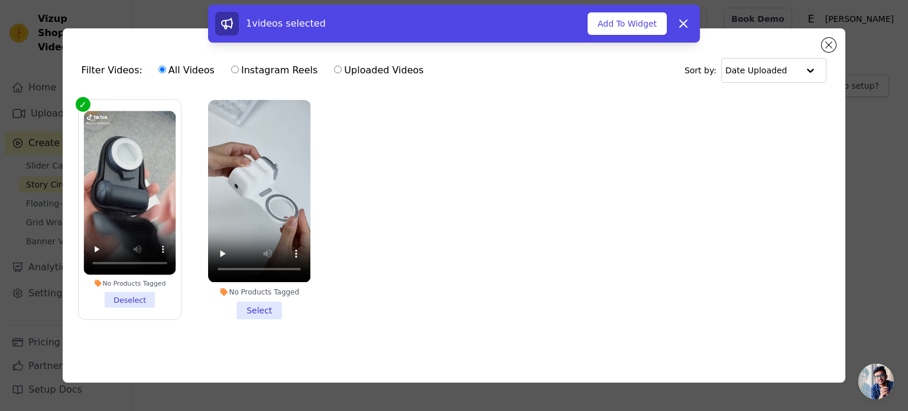
click at [265, 302] on li "No Products Tagged Select" at bounding box center [259, 209] width 102 height 219
click at [0, 0] on input "No Products Tagged Select" at bounding box center [0, 0] width 0 height 0
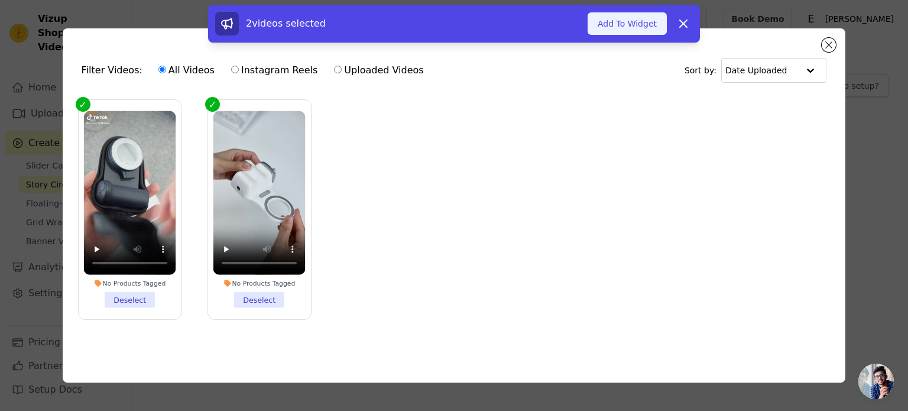
click at [612, 22] on button "Add To Widget" at bounding box center [626, 23] width 79 height 22
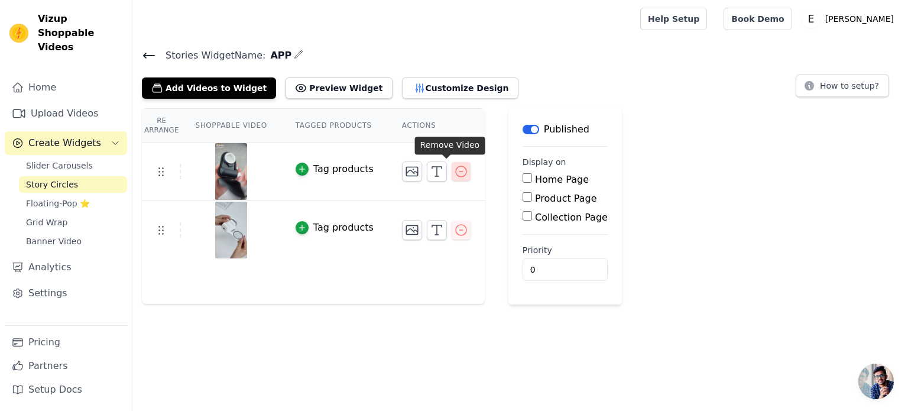
click at [456, 166] on icon "button" at bounding box center [461, 171] width 11 height 11
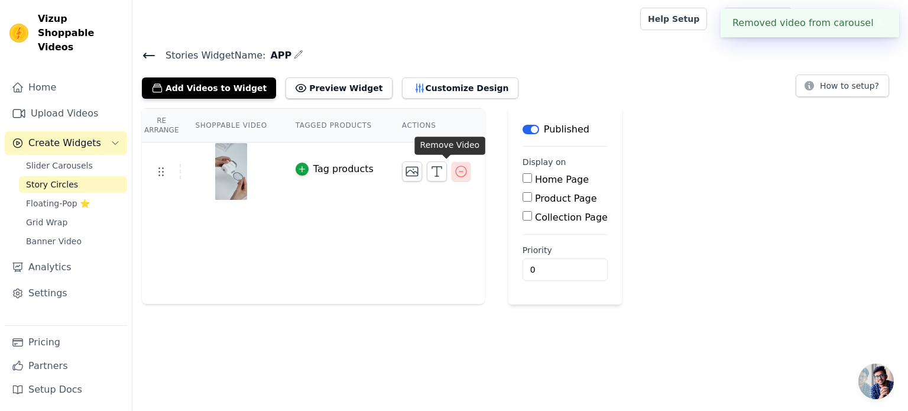
click at [454, 165] on icon "button" at bounding box center [461, 171] width 14 height 14
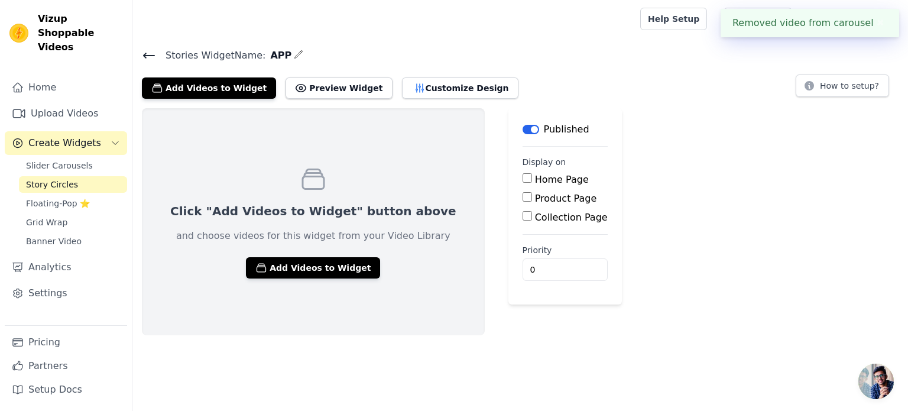
click at [75, 176] on link "Story Circles" at bounding box center [73, 184] width 108 height 17
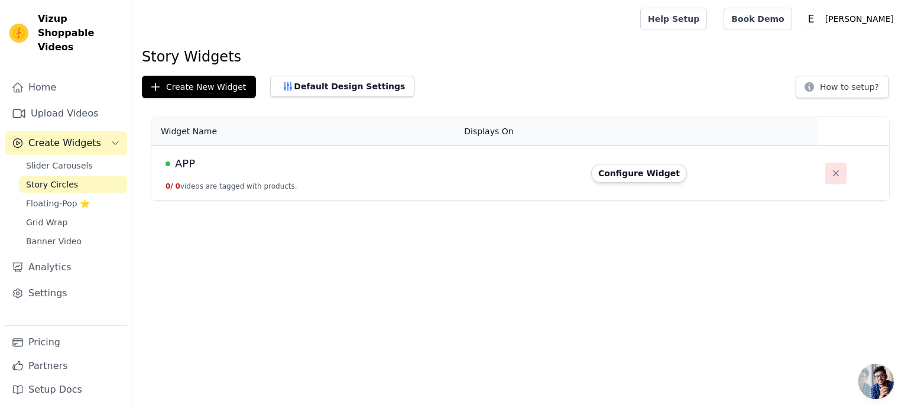
click at [830, 177] on icon "button" at bounding box center [836, 173] width 12 height 12
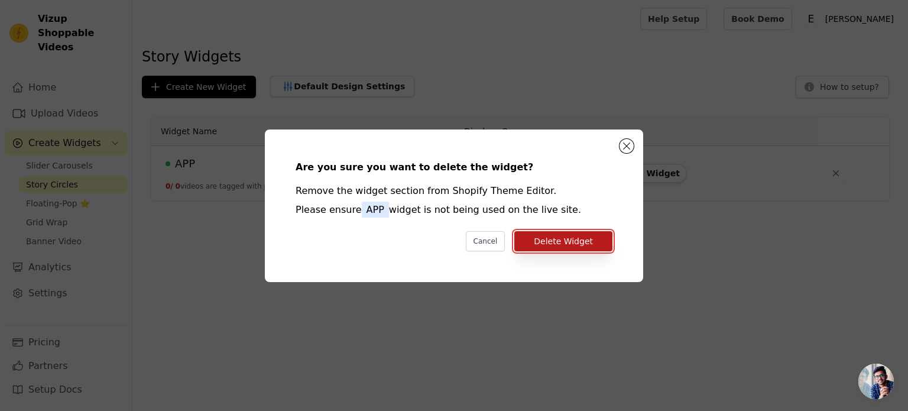
click at [558, 248] on button "Delete Widget" at bounding box center [563, 241] width 98 height 20
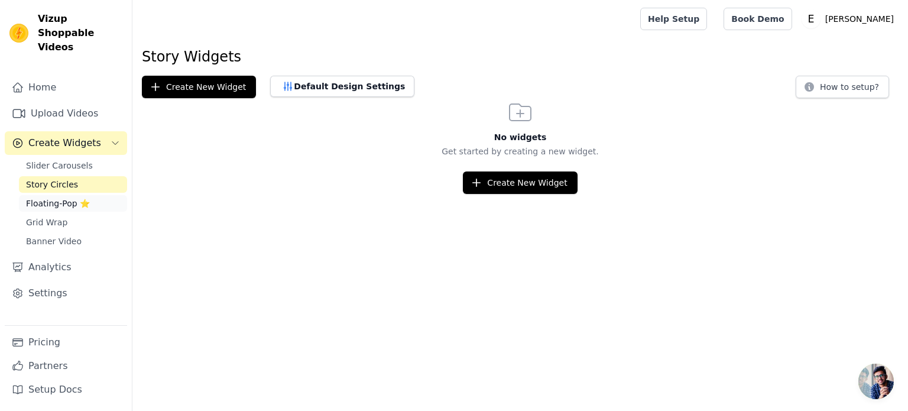
click at [74, 197] on span "Floating-Pop ⭐" at bounding box center [58, 203] width 64 height 12
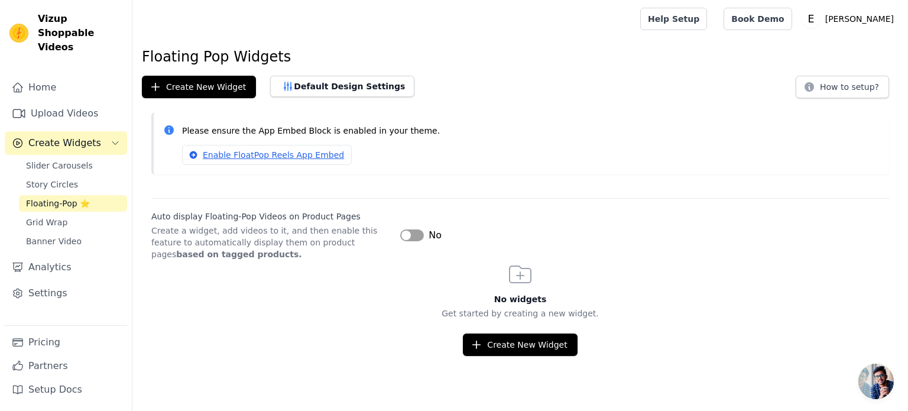
click at [414, 238] on button "Label" at bounding box center [412, 235] width 24 height 12
click at [305, 154] on link "Enable FloatPop Reels App Embed" at bounding box center [267, 155] width 170 height 20
click at [830, 90] on button "How to setup?" at bounding box center [842, 87] width 93 height 22
click at [229, 89] on button "Create New Widget" at bounding box center [199, 87] width 114 height 22
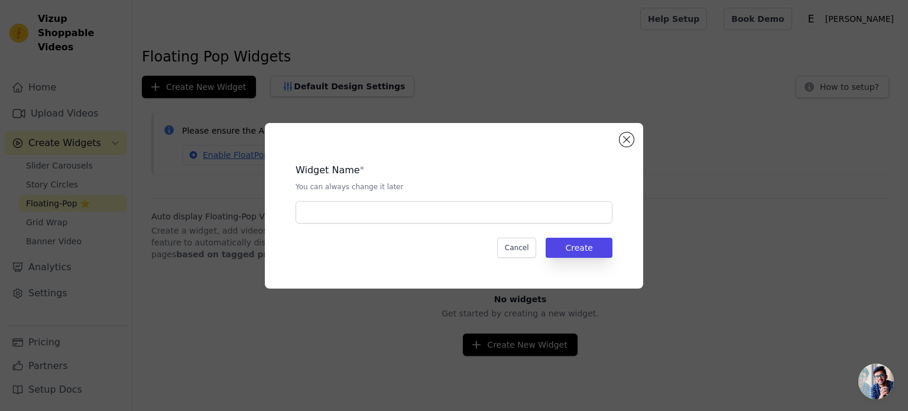
click at [397, 224] on div "Widget Name * You can always change it later Cancel Create" at bounding box center [454, 206] width 340 height 128
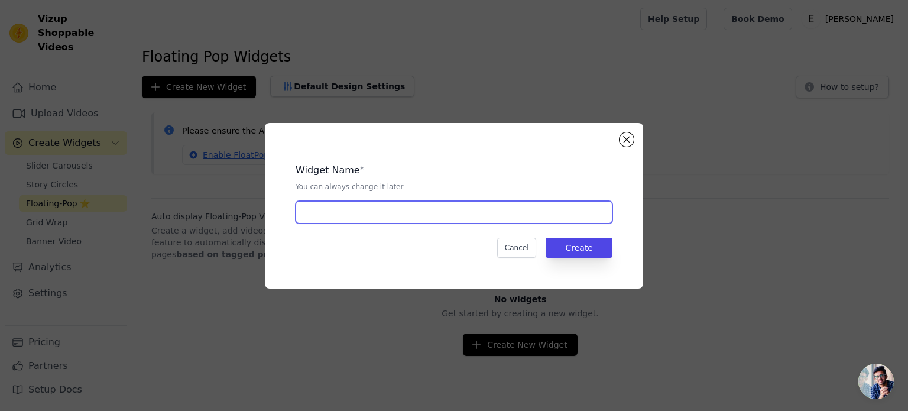
click at [393, 205] on input "text" at bounding box center [454, 212] width 317 height 22
type input "A"
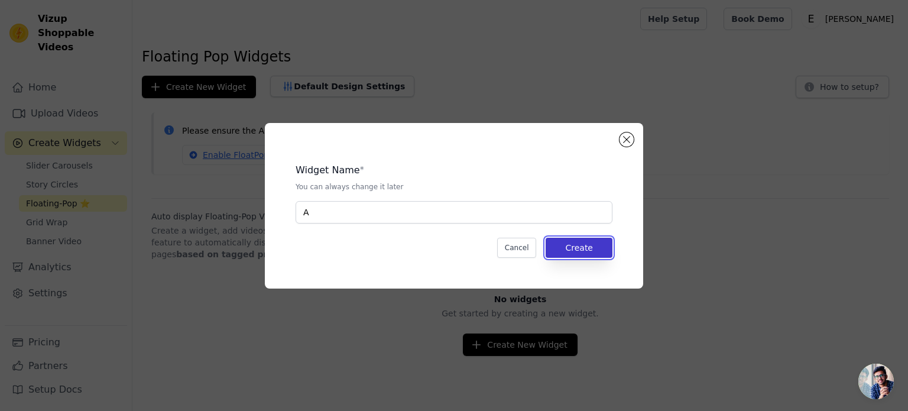
click at [576, 248] on button "Create" at bounding box center [579, 248] width 67 height 20
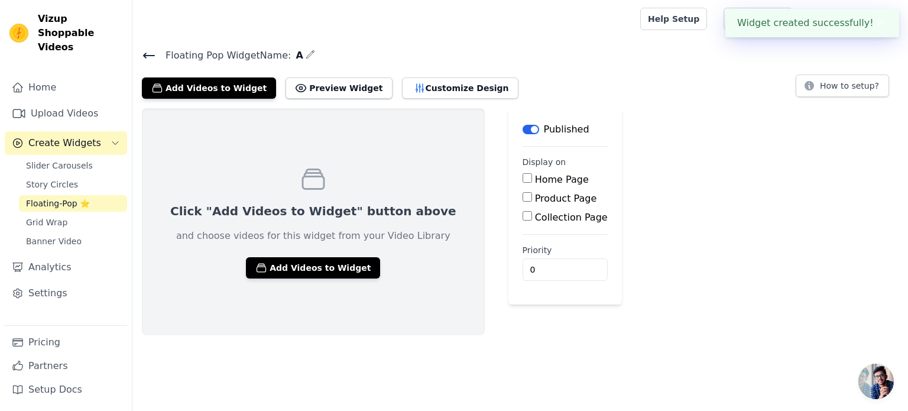
click at [331, 252] on div "Click "Add Videos to Widget" button above and choose videos for this widget fro…" at bounding box center [313, 221] width 343 height 227
click at [322, 261] on button "Add Videos to Widget" at bounding box center [313, 267] width 134 height 21
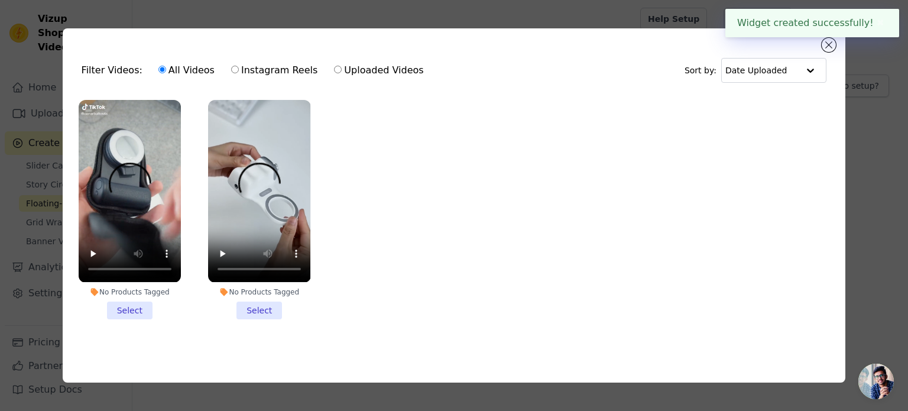
click at [137, 295] on li "No Products Tagged Select" at bounding box center [130, 209] width 102 height 219
click at [0, 0] on input "No Products Tagged Select" at bounding box center [0, 0] width 0 height 0
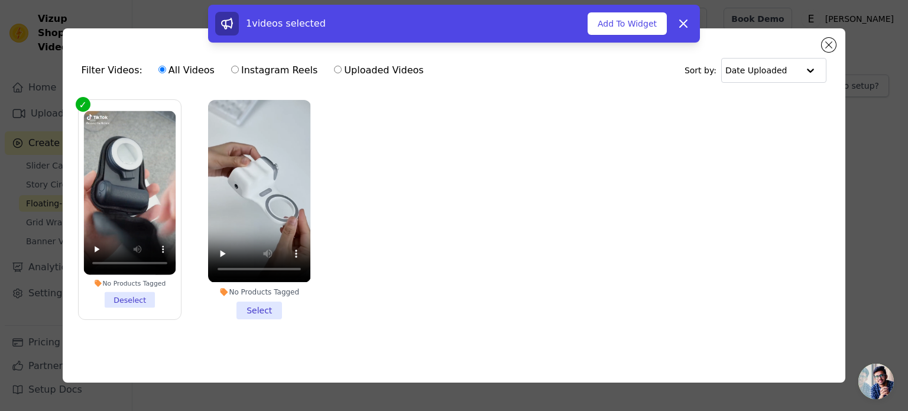
click at [267, 299] on li "No Products Tagged Select" at bounding box center [259, 209] width 102 height 219
click at [0, 0] on input "No Products Tagged Select" at bounding box center [0, 0] width 0 height 0
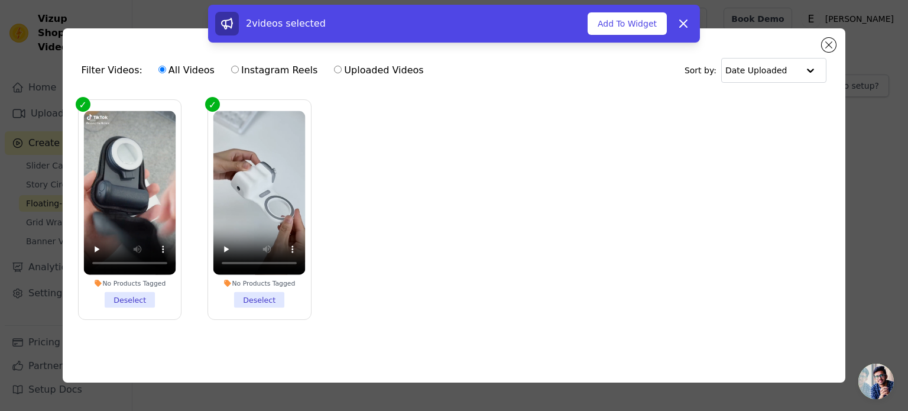
click at [644, 7] on div "2 videos selected Add To Widget Dismiss" at bounding box center [454, 24] width 492 height 38
click at [636, 24] on button "Add To Widget" at bounding box center [626, 23] width 79 height 22
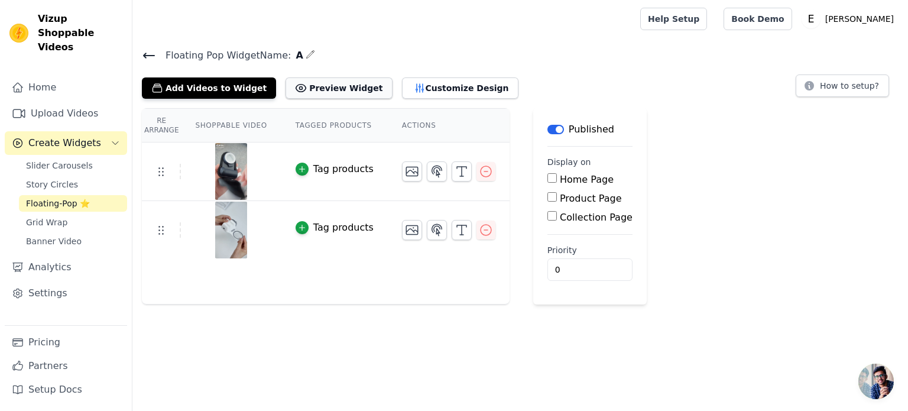
click at [340, 88] on button "Preview Widget" at bounding box center [338, 87] width 106 height 21
click at [479, 170] on icon "button" at bounding box center [486, 171] width 14 height 14
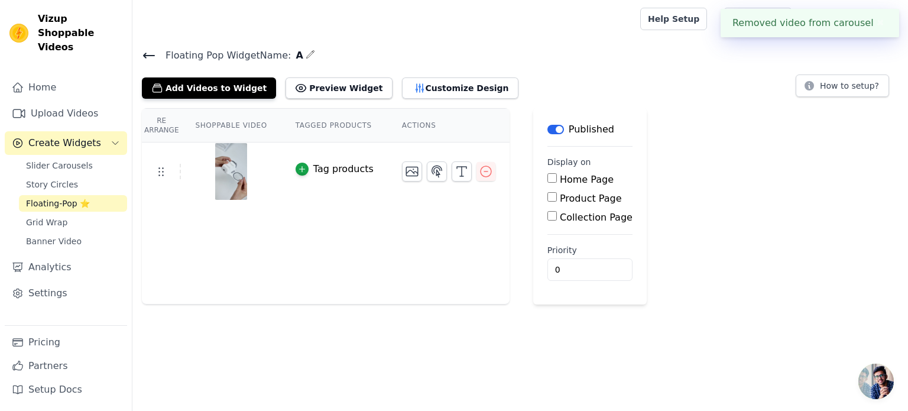
click at [479, 171] on icon "button" at bounding box center [486, 171] width 14 height 14
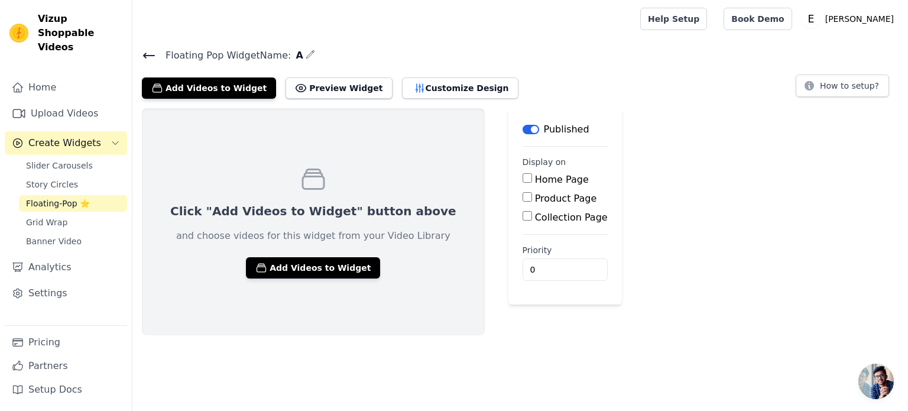
click at [52, 197] on span "Floating-Pop ⭐" at bounding box center [58, 203] width 64 height 12
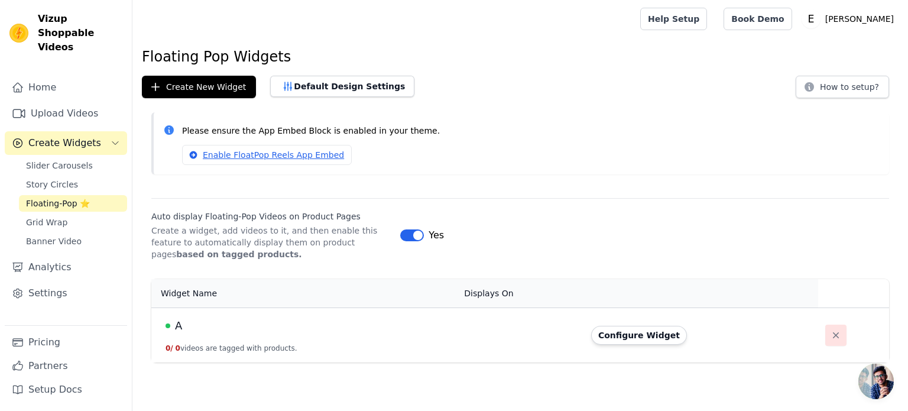
click at [830, 333] on icon "button" at bounding box center [836, 335] width 12 height 12
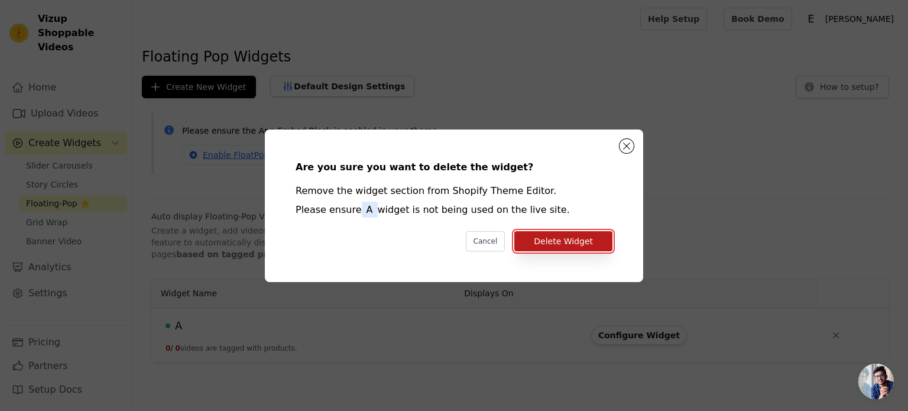
click at [571, 236] on button "Delete Widget" at bounding box center [563, 241] width 98 height 20
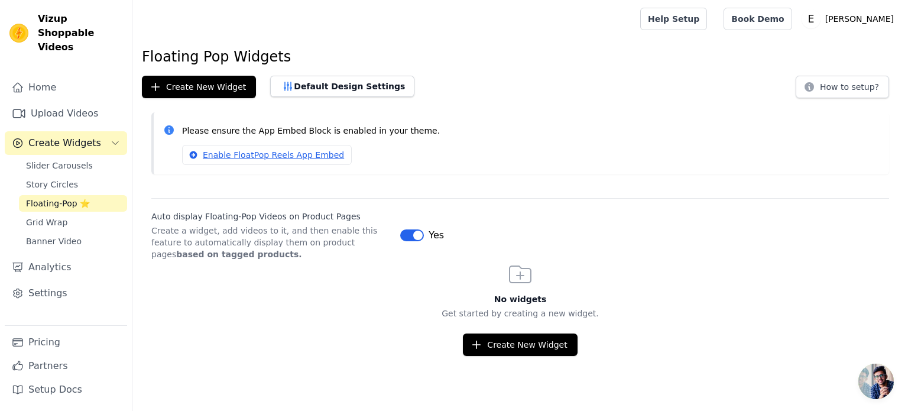
click at [73, 160] on span "Slider Carousels" at bounding box center [59, 166] width 67 height 12
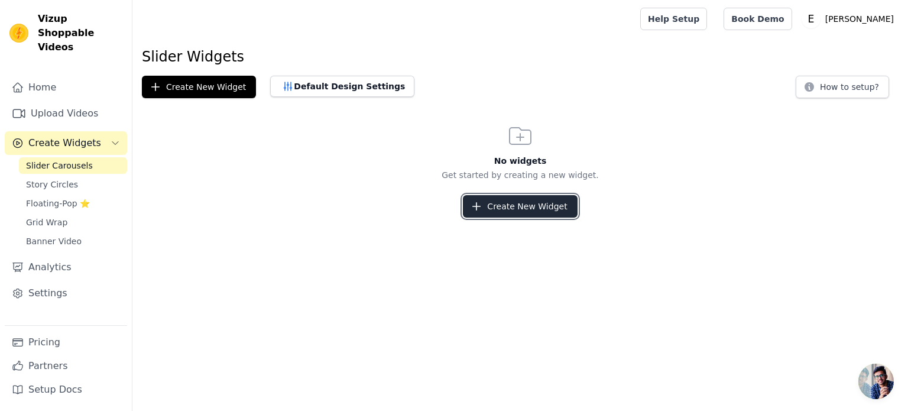
click at [482, 207] on icon "button" at bounding box center [476, 206] width 12 height 12
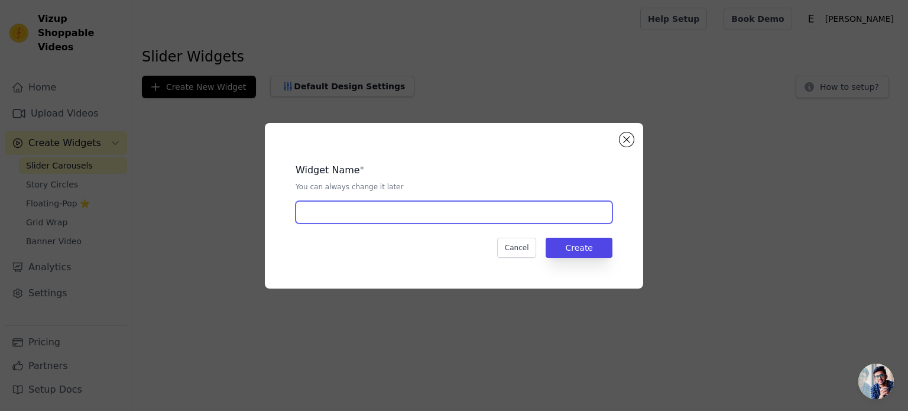
click at [378, 207] on input "text" at bounding box center [454, 212] width 317 height 22
type input "A"
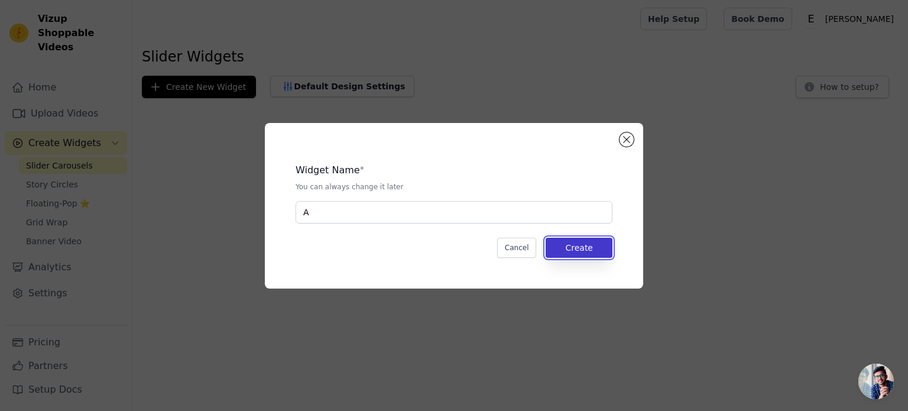
click at [599, 247] on button "Create" at bounding box center [579, 248] width 67 height 20
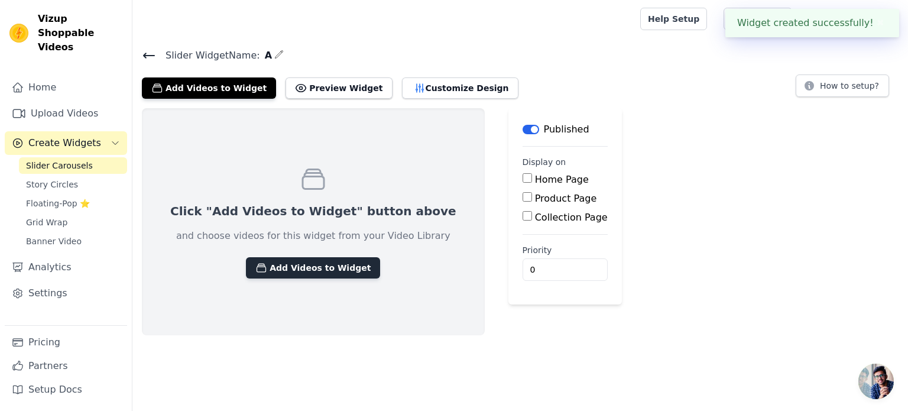
click at [324, 274] on button "Add Videos to Widget" at bounding box center [313, 267] width 134 height 21
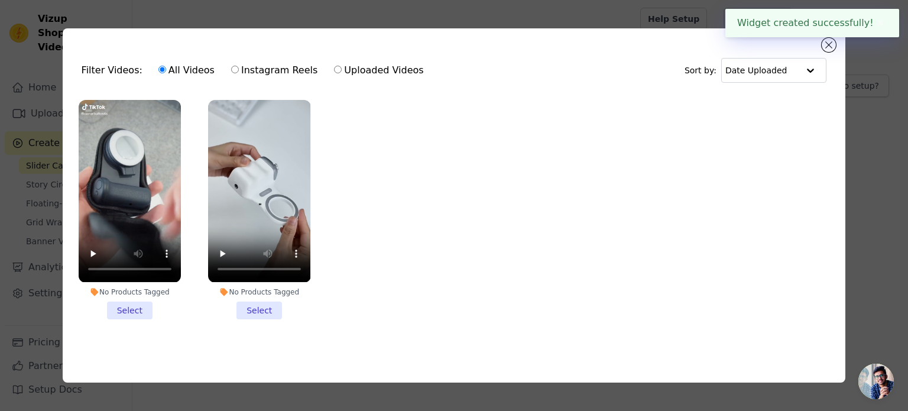
click at [130, 301] on li "No Products Tagged Select" at bounding box center [130, 209] width 102 height 219
click at [0, 0] on input "No Products Tagged Select" at bounding box center [0, 0] width 0 height 0
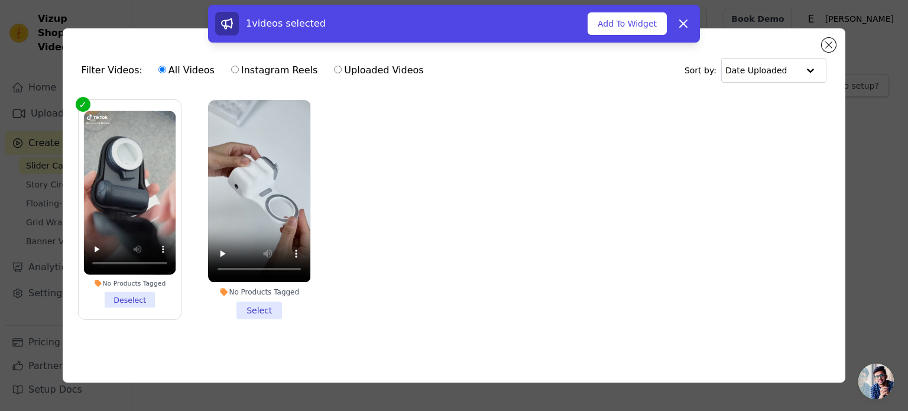
click at [268, 308] on li "No Products Tagged Select" at bounding box center [259, 209] width 102 height 219
click at [0, 0] on input "No Products Tagged Select" at bounding box center [0, 0] width 0 height 0
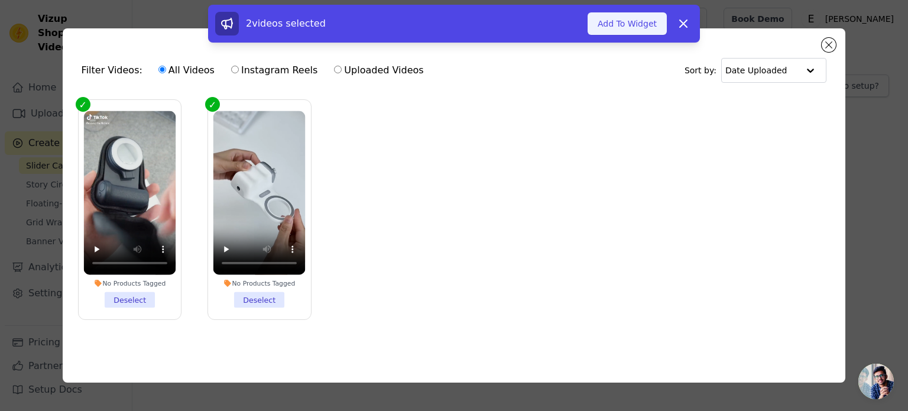
click at [616, 18] on button "Add To Widget" at bounding box center [626, 23] width 79 height 22
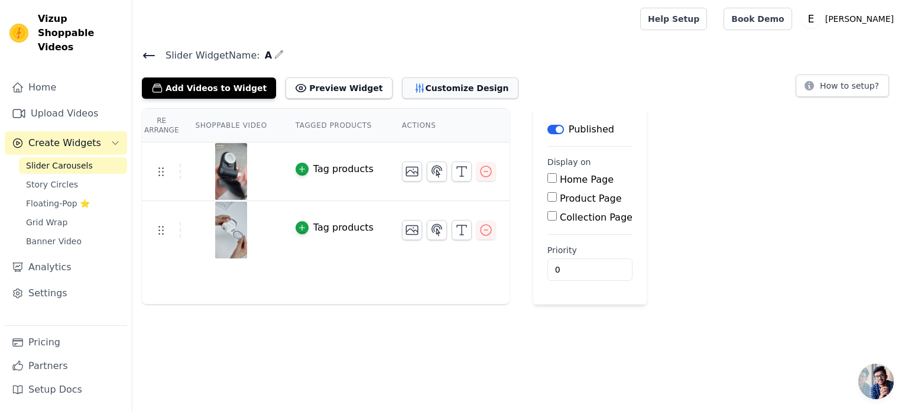
click at [439, 89] on button "Customize Design" at bounding box center [460, 87] width 116 height 21
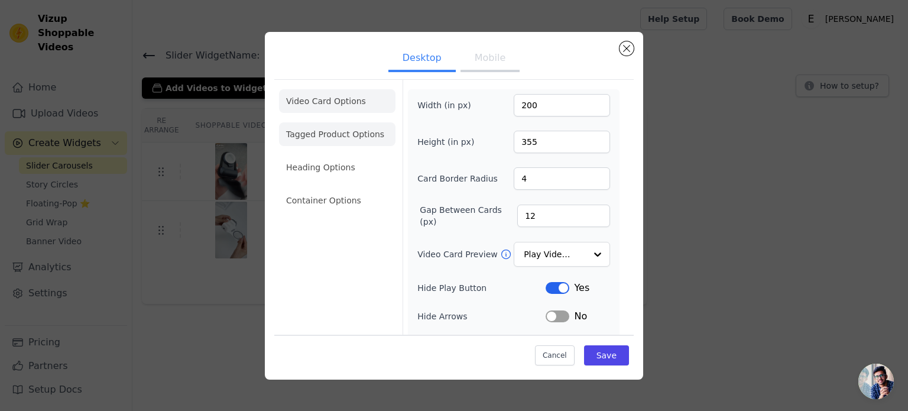
click at [340, 141] on li "Tagged Product Options" at bounding box center [337, 134] width 116 height 24
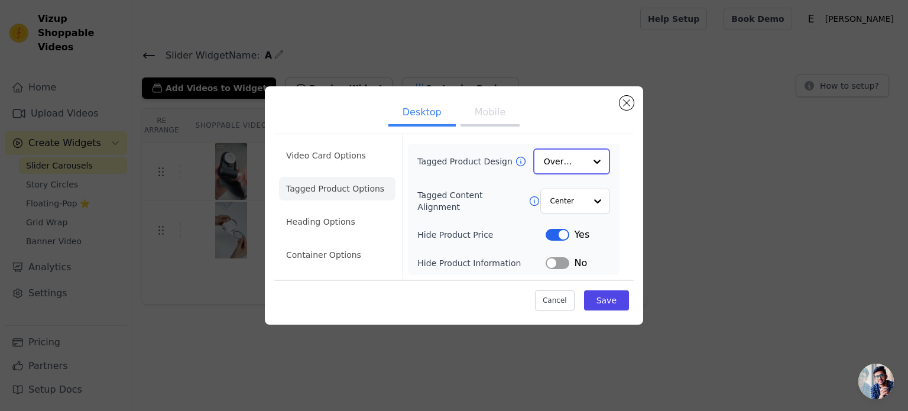
click at [593, 160] on div at bounding box center [597, 162] width 24 height 24
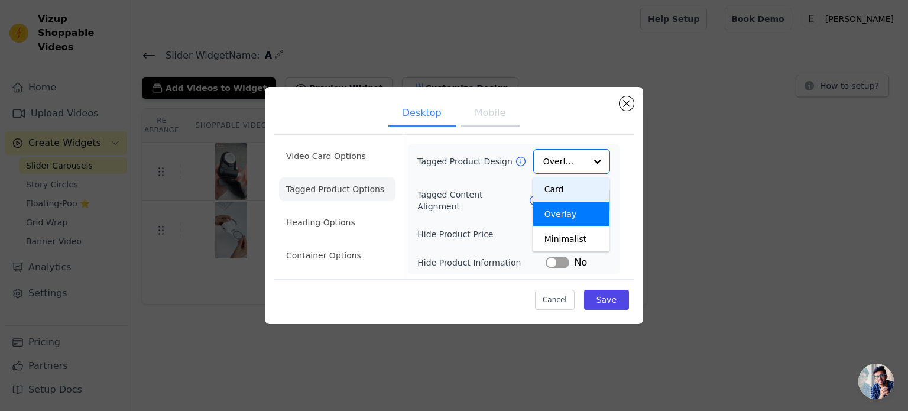
click at [613, 144] on form "Tagged Product Design Card Overlay Minimalist Option Overlay, selected. You are…" at bounding box center [513, 207] width 222 height 144
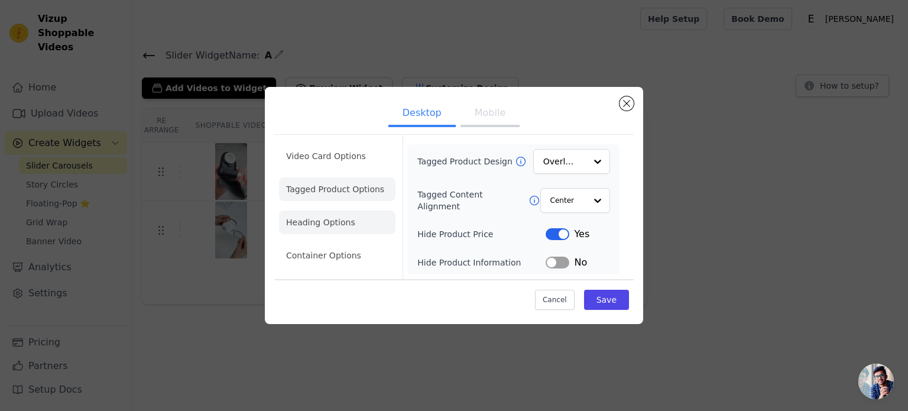
click at [340, 222] on li "Heading Options" at bounding box center [337, 222] width 116 height 24
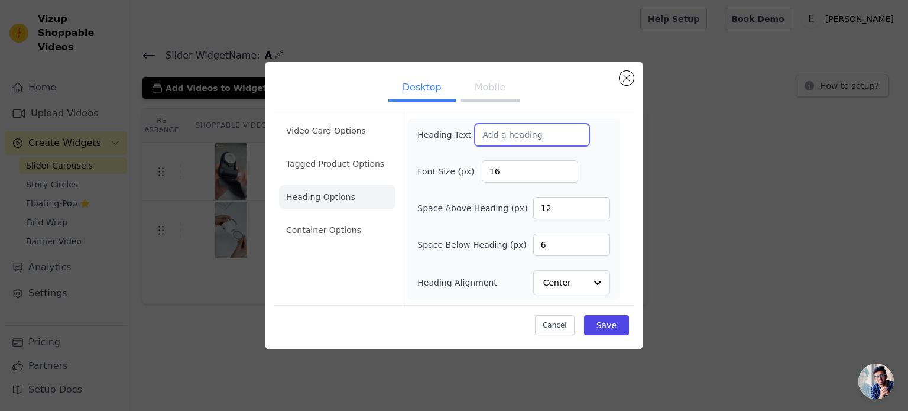
click at [548, 135] on input "Heading Text" at bounding box center [532, 135] width 115 height 22
click at [593, 162] on div "Font Size (px) 16" at bounding box center [513, 171] width 193 height 22
click at [298, 224] on li "Container Options" at bounding box center [337, 230] width 116 height 24
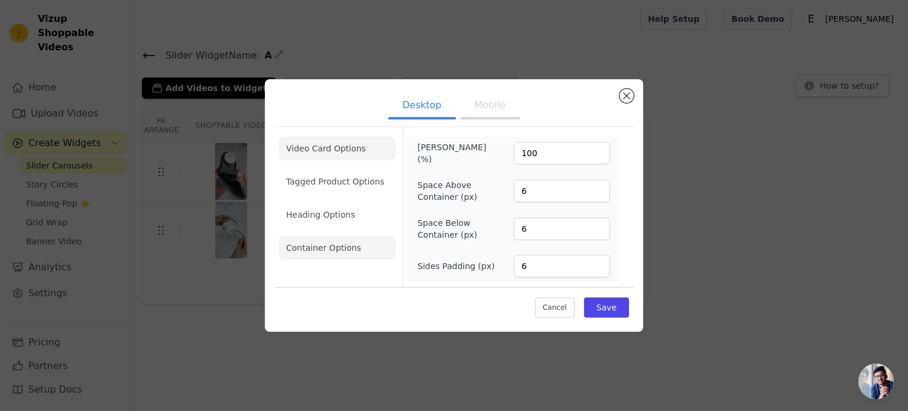
click at [319, 150] on li "Video Card Options" at bounding box center [337, 149] width 116 height 24
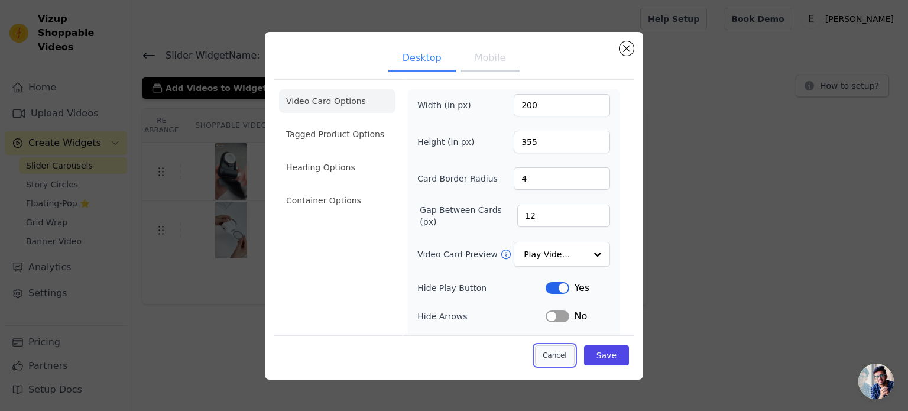
click at [554, 353] on button "Cancel" at bounding box center [555, 355] width 40 height 20
